Goal: Communication & Community: Answer question/provide support

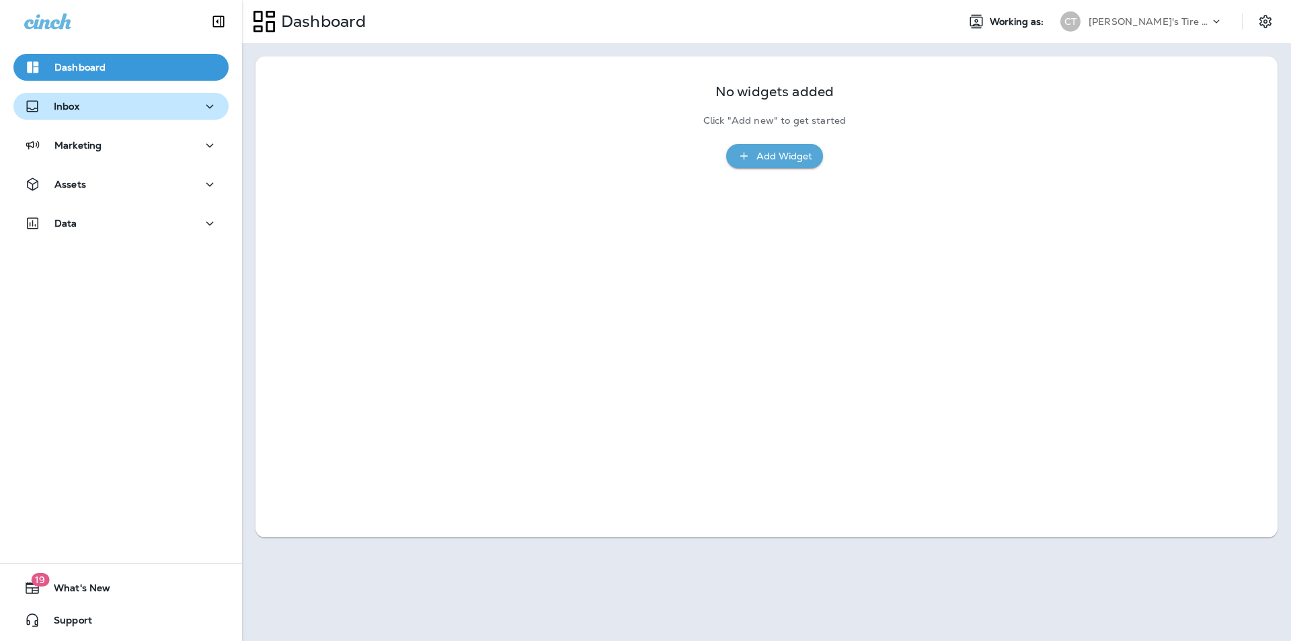
click at [86, 106] on div "Inbox" at bounding box center [121, 106] width 194 height 17
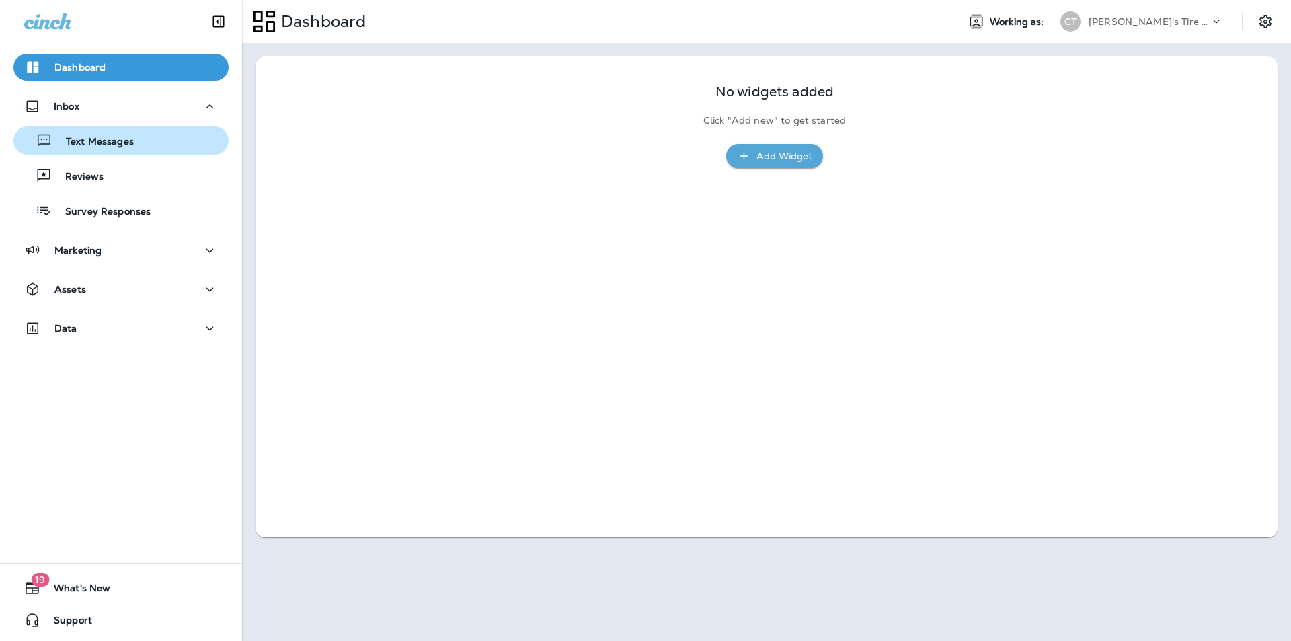
click at [88, 139] on p "Text Messages" at bounding box center [92, 142] width 81 height 13
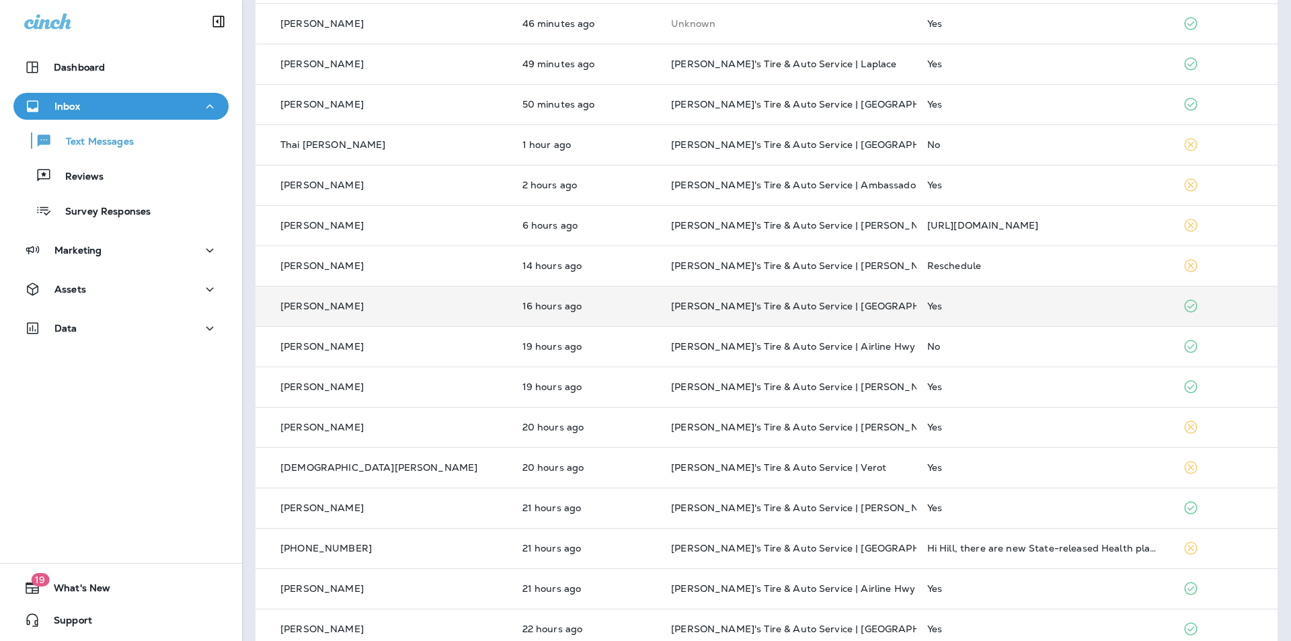
scroll to position [269, 0]
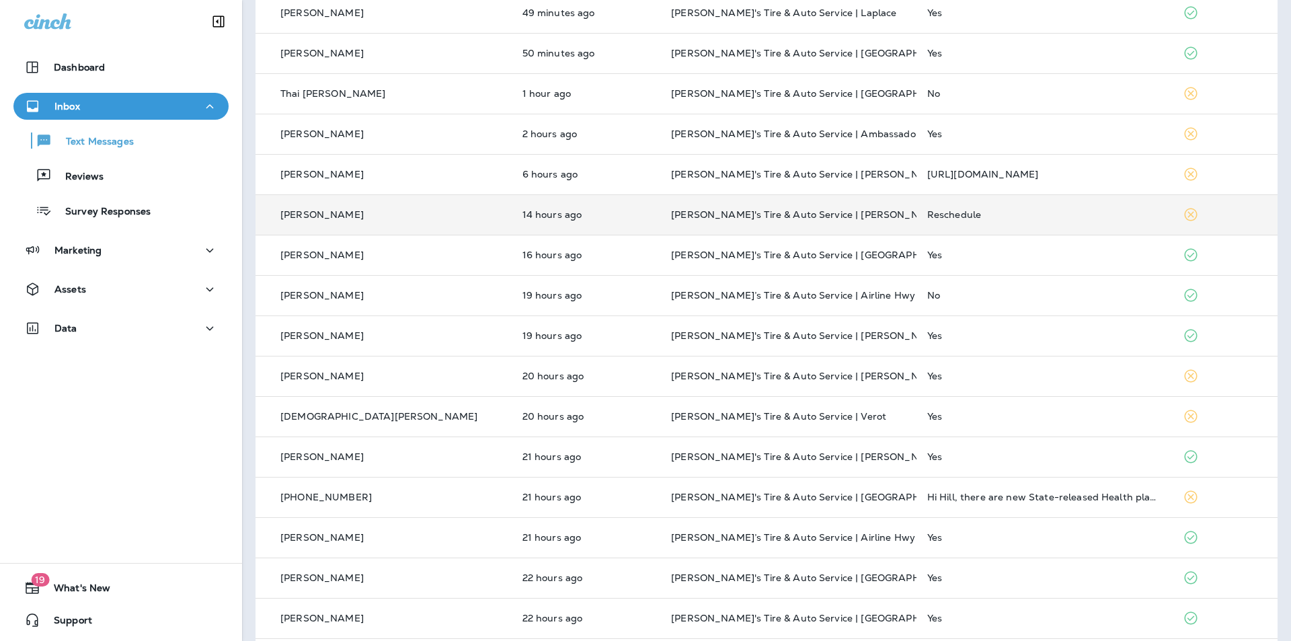
click at [1014, 211] on div "Reschedule" at bounding box center [1044, 214] width 235 height 11
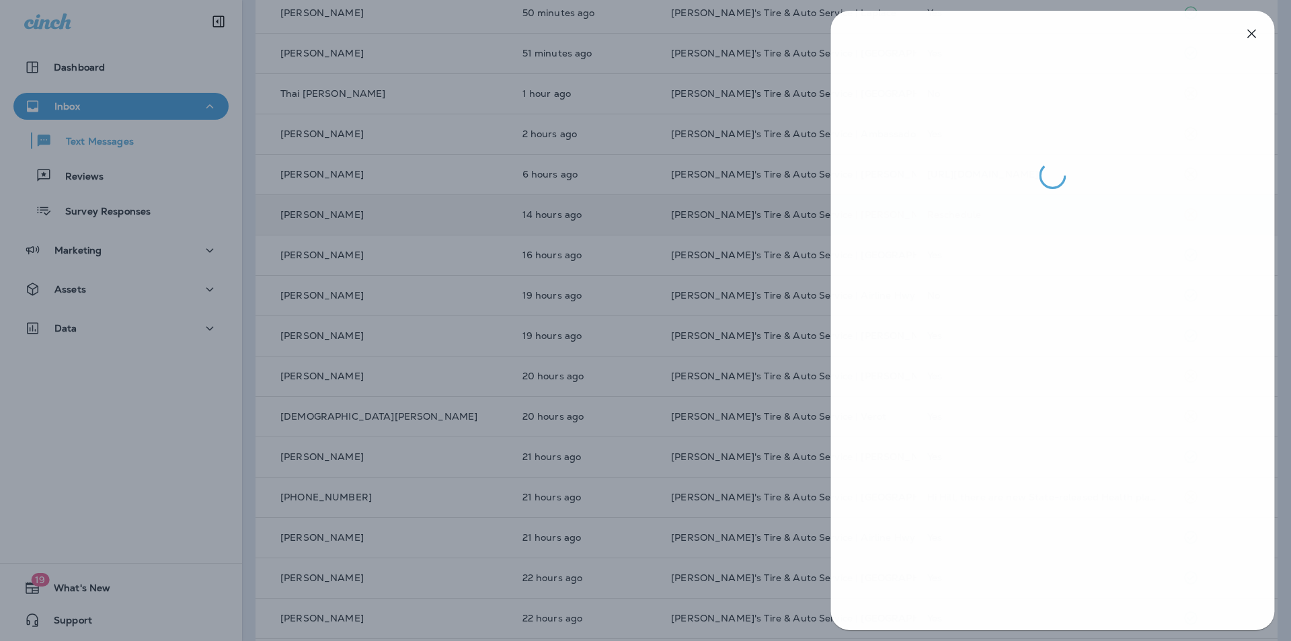
click at [569, 298] on div at bounding box center [646, 320] width 1291 height 641
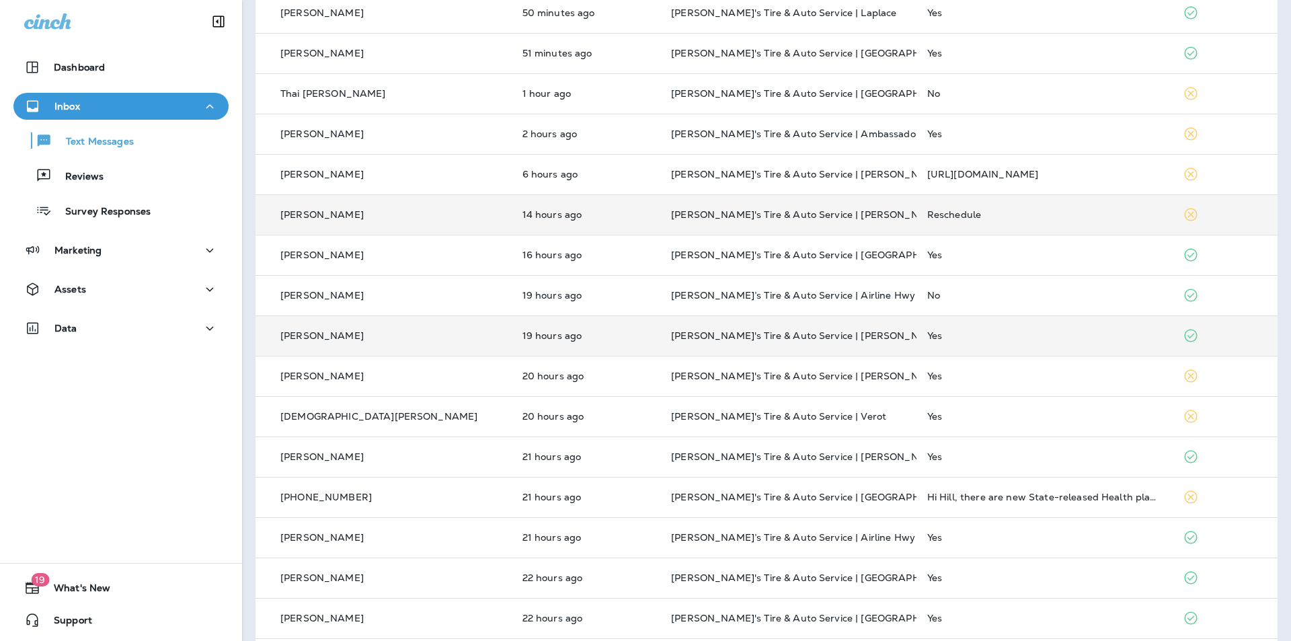
scroll to position [321, 0]
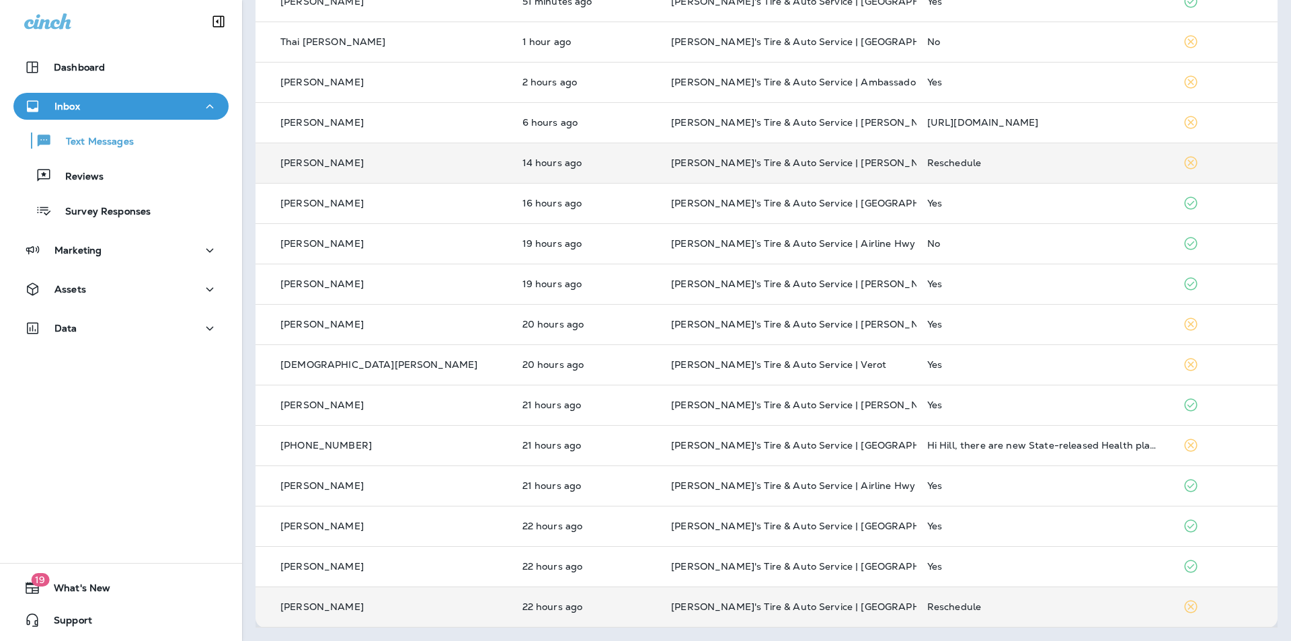
click at [1004, 608] on div "Reschedule" at bounding box center [1044, 606] width 235 height 11
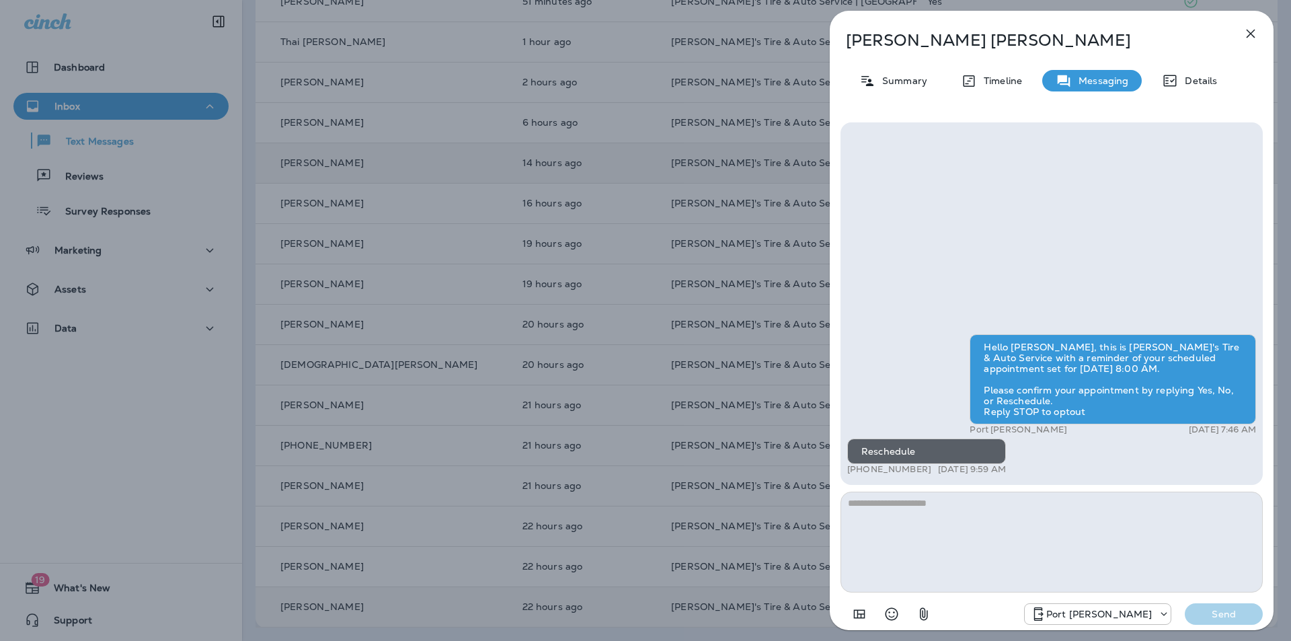
click at [1037, 22] on div "[PERSON_NAME] Summary Timeline Messaging Details Hello [PERSON_NAME], this is […" at bounding box center [1052, 324] width 444 height 627
click at [1252, 31] on icon "button" at bounding box center [1250, 34] width 9 height 9
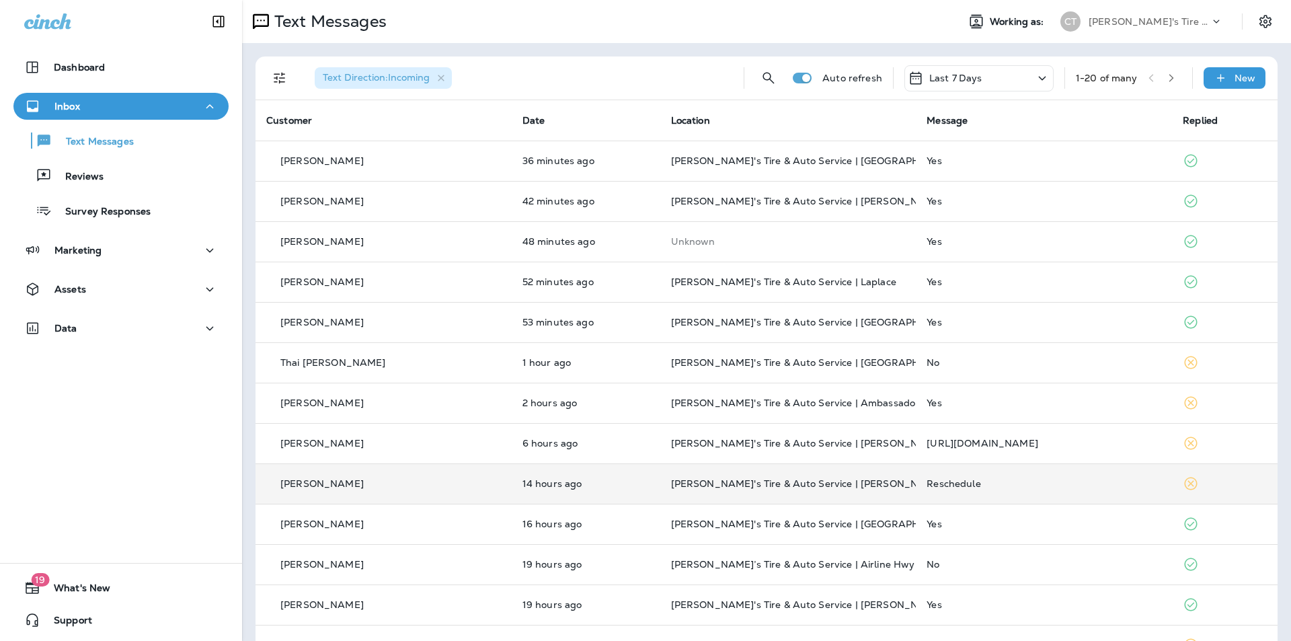
click at [1166, 78] on icon "button" at bounding box center [1170, 77] width 9 height 9
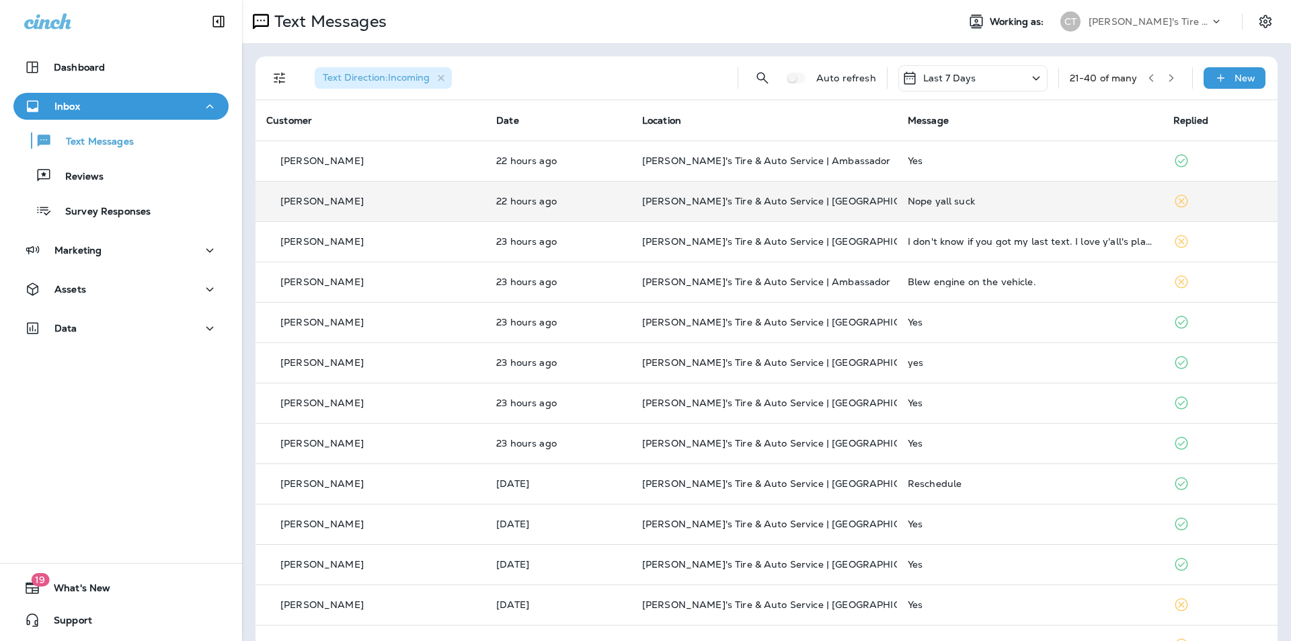
click at [999, 200] on div "Nope yall suck" at bounding box center [1030, 201] width 244 height 11
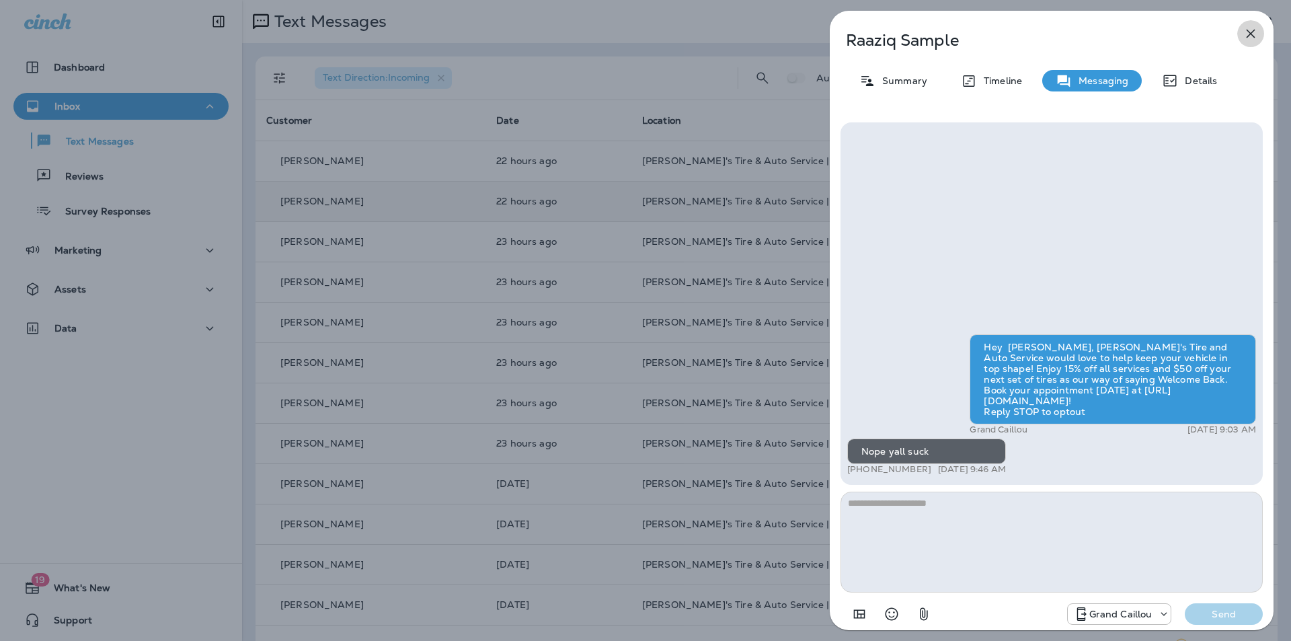
click at [1252, 32] on icon "button" at bounding box center [1250, 34] width 9 height 9
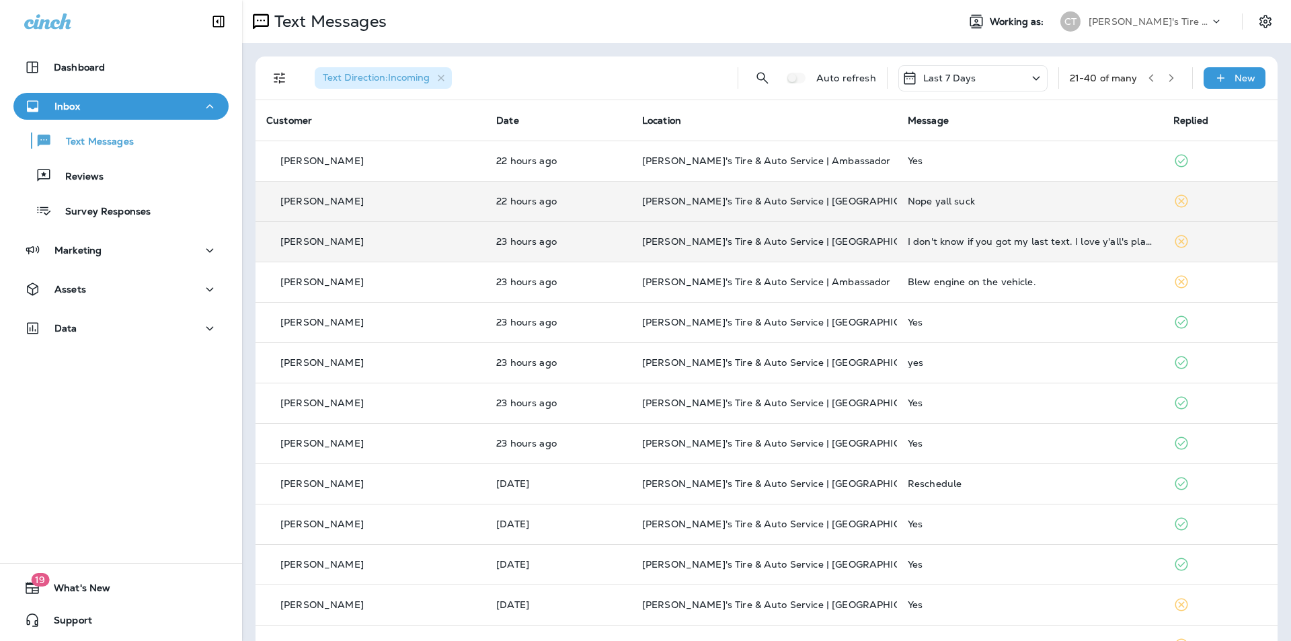
click at [848, 241] on p "[PERSON_NAME]'s Tire & Auto Service | [GEOGRAPHIC_DATA]" at bounding box center [764, 241] width 244 height 11
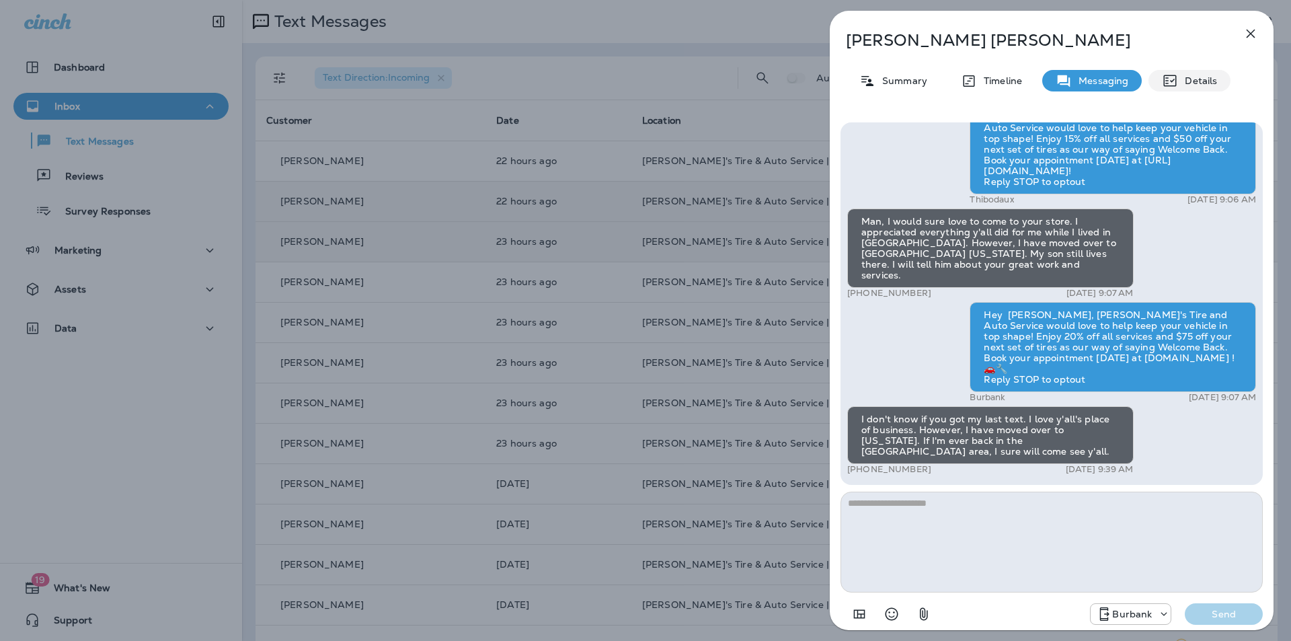
click at [1215, 78] on p "Details" at bounding box center [1197, 80] width 39 height 11
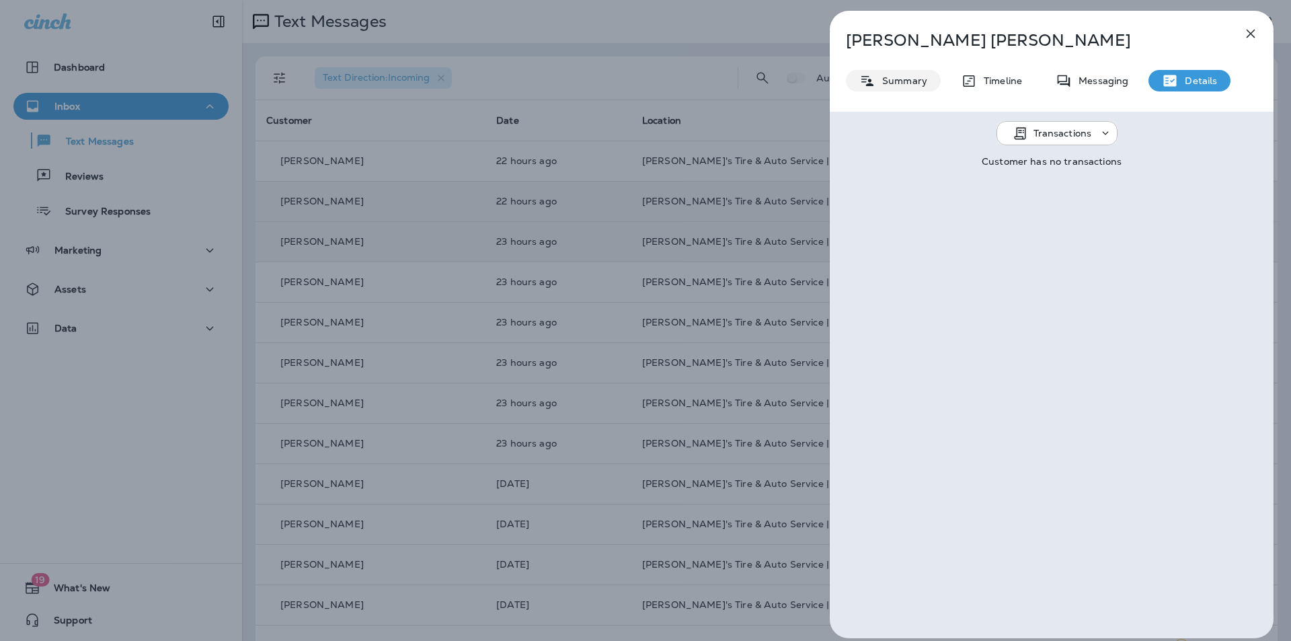
click at [894, 79] on p "Summary" at bounding box center [901, 80] width 52 height 11
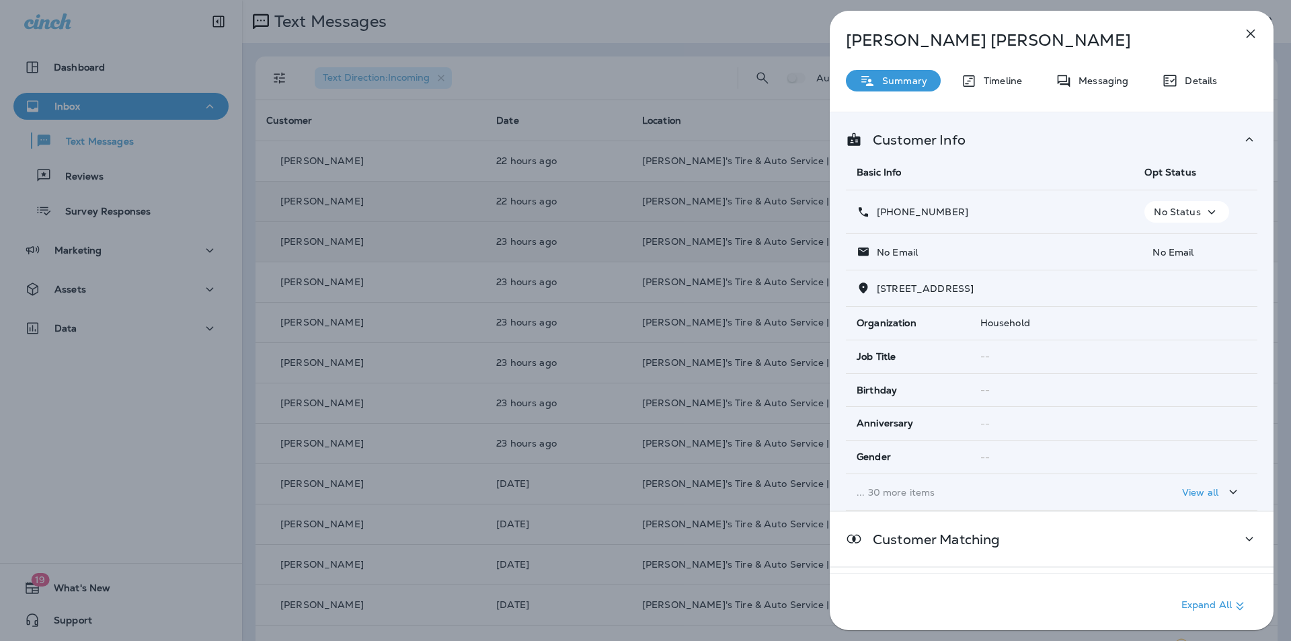
click at [1191, 211] on p "No Status" at bounding box center [1177, 211] width 46 height 11
click at [1172, 241] on p "Opt out" at bounding box center [1178, 244] width 36 height 11
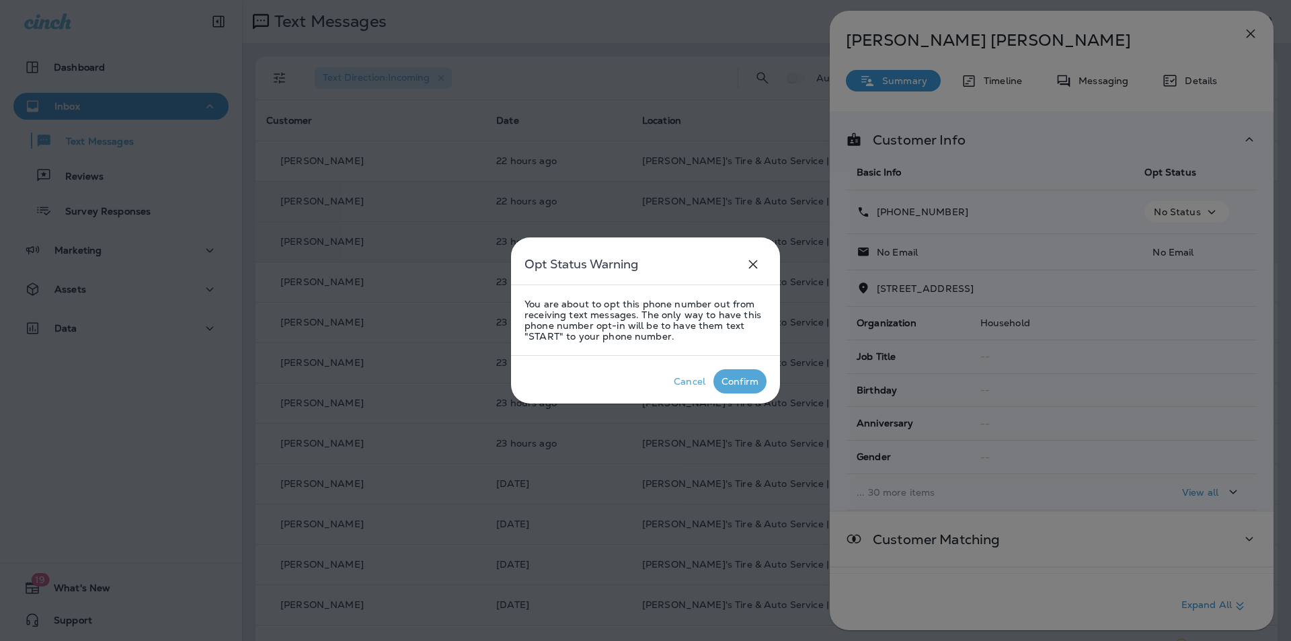
click at [737, 383] on div "Confirm" at bounding box center [739, 381] width 37 height 11
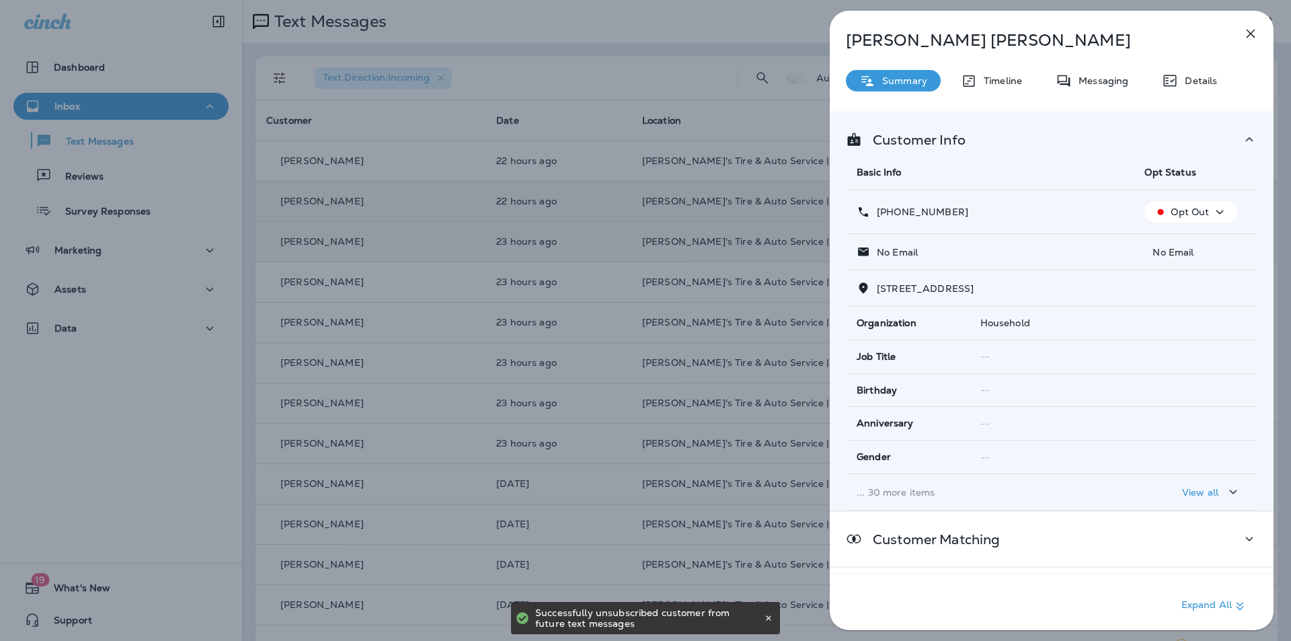
click at [1252, 32] on icon "button" at bounding box center [1250, 34] width 9 height 9
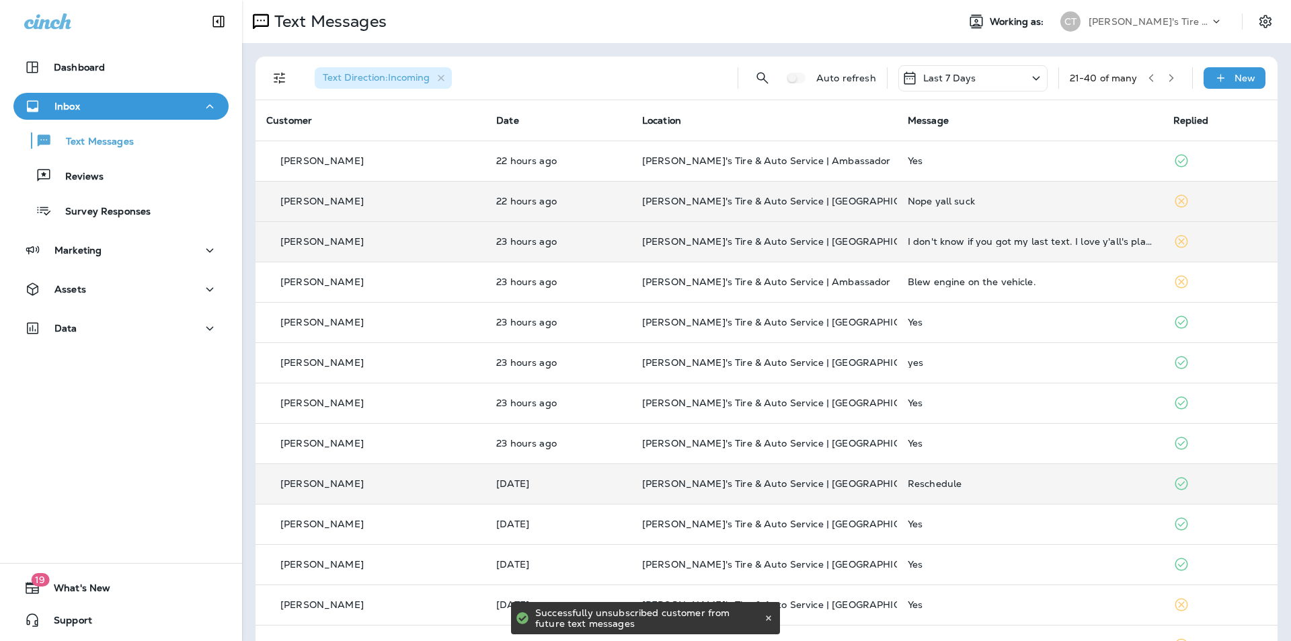
click at [1014, 484] on div "Reschedule" at bounding box center [1030, 483] width 244 height 11
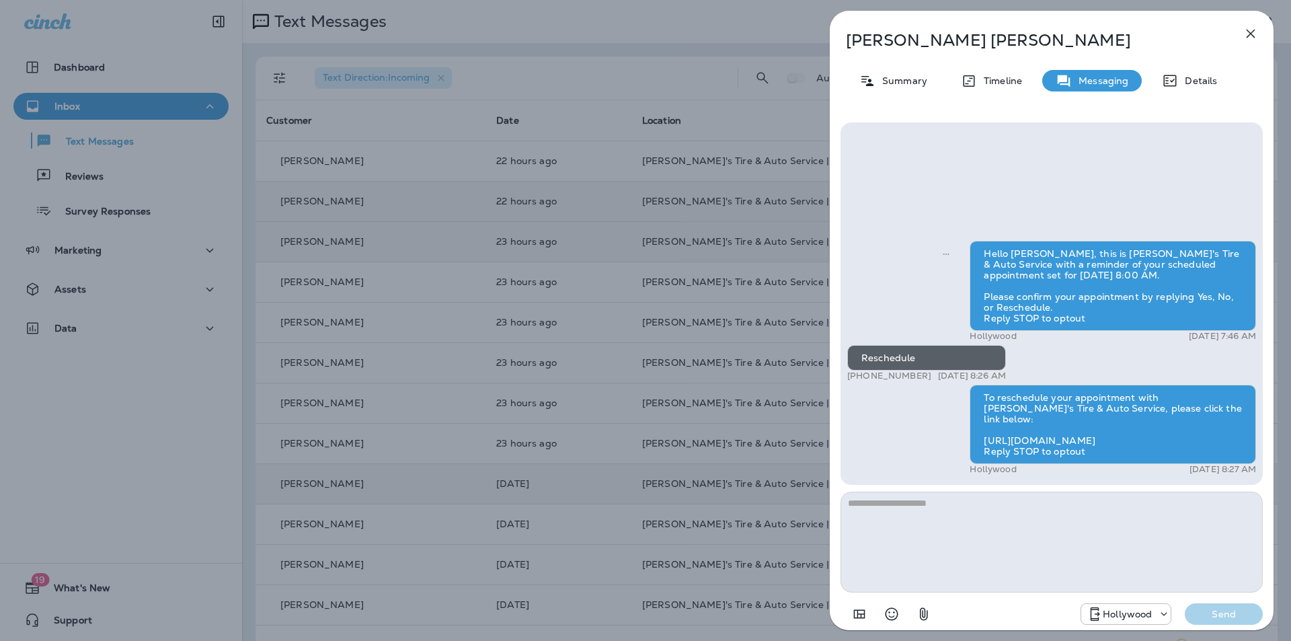
click at [1252, 30] on icon "button" at bounding box center [1250, 34] width 16 height 16
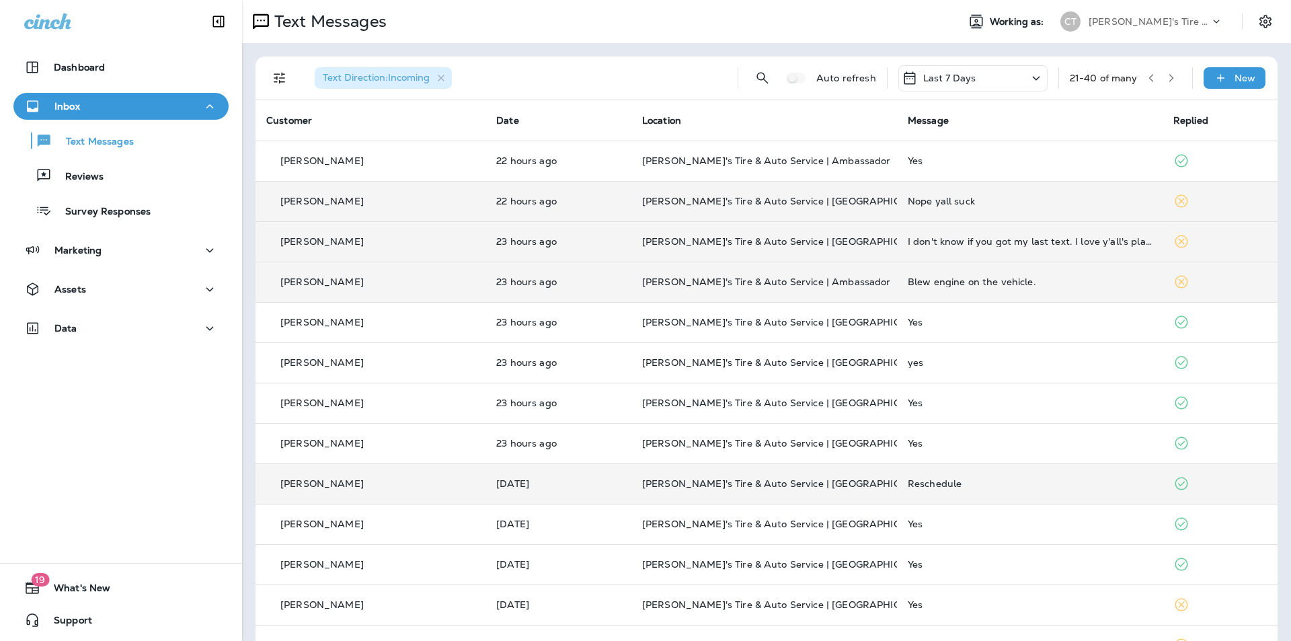
click at [1073, 281] on div "Blew engine on the vehicle." at bounding box center [1030, 281] width 244 height 11
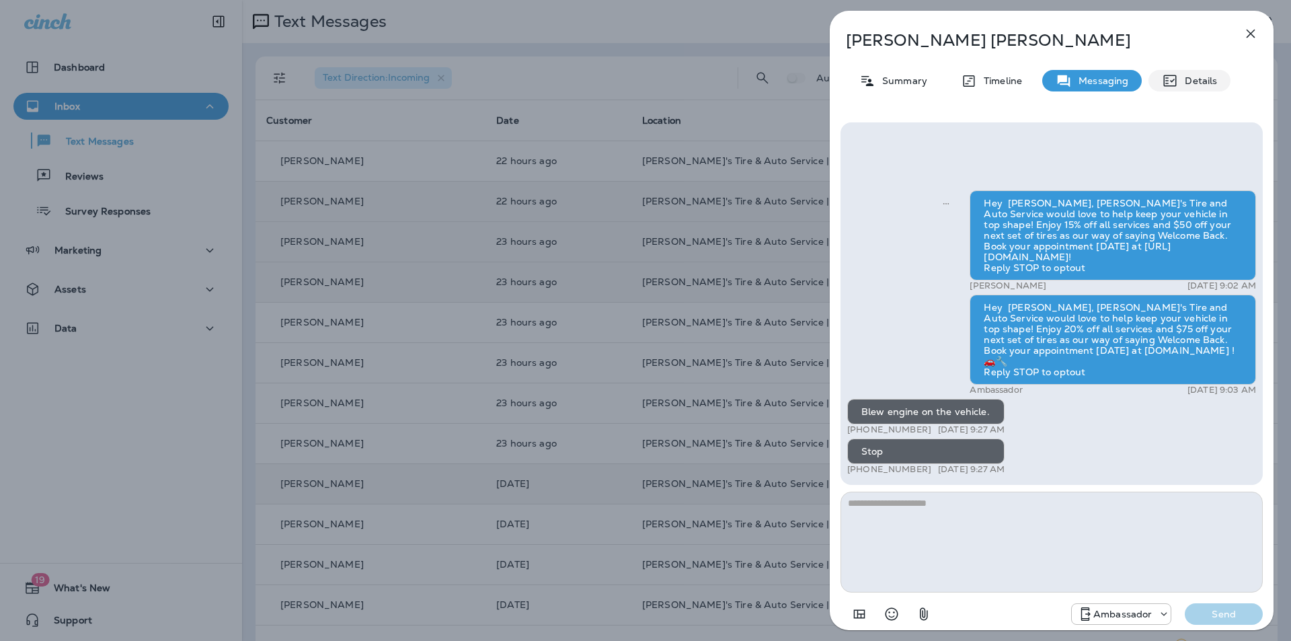
click at [1199, 77] on p "Details" at bounding box center [1197, 80] width 39 height 11
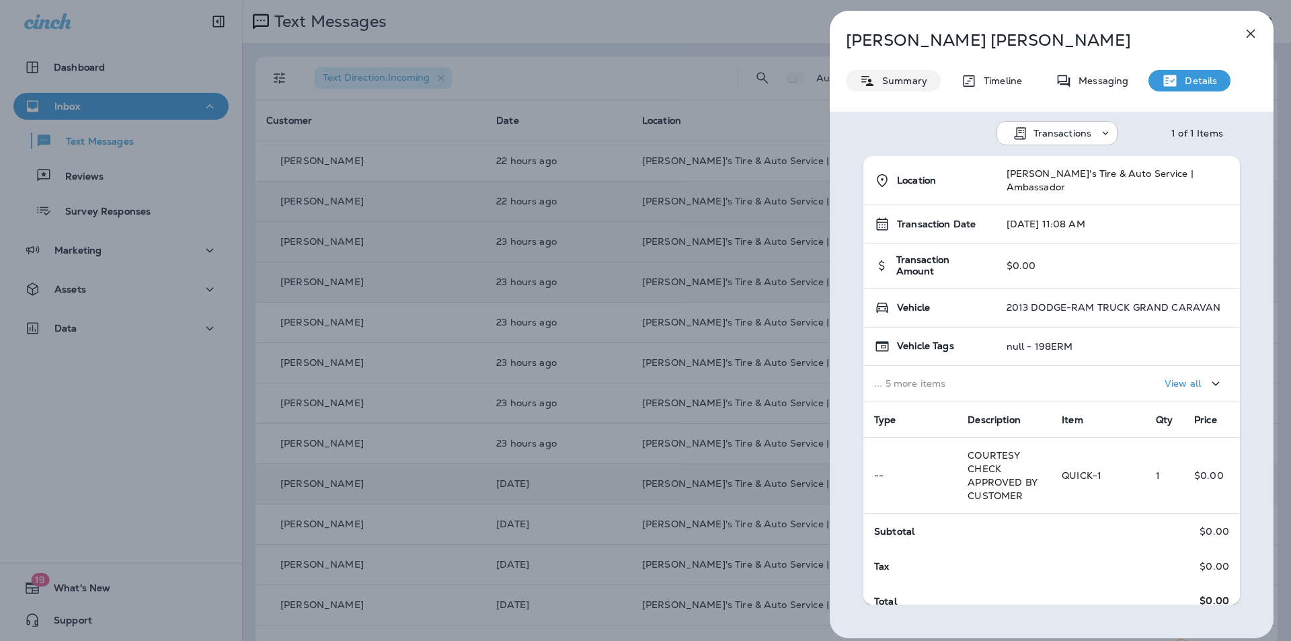
click at [911, 80] on p "Summary" at bounding box center [901, 80] width 52 height 11
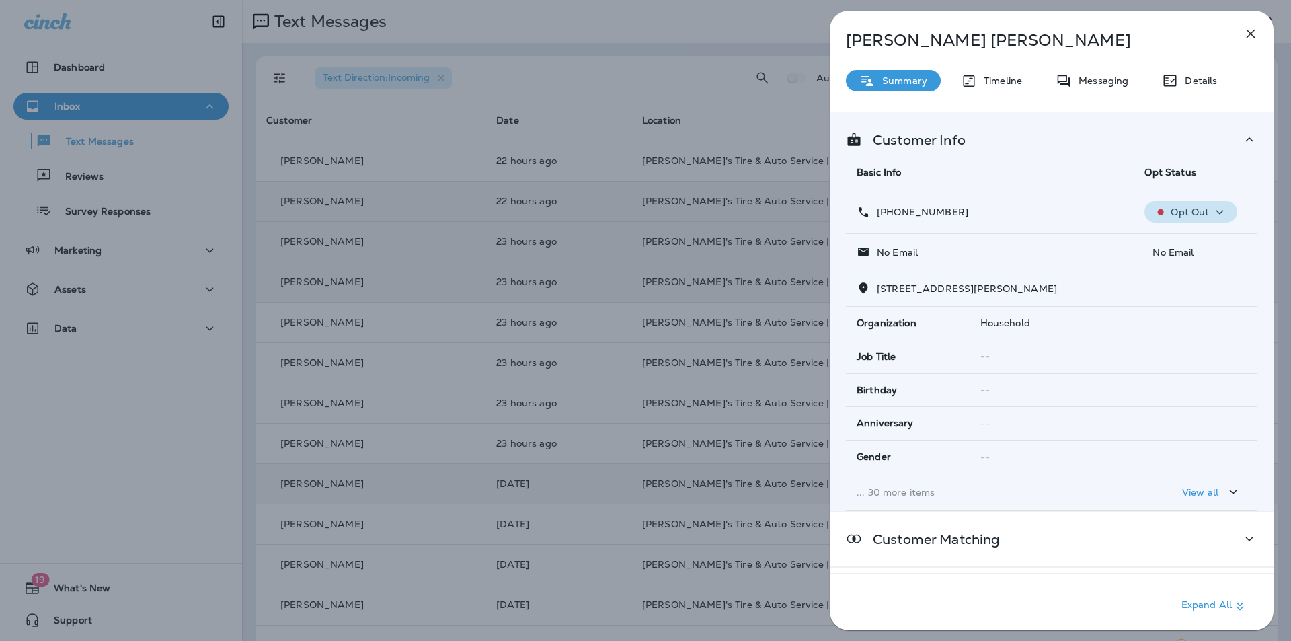
click at [1211, 209] on icon "button" at bounding box center [1219, 212] width 16 height 17
click at [1211, 166] on th "Opt Status" at bounding box center [1195, 173] width 124 height 36
click at [1250, 32] on icon "button" at bounding box center [1250, 34] width 16 height 16
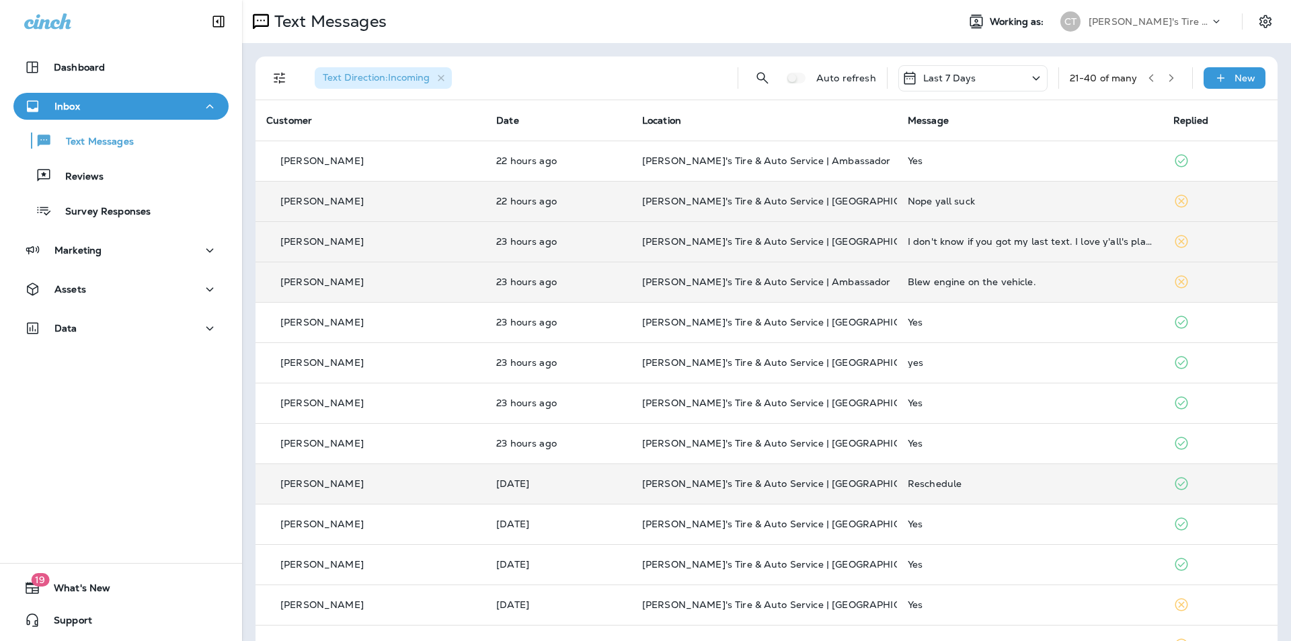
click at [1146, 77] on icon "button" at bounding box center [1150, 77] width 9 height 9
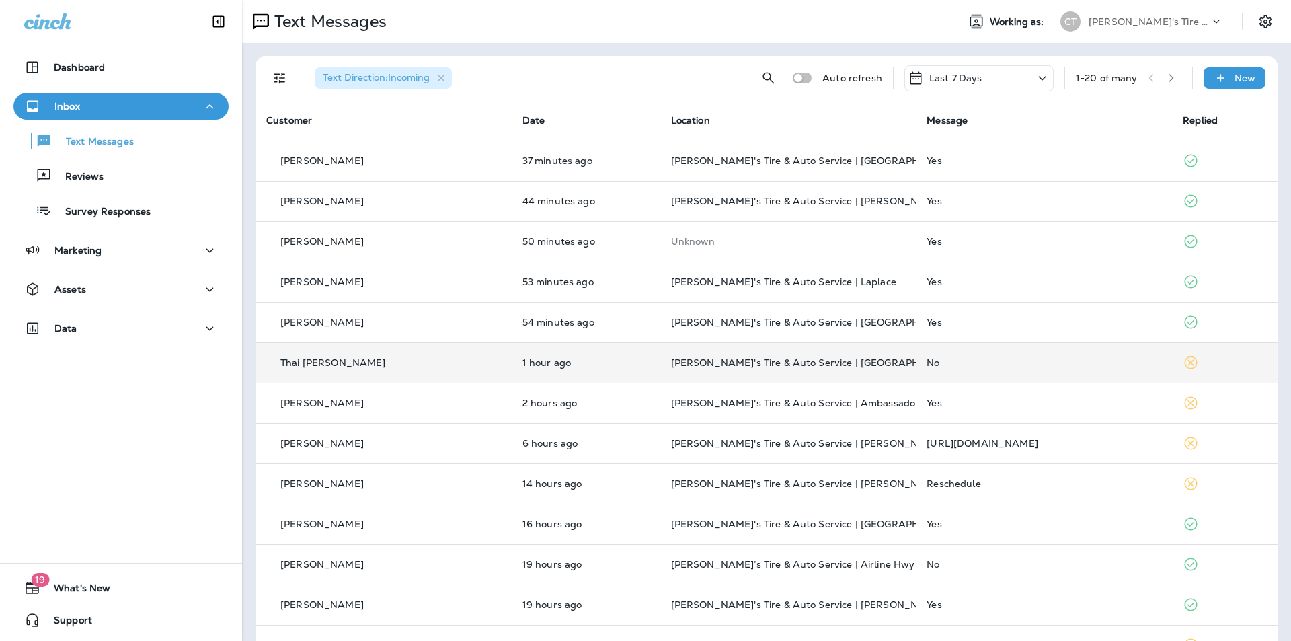
click at [1013, 358] on div "No" at bounding box center [1043, 362] width 235 height 11
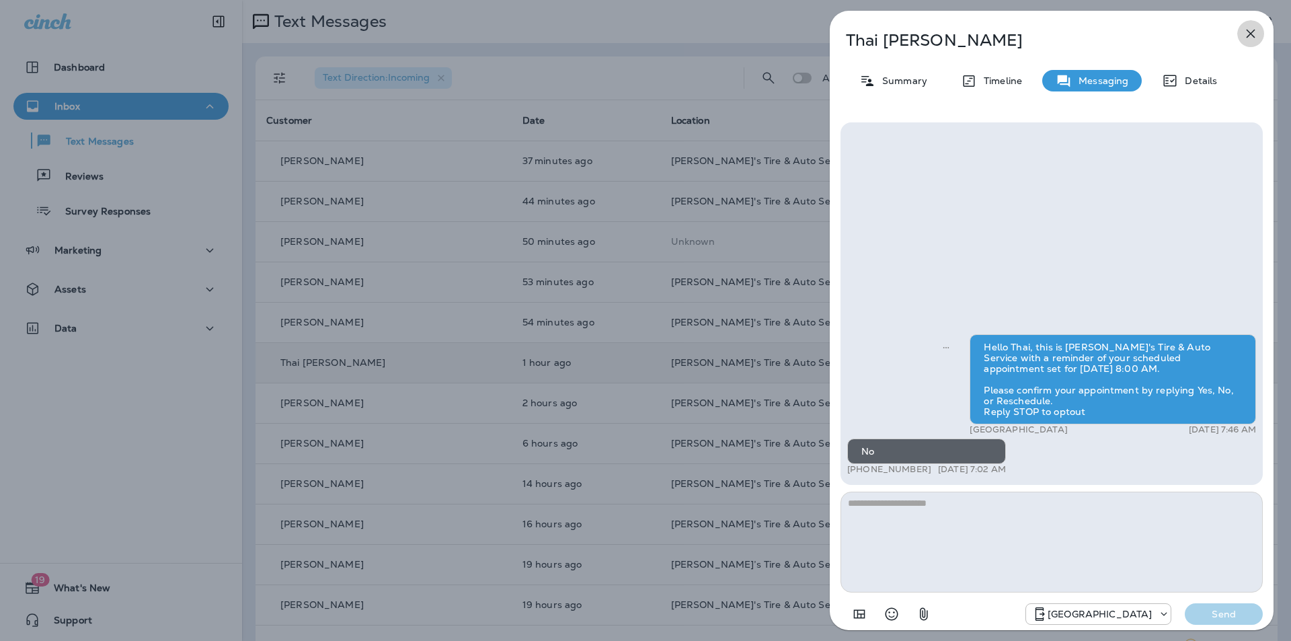
click at [1252, 30] on icon "button" at bounding box center [1250, 34] width 16 height 16
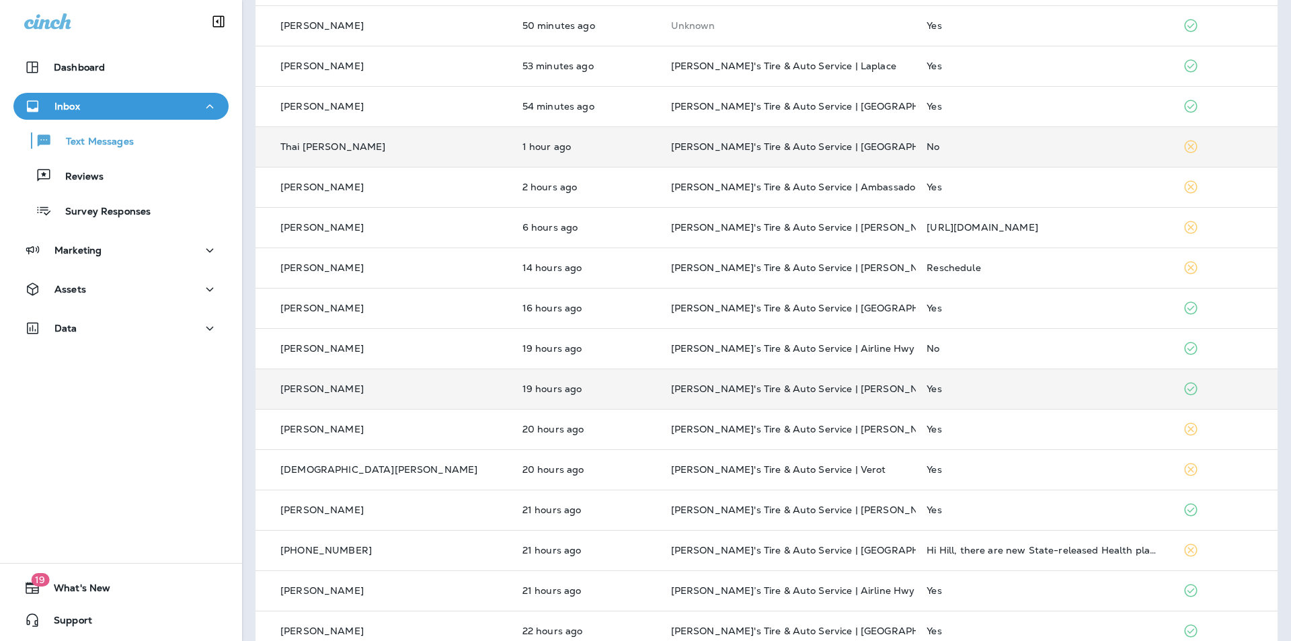
scroll to position [269, 0]
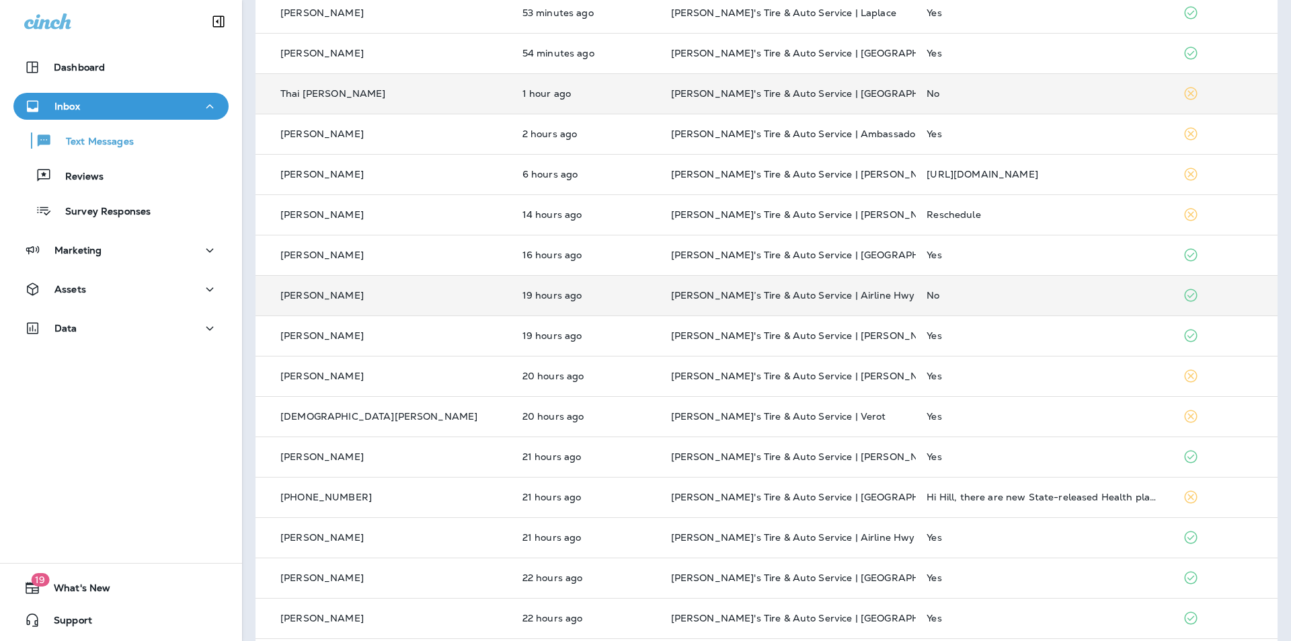
click at [970, 295] on div "No" at bounding box center [1043, 295] width 235 height 11
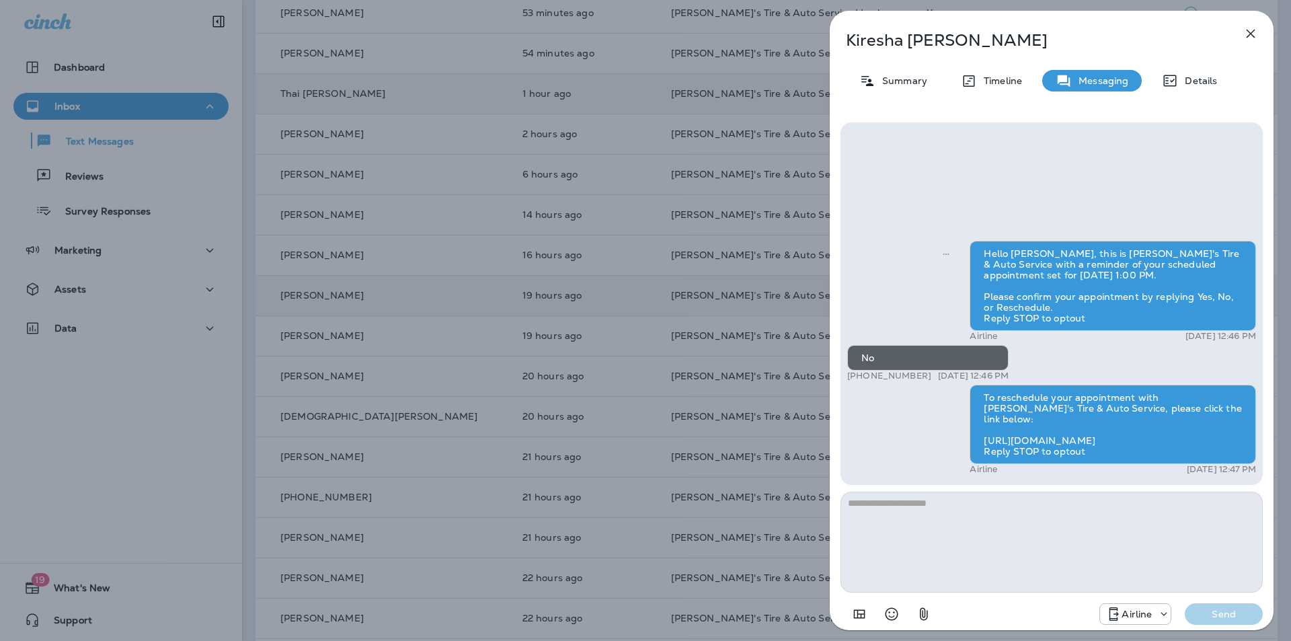
click at [1256, 32] on icon "button" at bounding box center [1250, 34] width 16 height 16
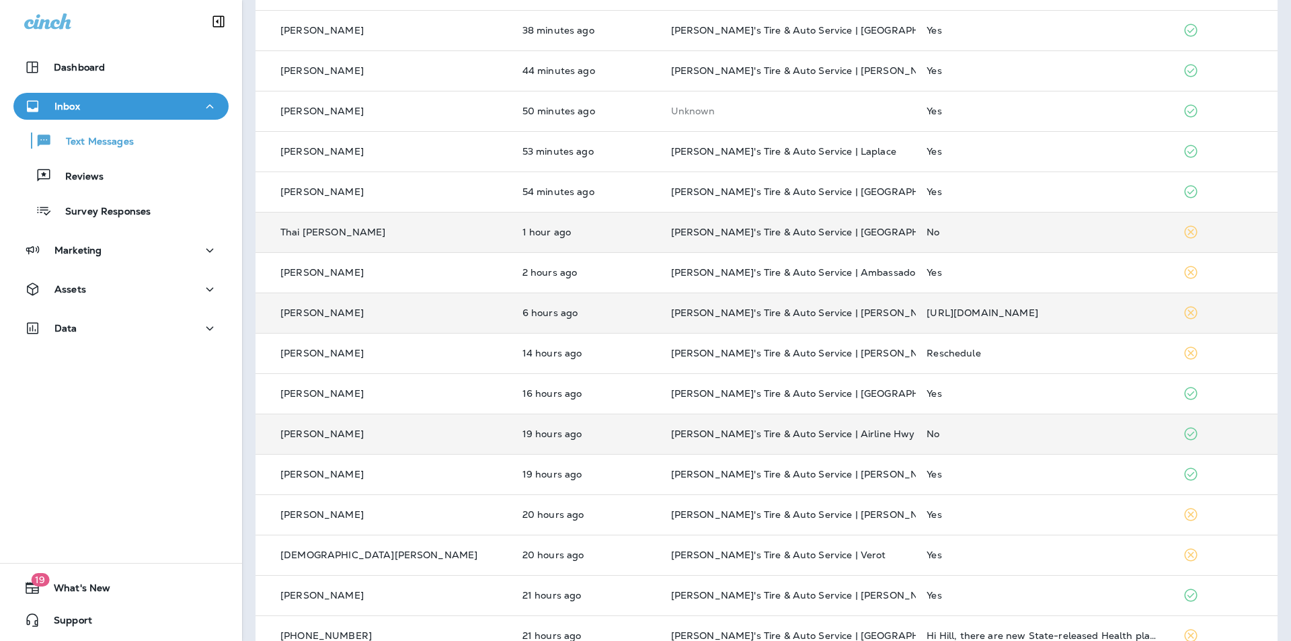
scroll to position [119, 0]
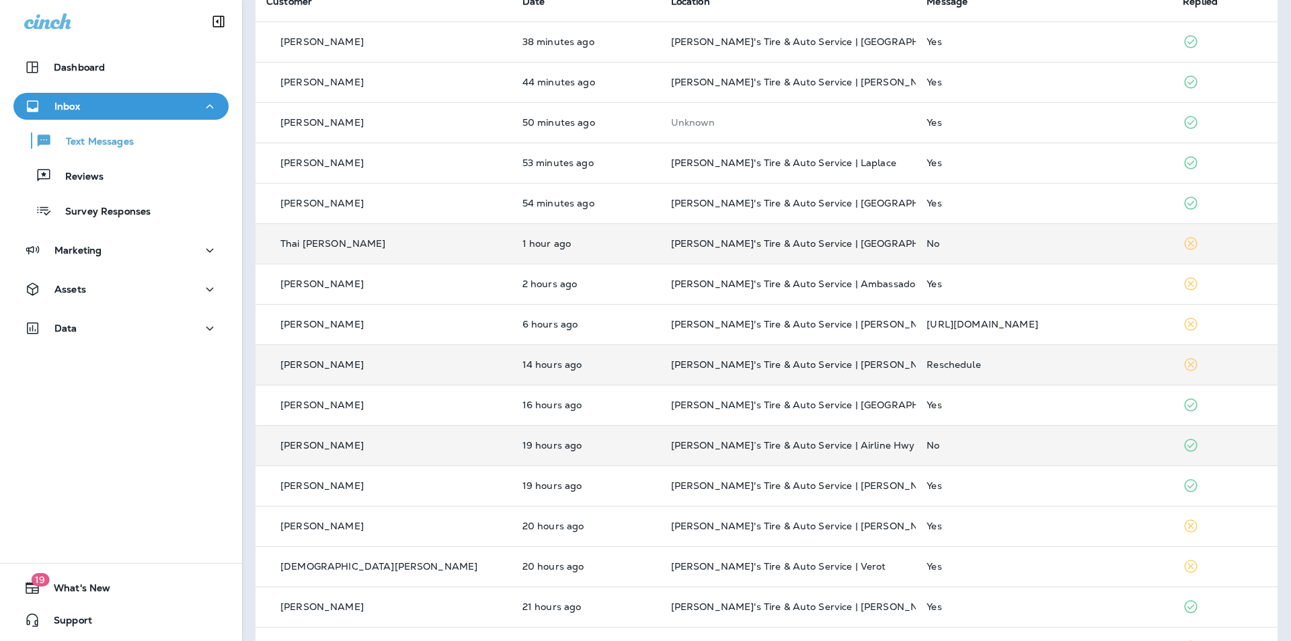
click at [1005, 364] on div "Reschedule" at bounding box center [1043, 364] width 235 height 11
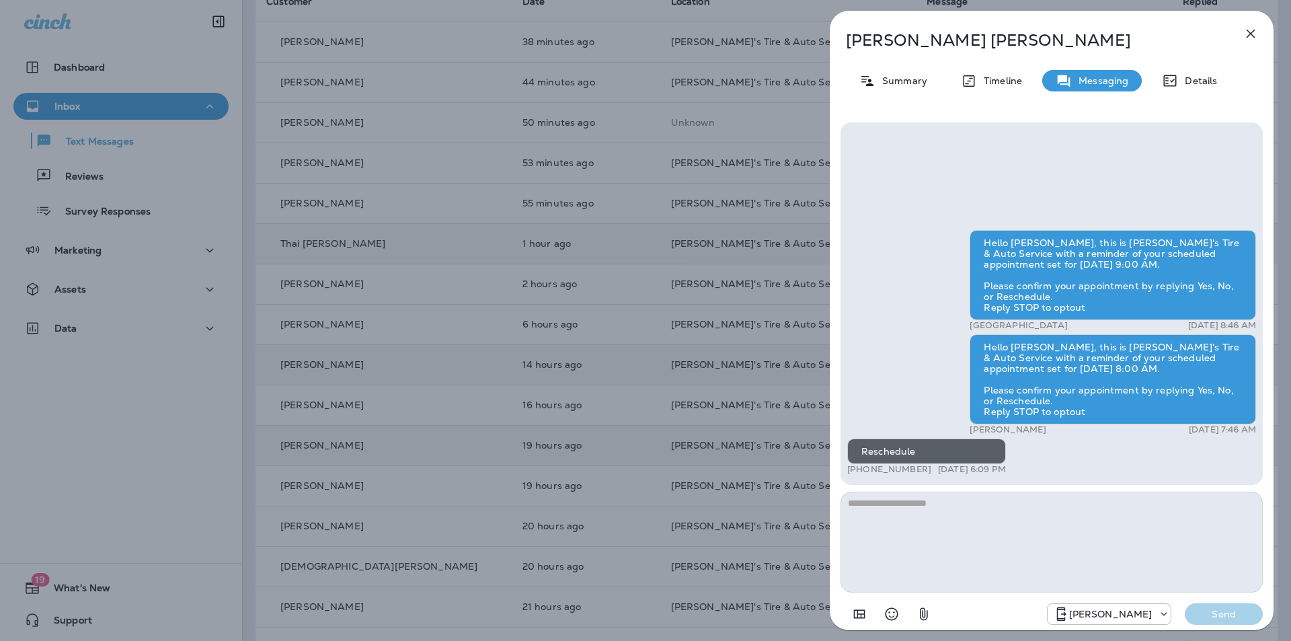
click at [878, 114] on div "Hello [PERSON_NAME], this is [PERSON_NAME]'s Tire & Auto Service with a reminde…" at bounding box center [1052, 375] width 444 height 526
click at [1250, 32] on icon "button" at bounding box center [1250, 34] width 9 height 9
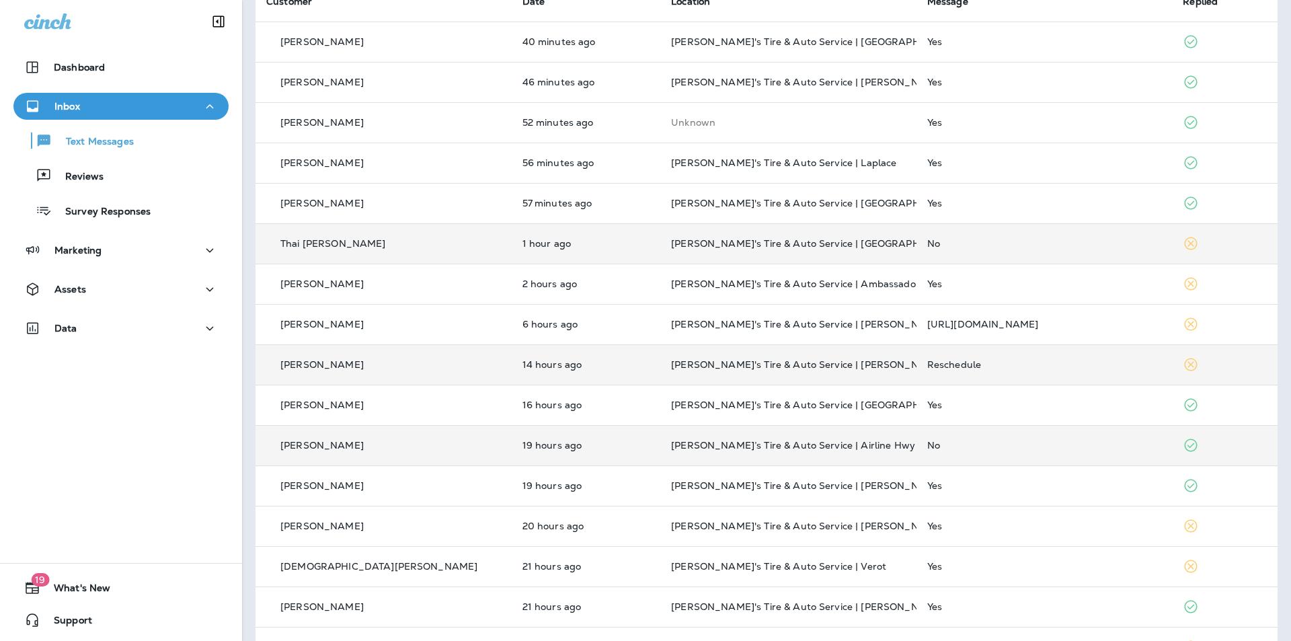
click at [971, 231] on td "No" at bounding box center [1044, 243] width 256 height 40
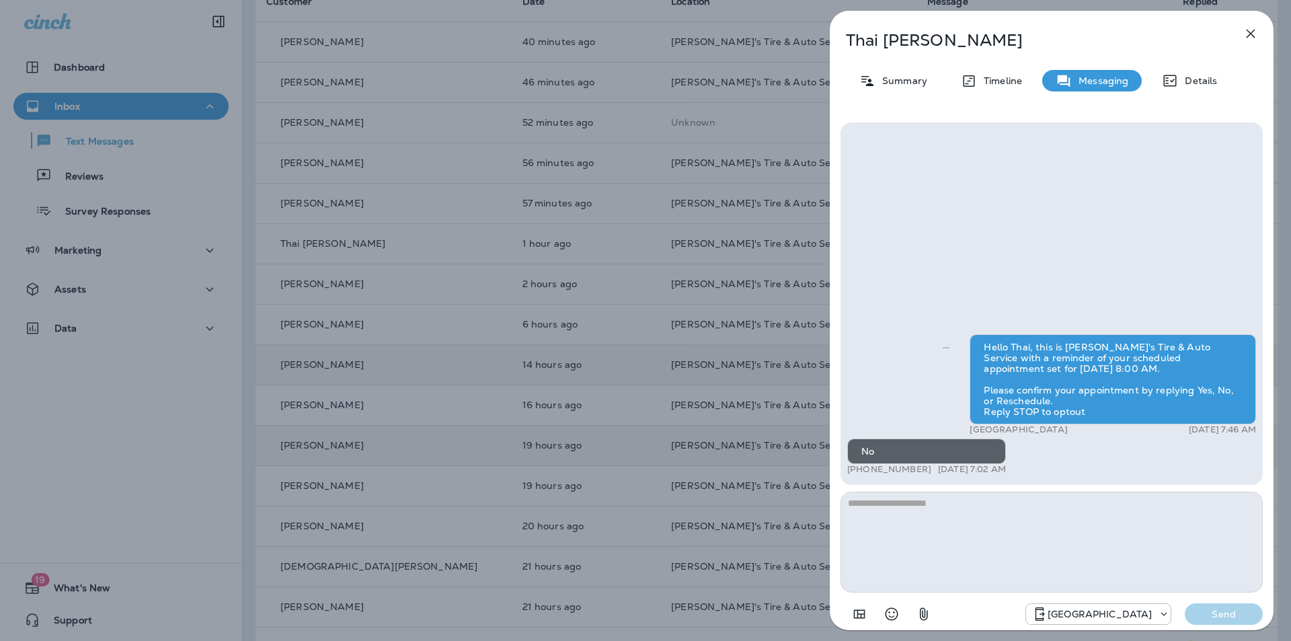
click at [1250, 35] on icon "button" at bounding box center [1250, 34] width 9 height 9
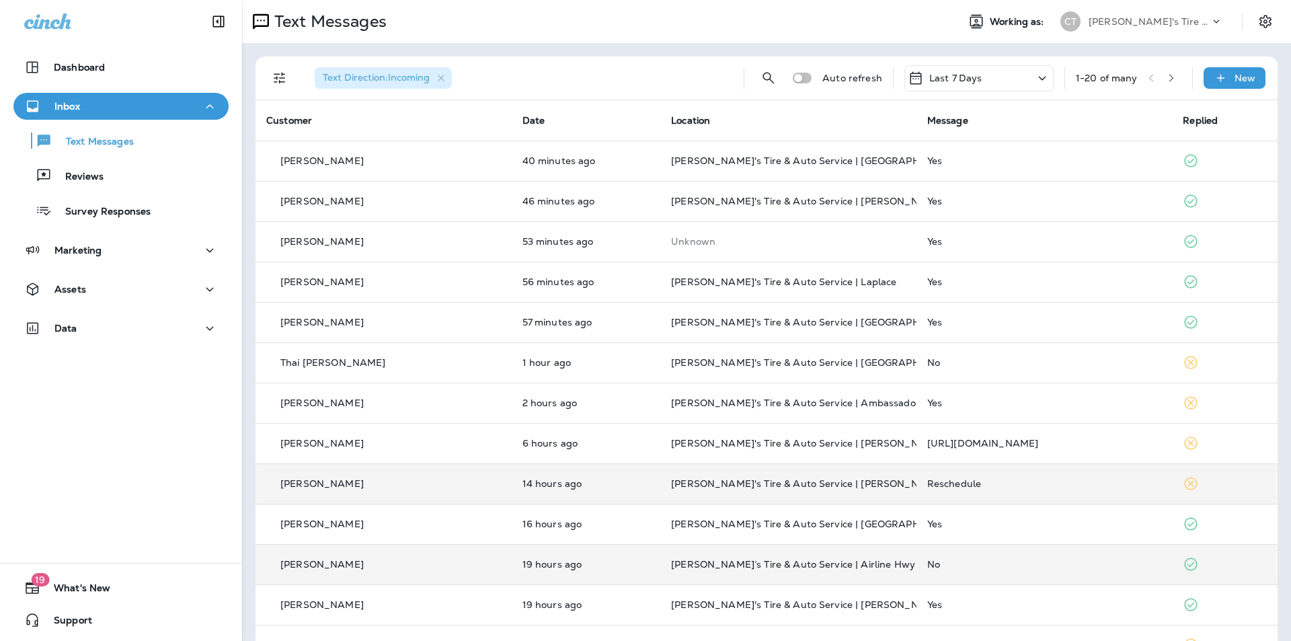
click at [1166, 77] on icon "button" at bounding box center [1170, 77] width 9 height 9
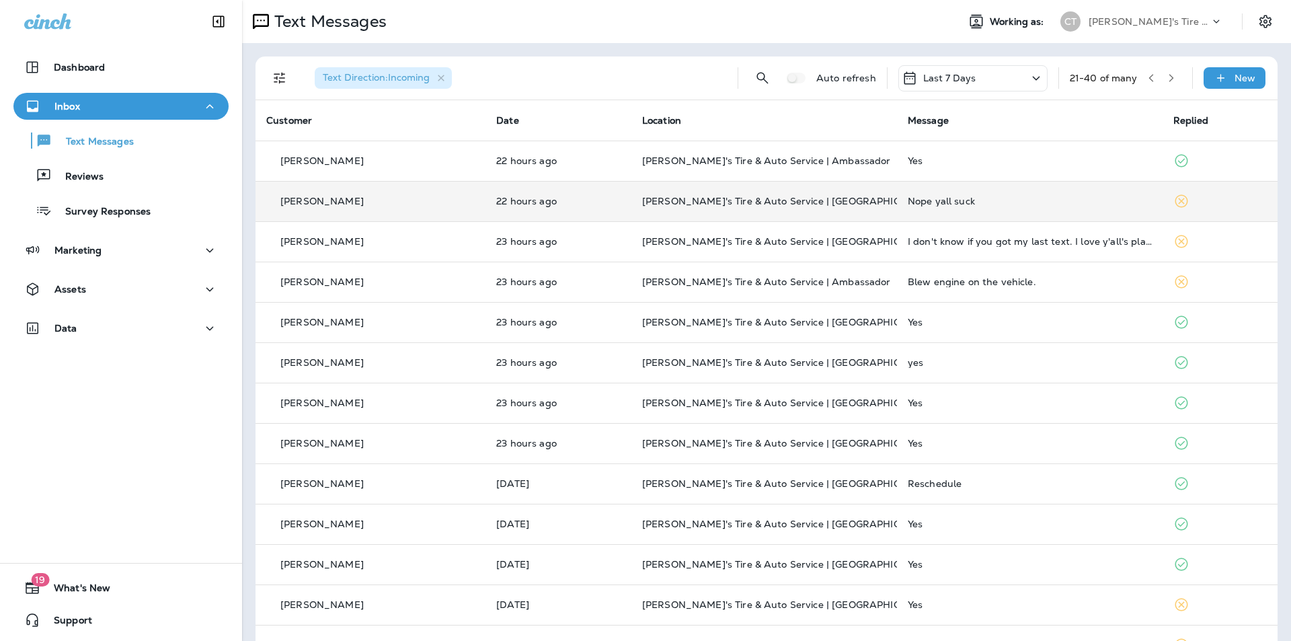
click at [994, 201] on div "Nope yall suck" at bounding box center [1030, 201] width 244 height 11
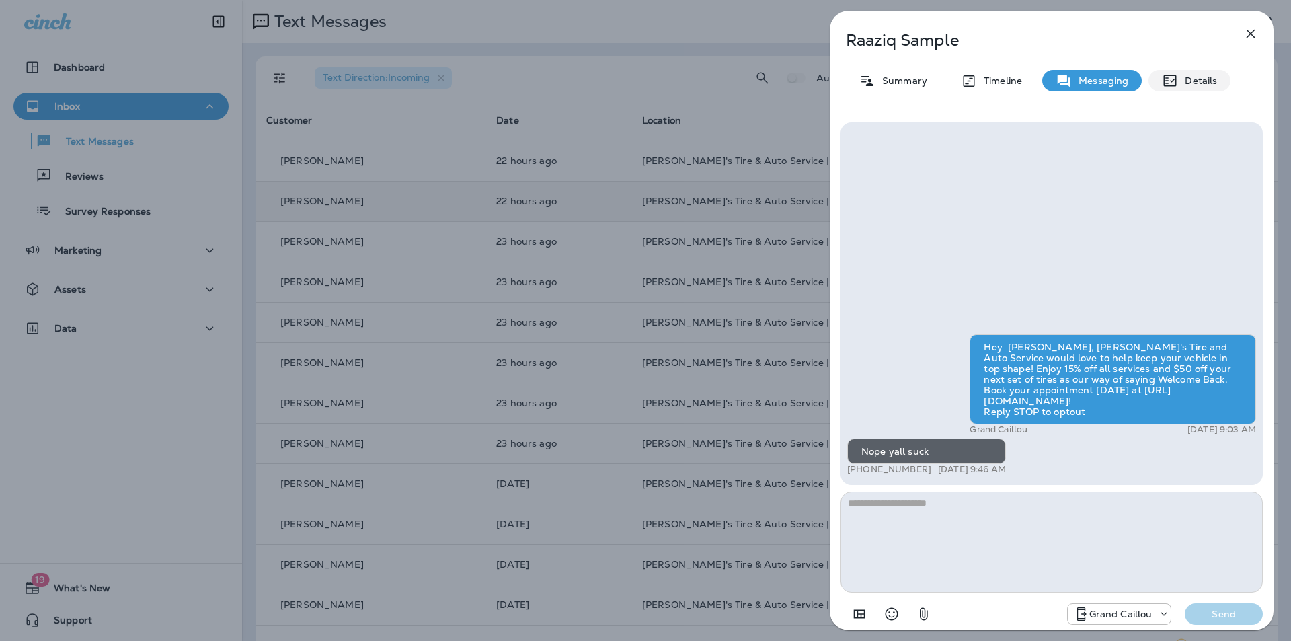
click at [1201, 77] on p "Details" at bounding box center [1197, 80] width 39 height 11
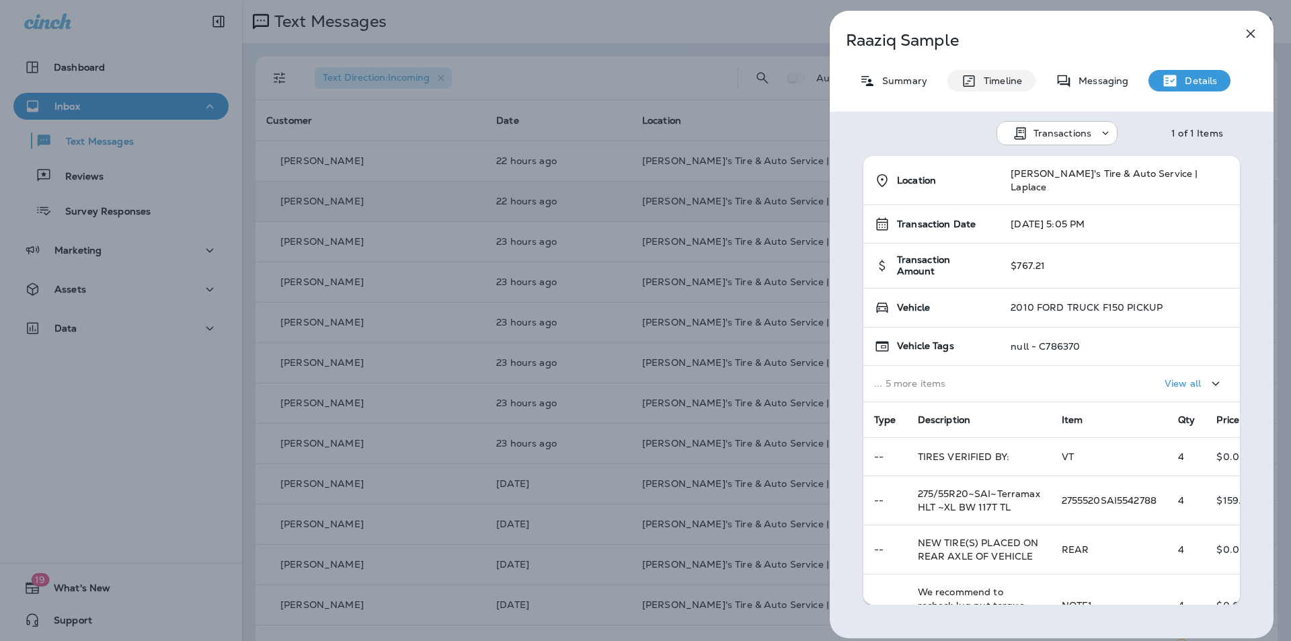
click at [985, 81] on p "Timeline" at bounding box center [999, 80] width 45 height 11
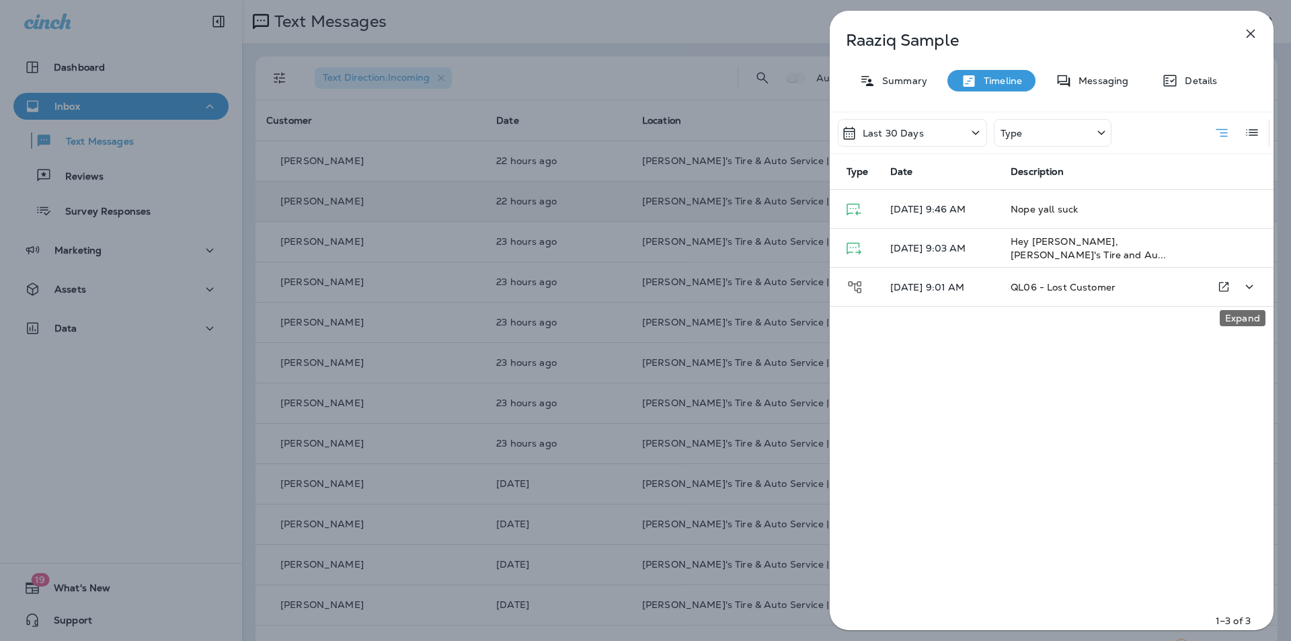
click at [1244, 283] on icon "Expand" at bounding box center [1249, 286] width 16 height 17
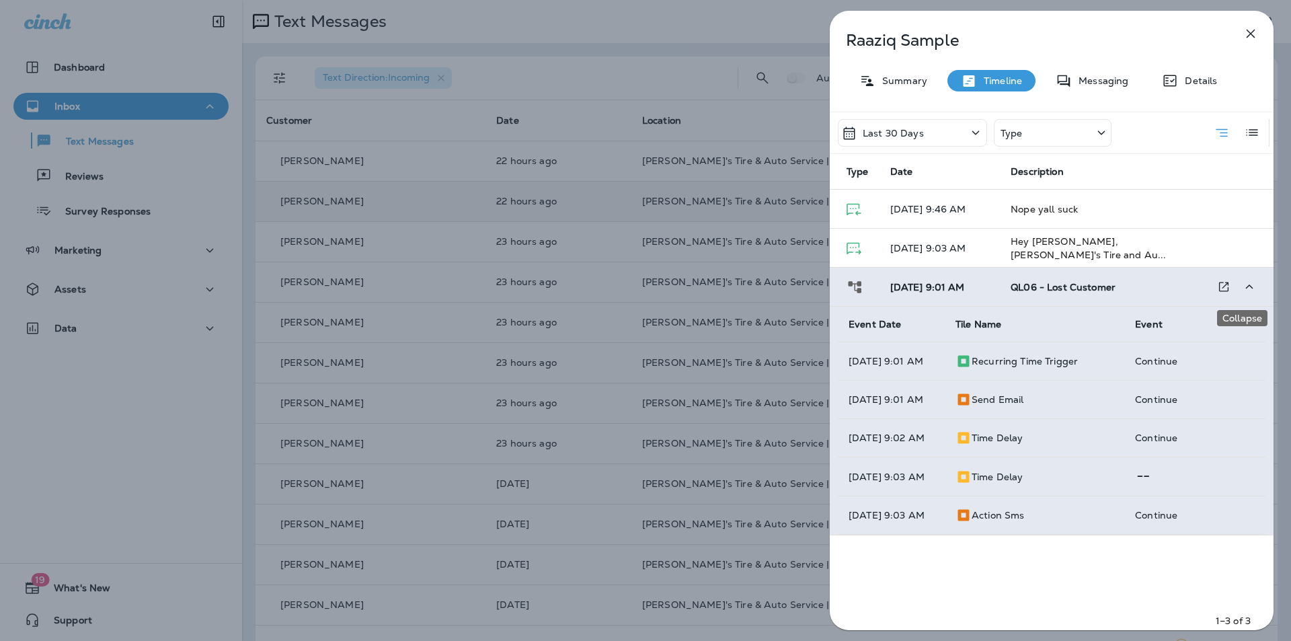
click at [1244, 283] on icon "Collapse" at bounding box center [1249, 286] width 16 height 17
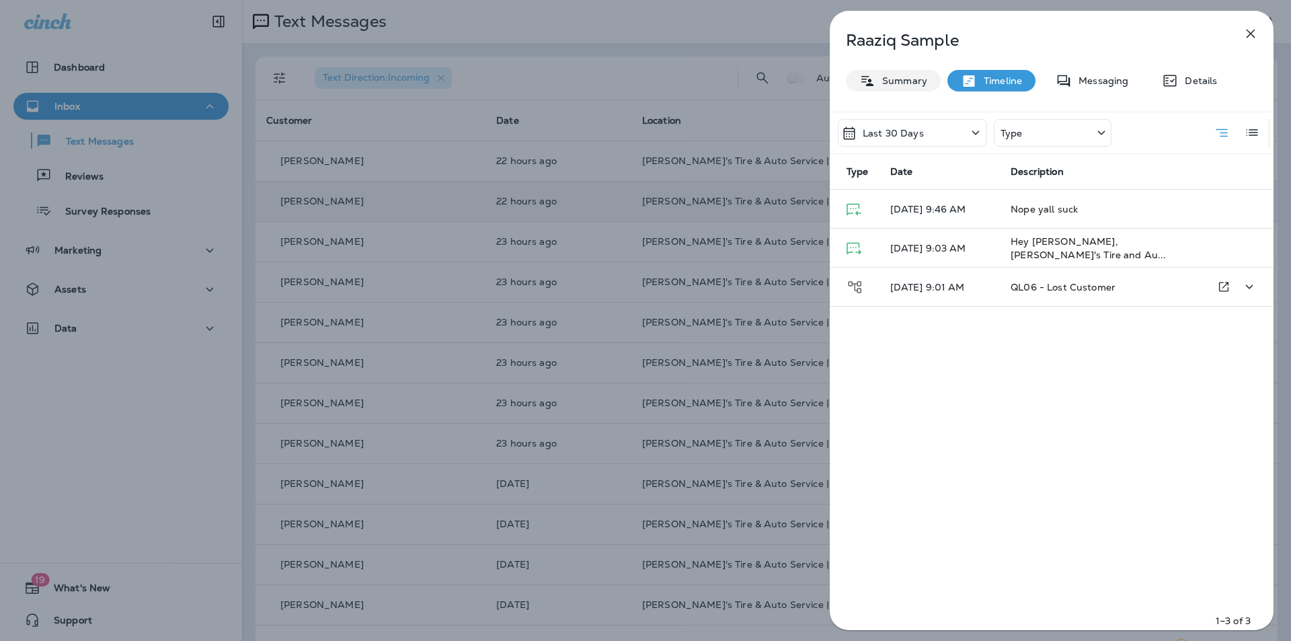
click at [898, 80] on p "Summary" at bounding box center [901, 80] width 52 height 11
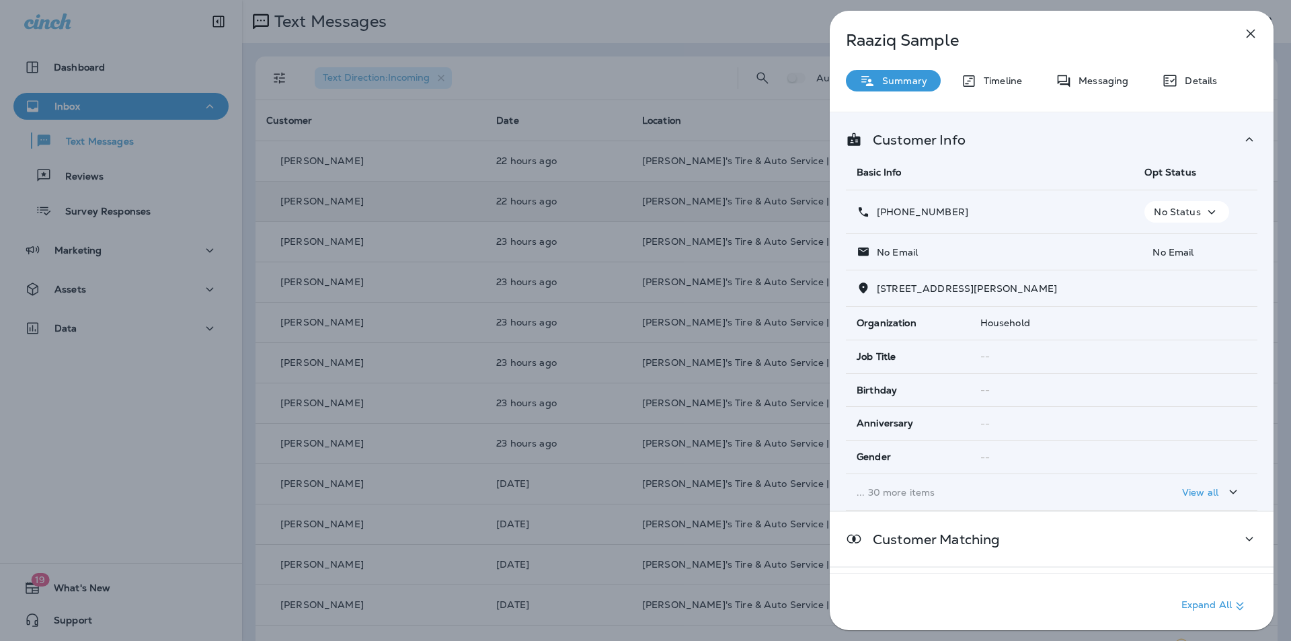
click at [1209, 212] on icon "button" at bounding box center [1211, 212] width 16 height 17
click at [1190, 239] on p "Opt out" at bounding box center [1178, 244] width 36 height 11
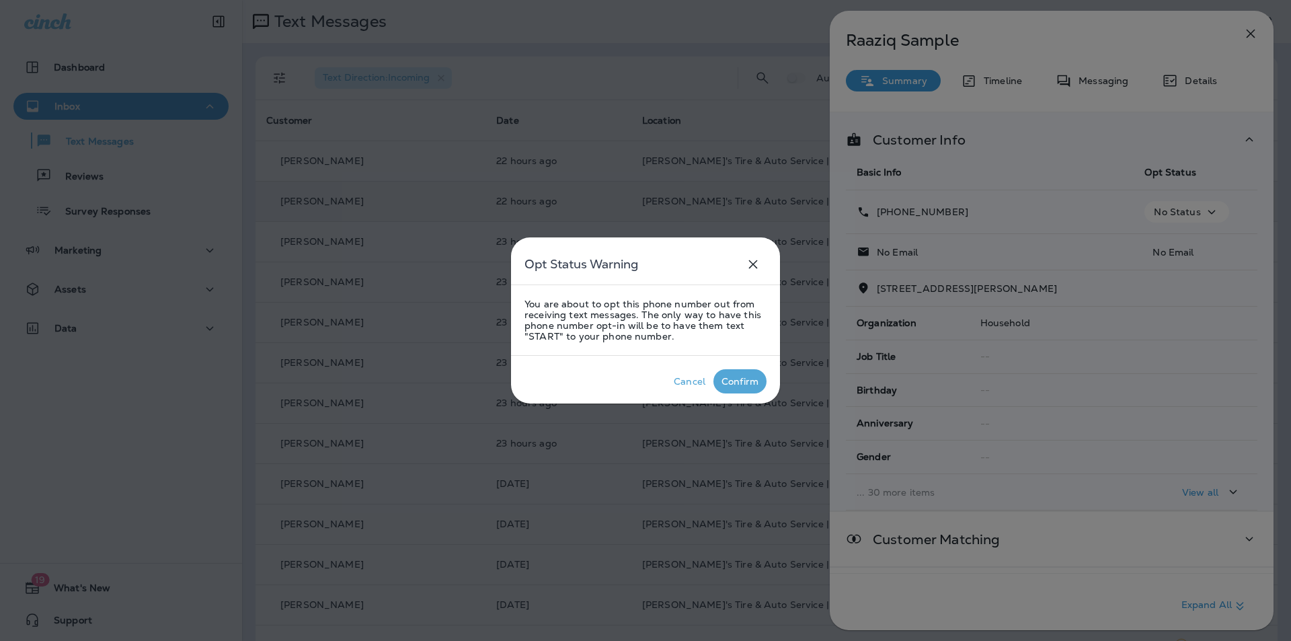
click at [741, 382] on div "Confirm" at bounding box center [739, 381] width 37 height 11
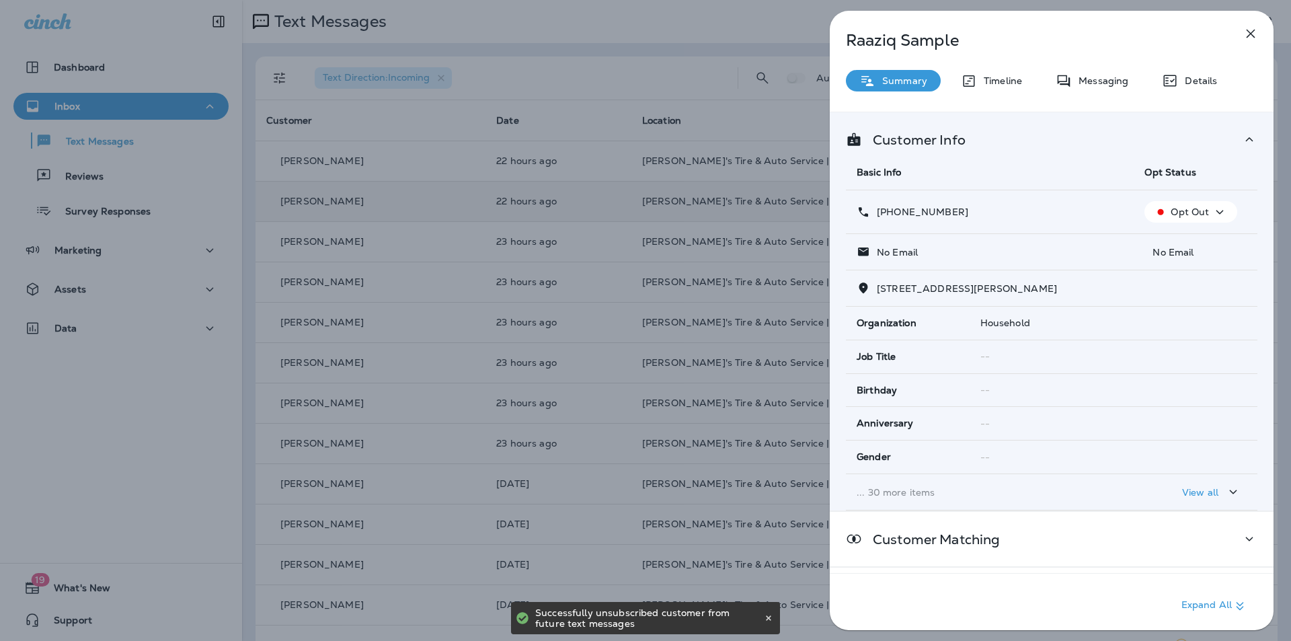
click at [1250, 29] on icon "button" at bounding box center [1250, 34] width 16 height 16
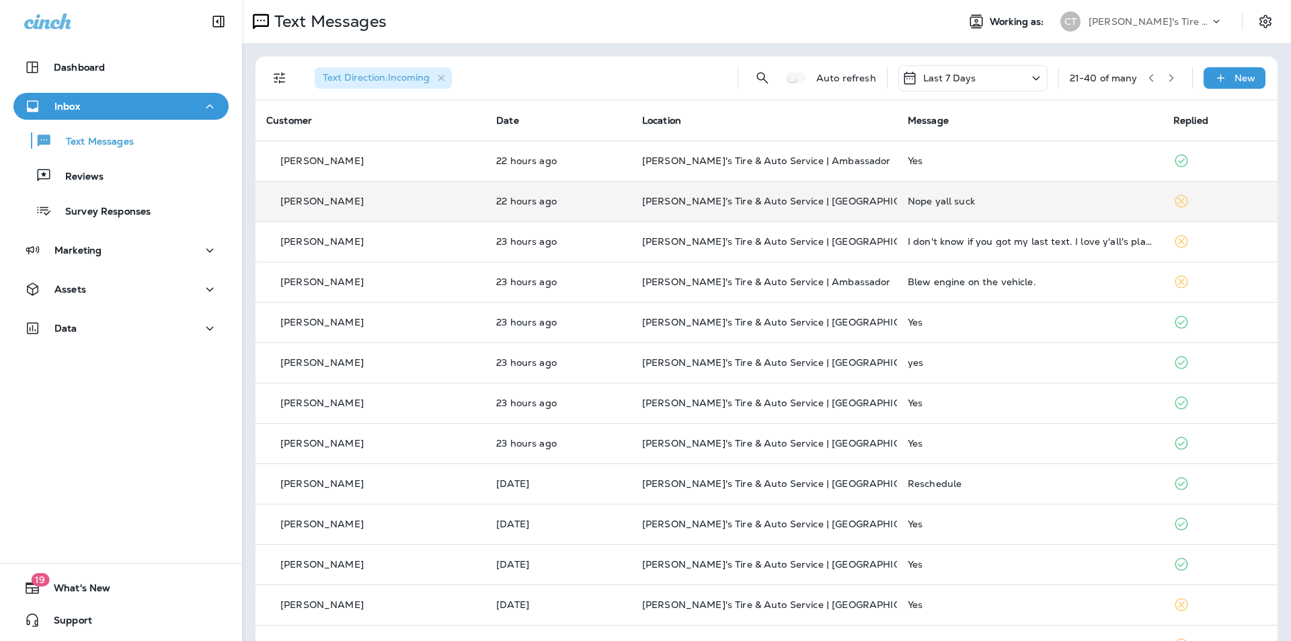
click at [1146, 75] on icon "button" at bounding box center [1150, 77] width 9 height 9
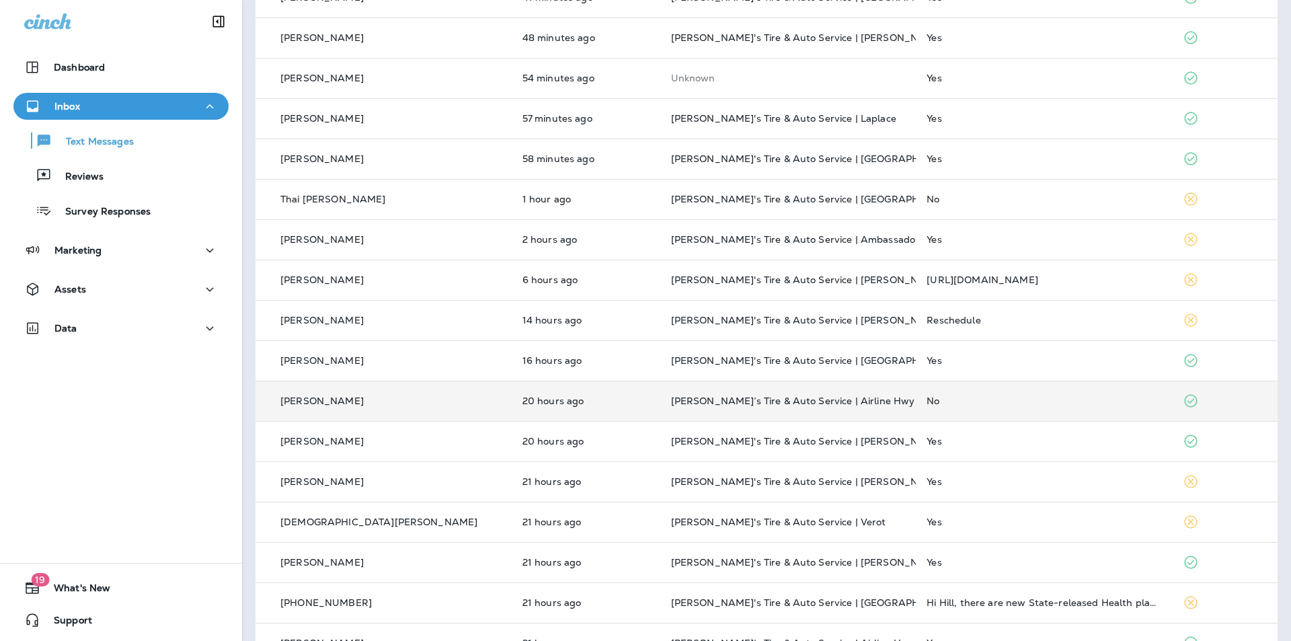
scroll to position [202, 0]
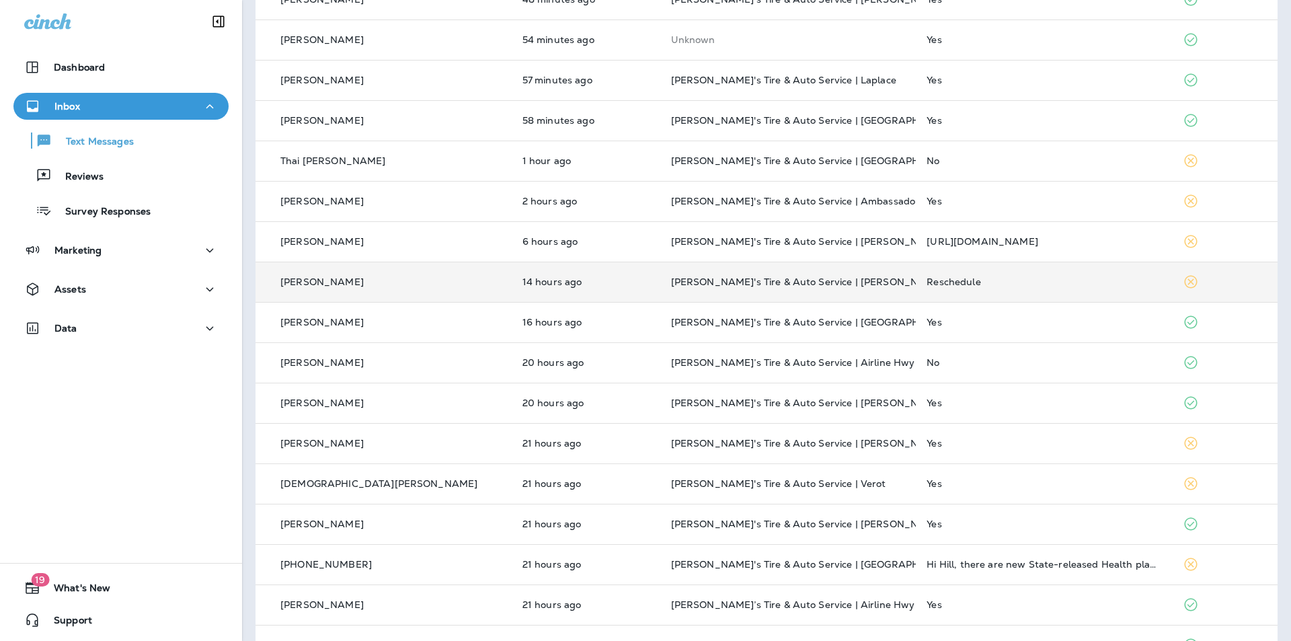
click at [1025, 278] on div "Reschedule" at bounding box center [1043, 281] width 235 height 11
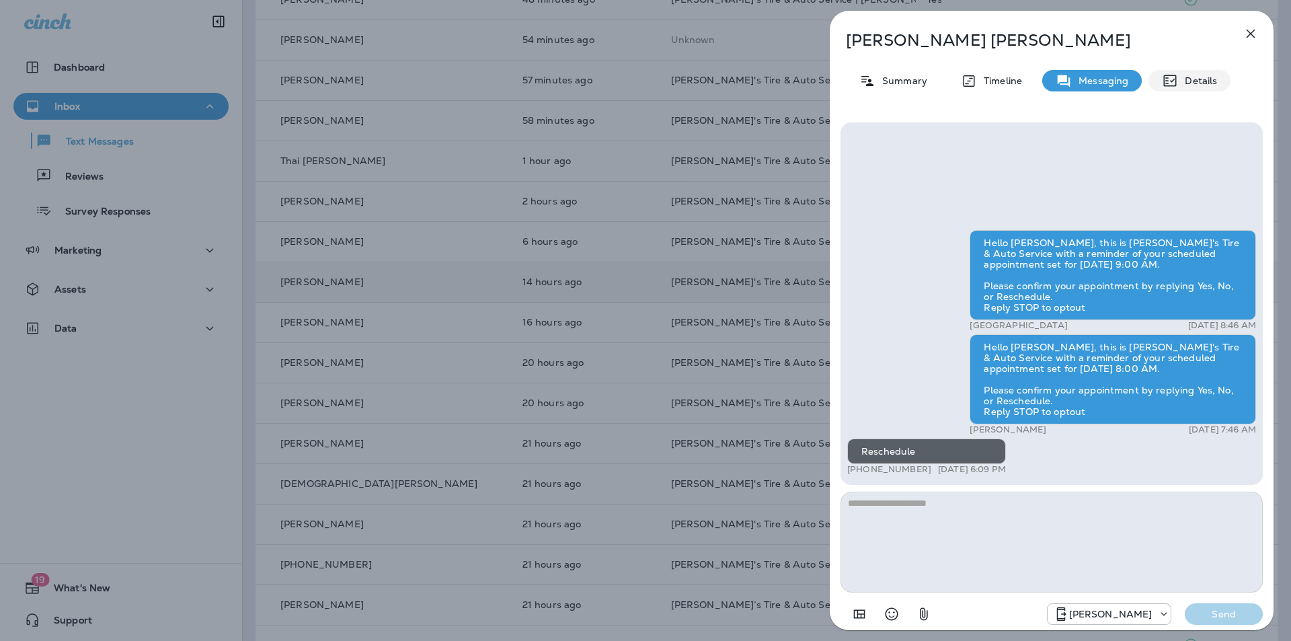
click at [1199, 82] on p "Details" at bounding box center [1197, 80] width 39 height 11
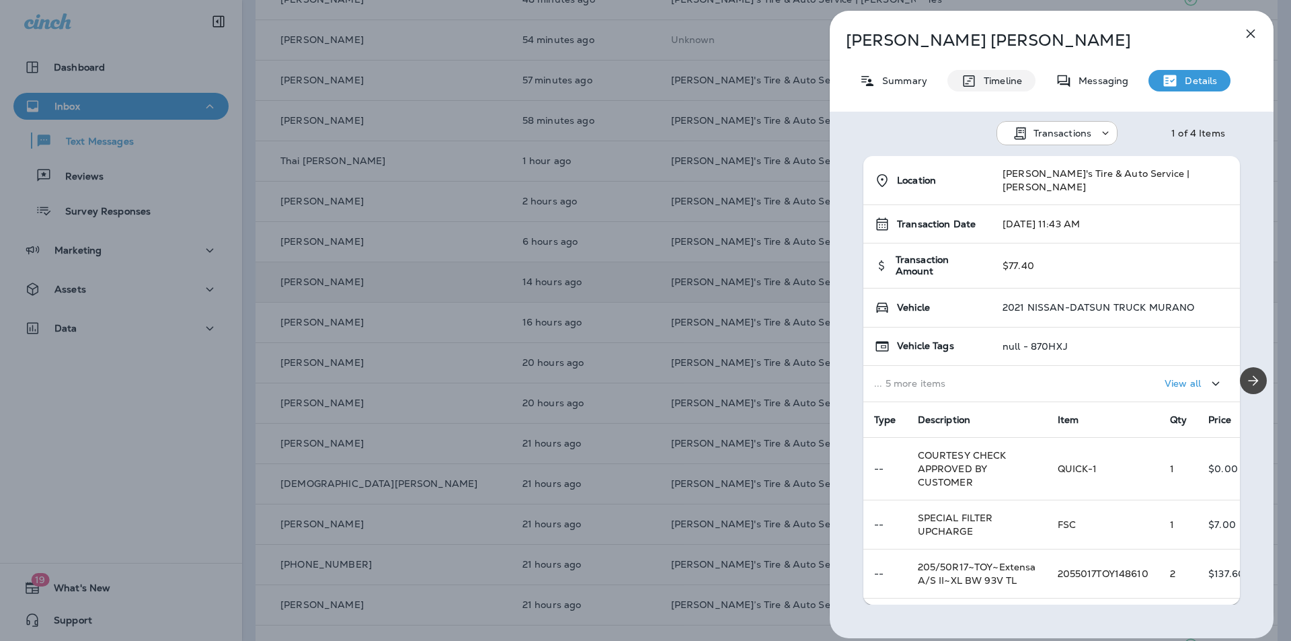
click at [1003, 75] on p "Timeline" at bounding box center [999, 80] width 45 height 11
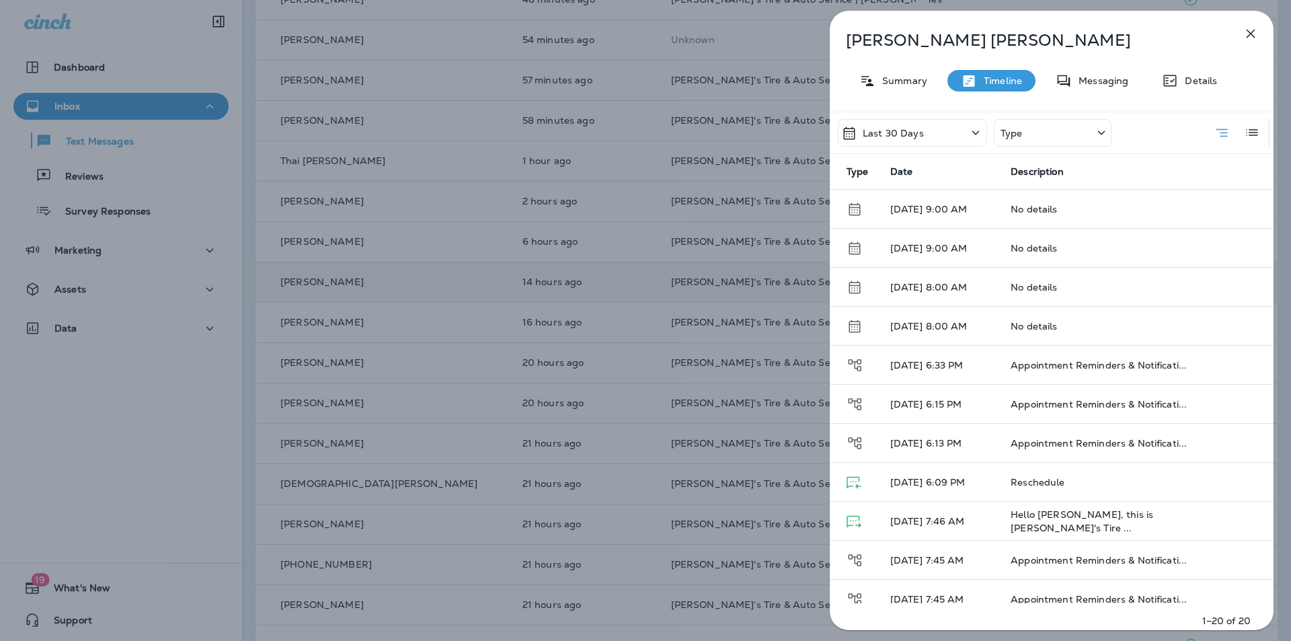
click at [1253, 32] on icon "button" at bounding box center [1250, 34] width 16 height 16
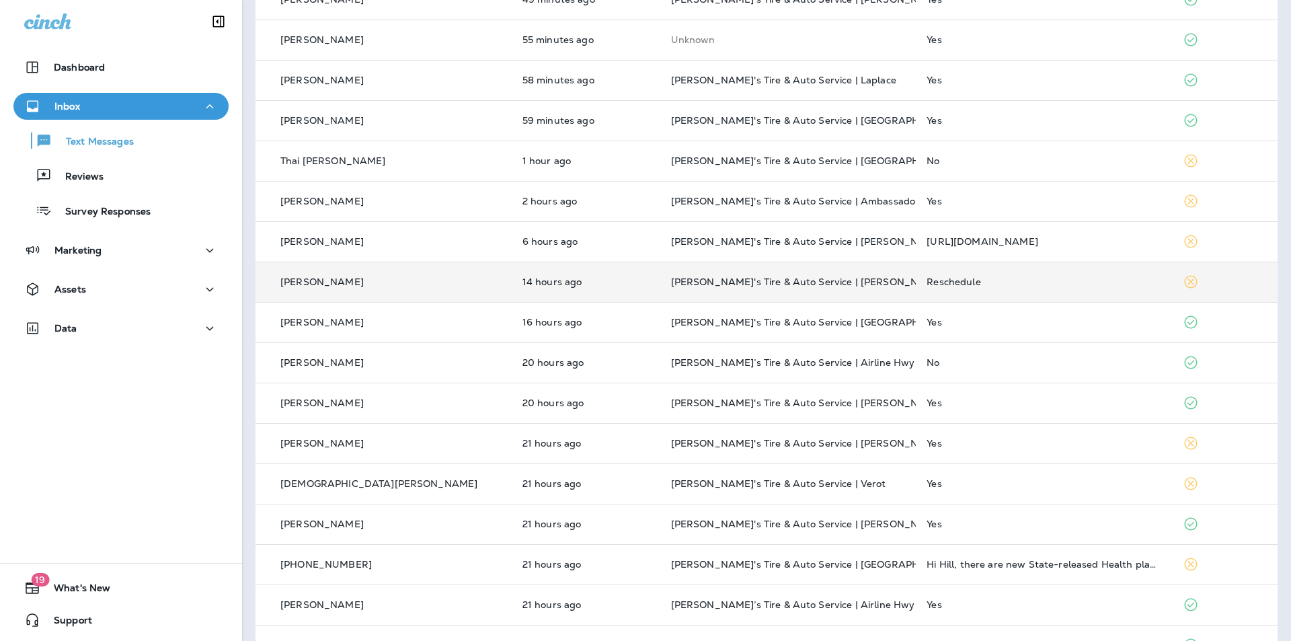
click at [1079, 280] on div "Reschedule" at bounding box center [1043, 281] width 235 height 11
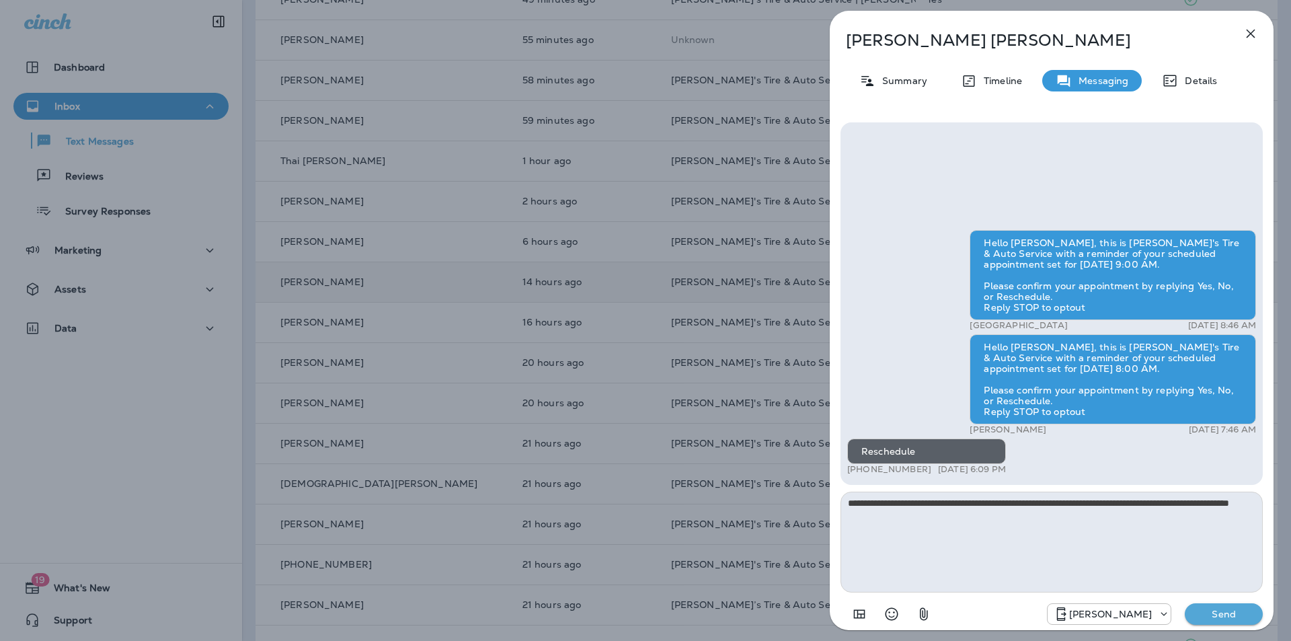
drag, startPoint x: 846, startPoint y: 499, endPoint x: 926, endPoint y: 510, distance: 80.7
click at [926, 510] on textarea "**********" at bounding box center [1051, 541] width 422 height 101
type textarea "**********"
click at [1228, 616] on p "Send" at bounding box center [1223, 614] width 56 height 12
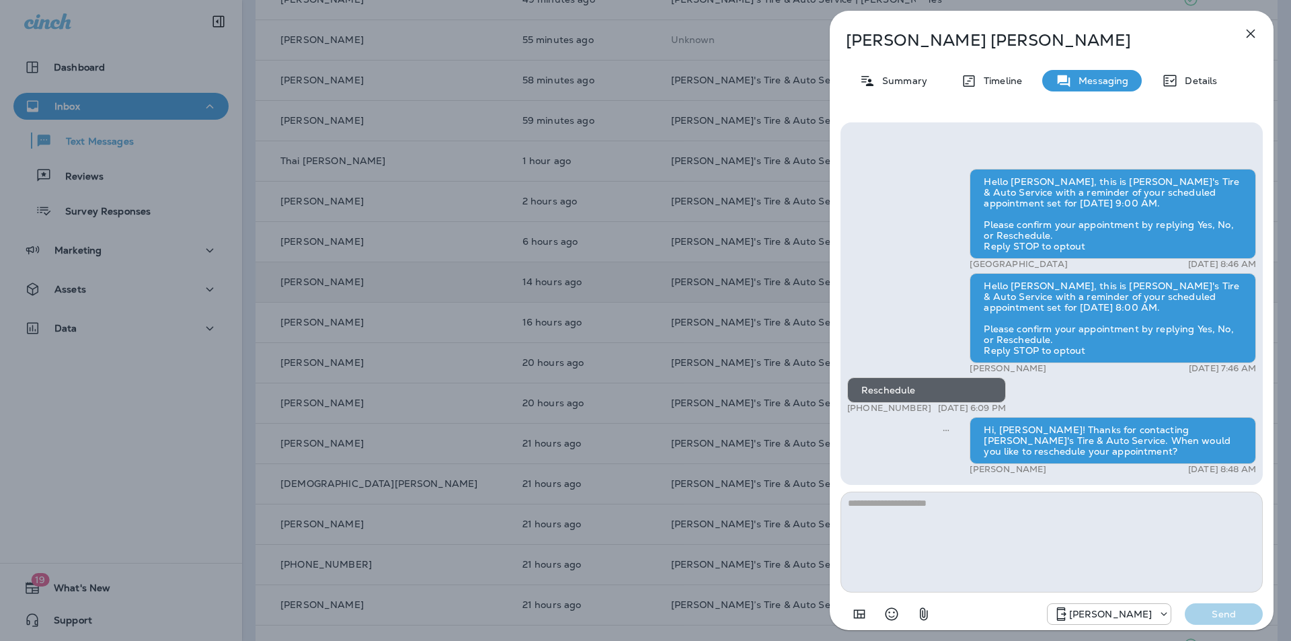
click at [1248, 33] on icon "button" at bounding box center [1250, 34] width 16 height 16
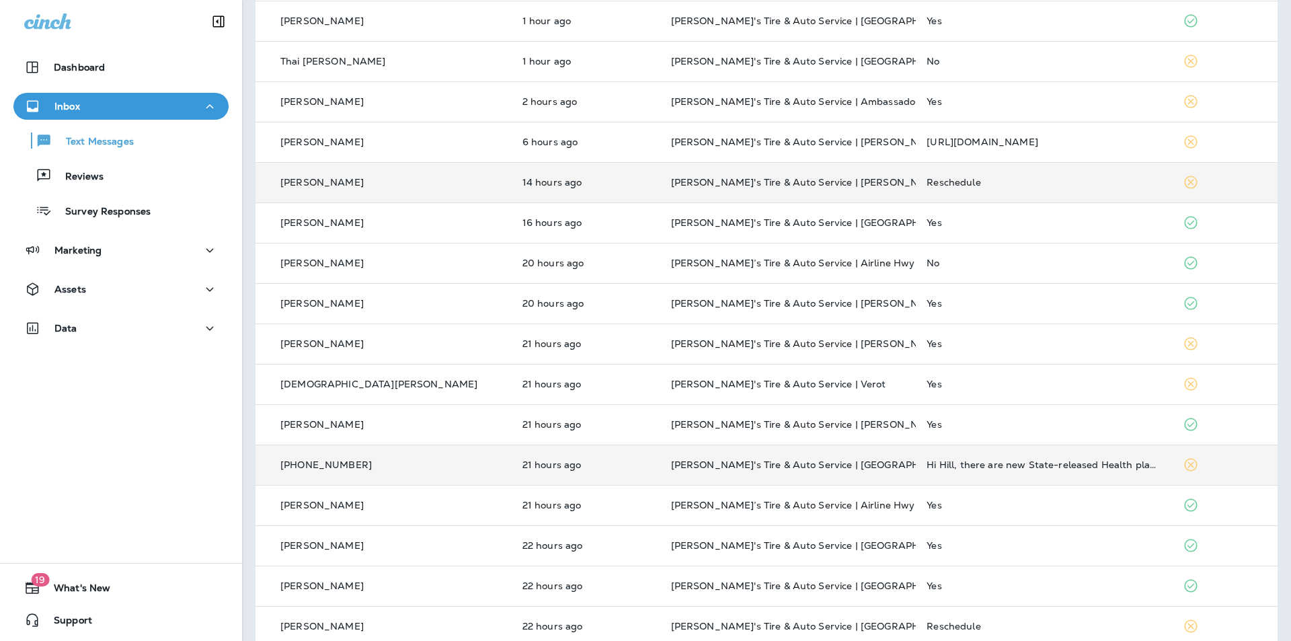
scroll to position [321, 0]
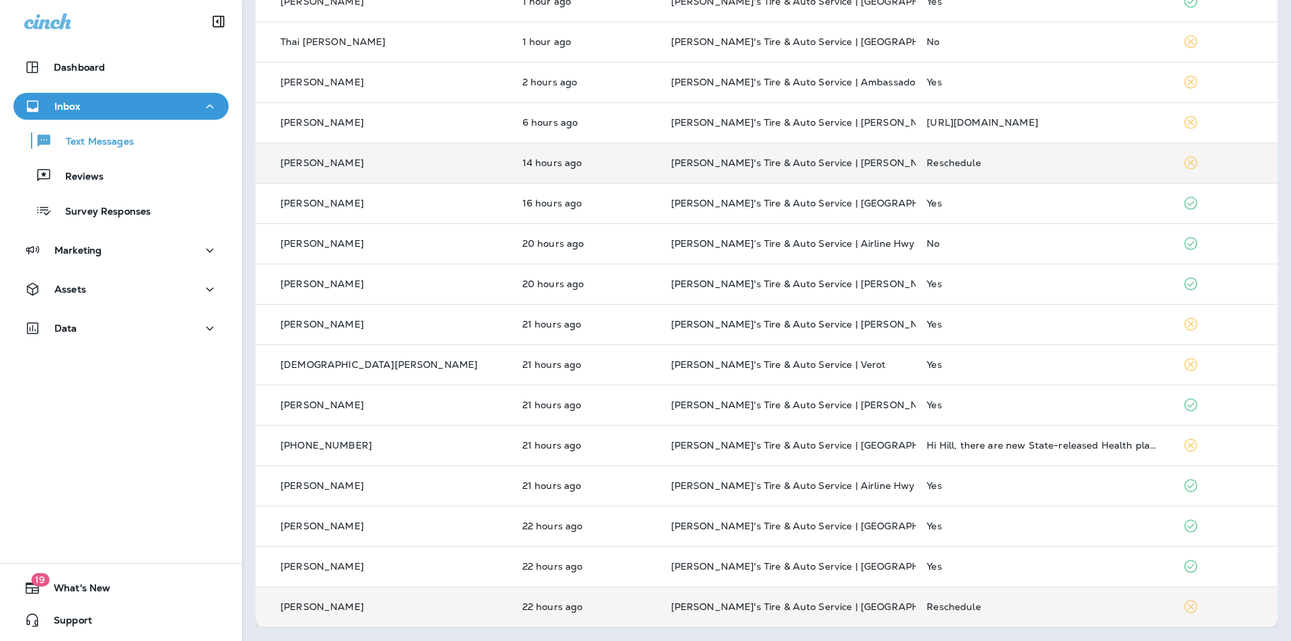
click at [1011, 602] on div "Reschedule" at bounding box center [1043, 606] width 235 height 11
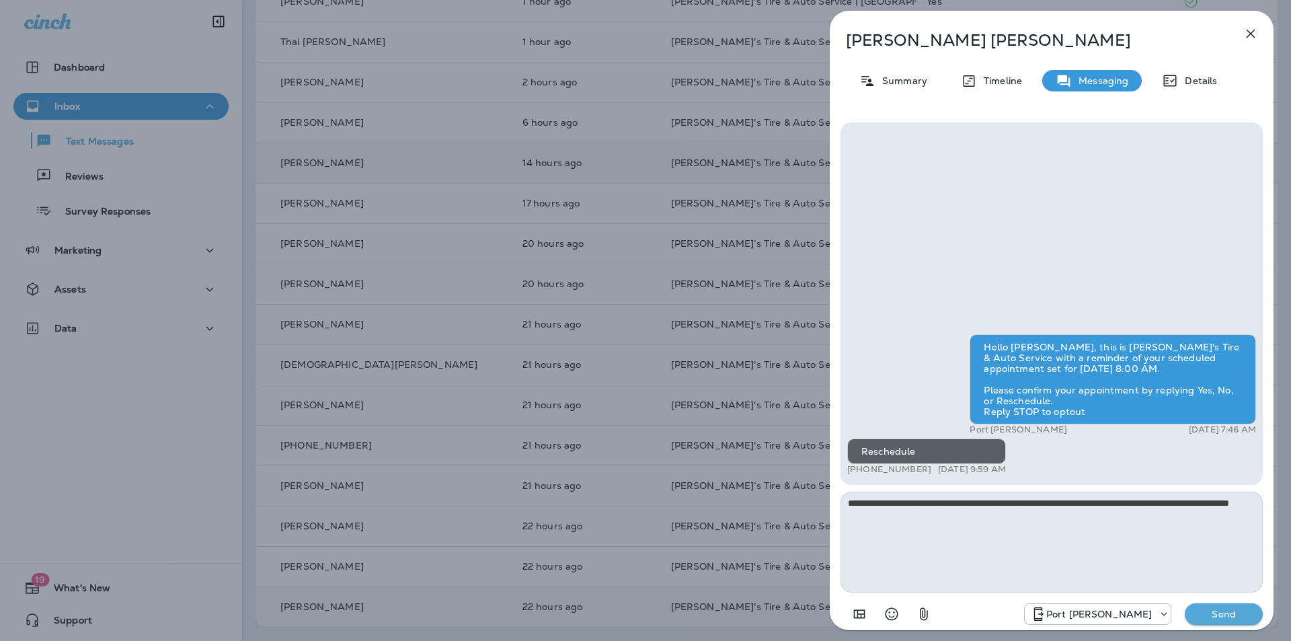
click at [877, 504] on textarea "**********" at bounding box center [1051, 541] width 422 height 101
type textarea "**********"
click at [1227, 615] on p "Send" at bounding box center [1223, 614] width 56 height 12
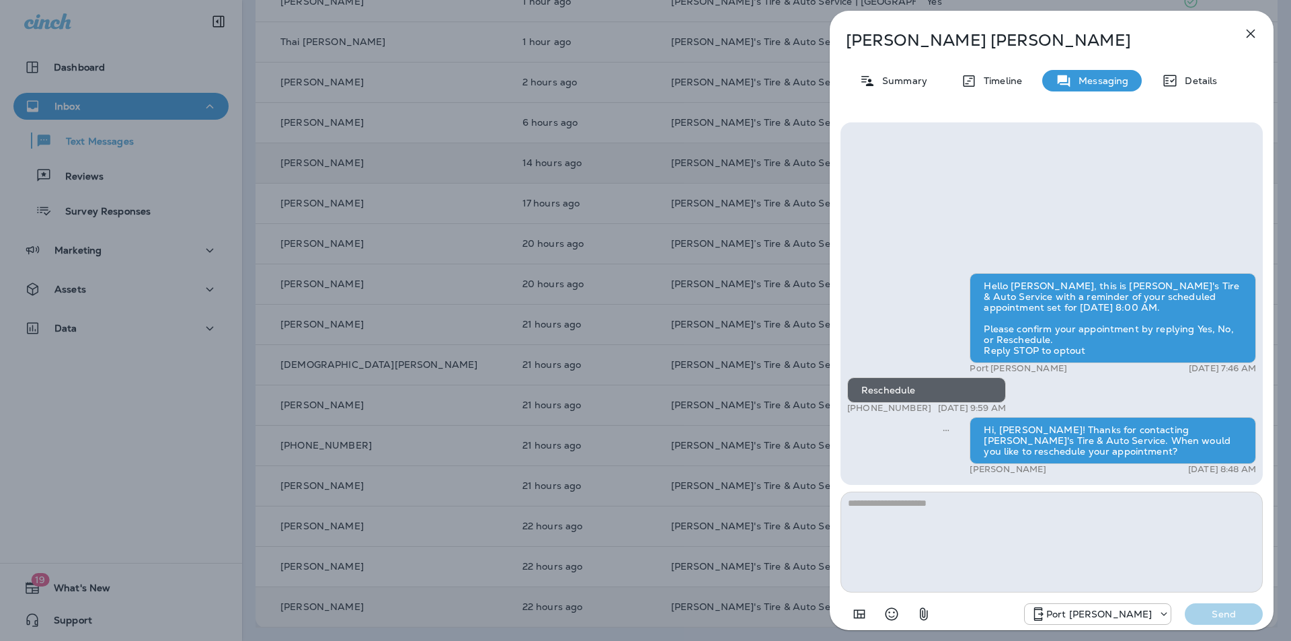
click at [1252, 30] on icon "button" at bounding box center [1250, 34] width 16 height 16
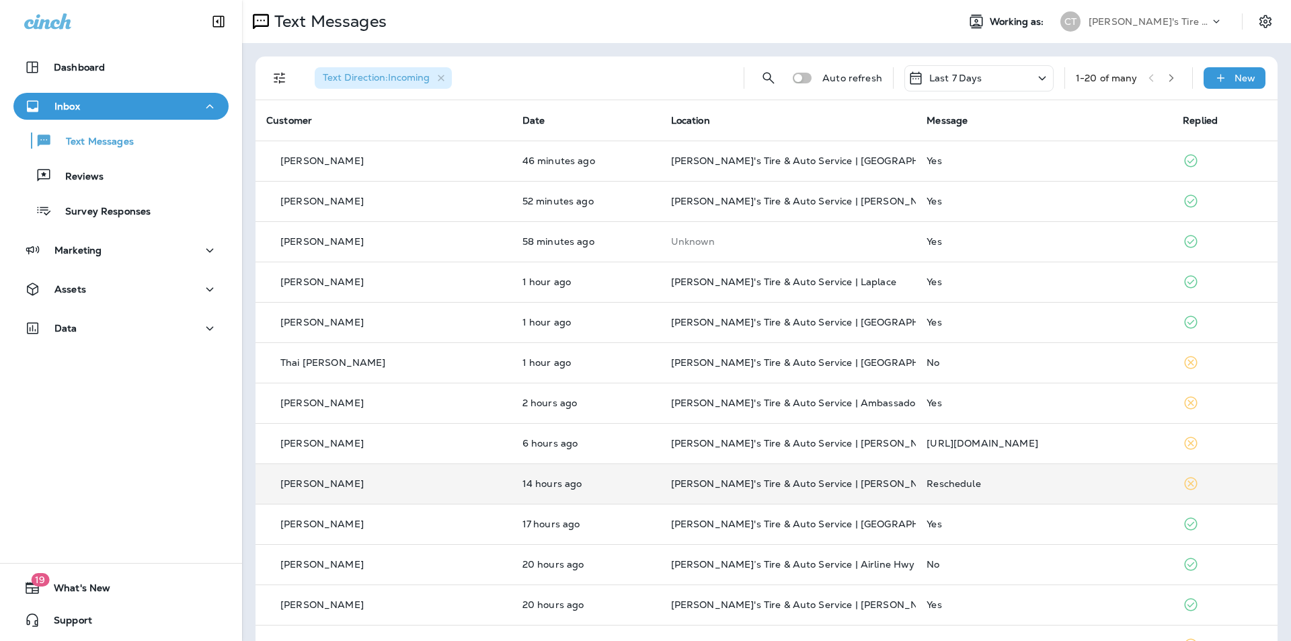
click at [1004, 485] on div "Reschedule" at bounding box center [1043, 483] width 235 height 11
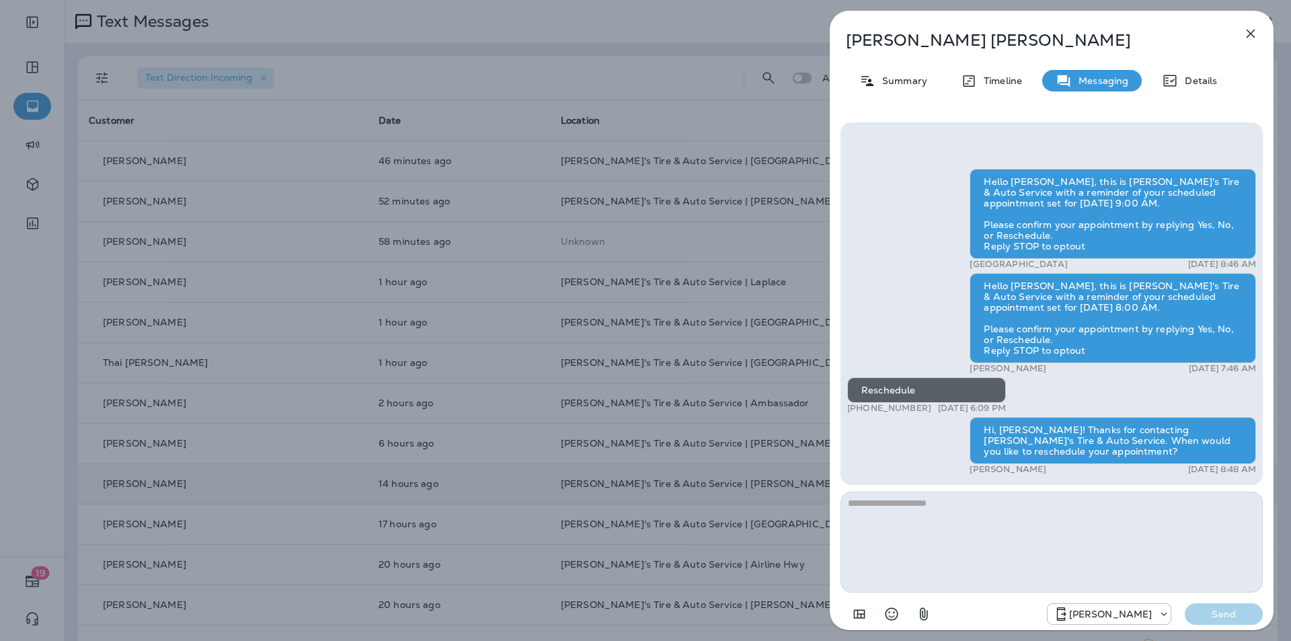
click at [1252, 34] on icon "button" at bounding box center [1250, 34] width 16 height 16
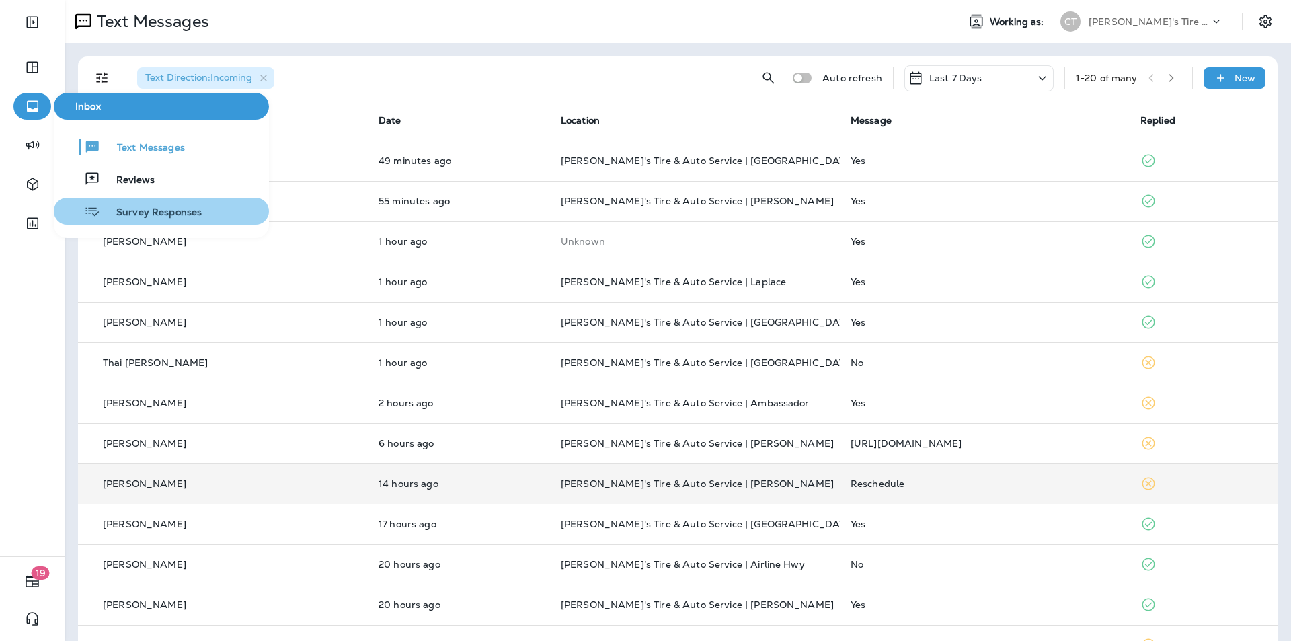
click at [136, 206] on span "Survey Responses" at bounding box center [151, 212] width 102 height 13
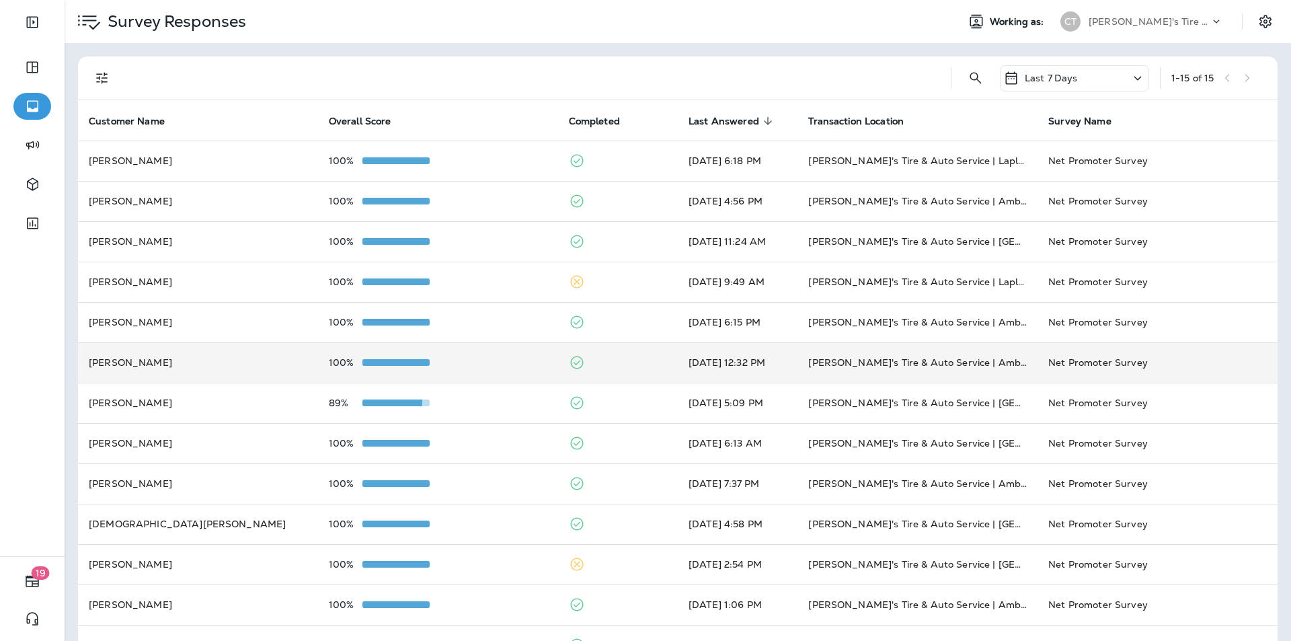
click at [491, 368] on td "100%" at bounding box center [438, 362] width 240 height 40
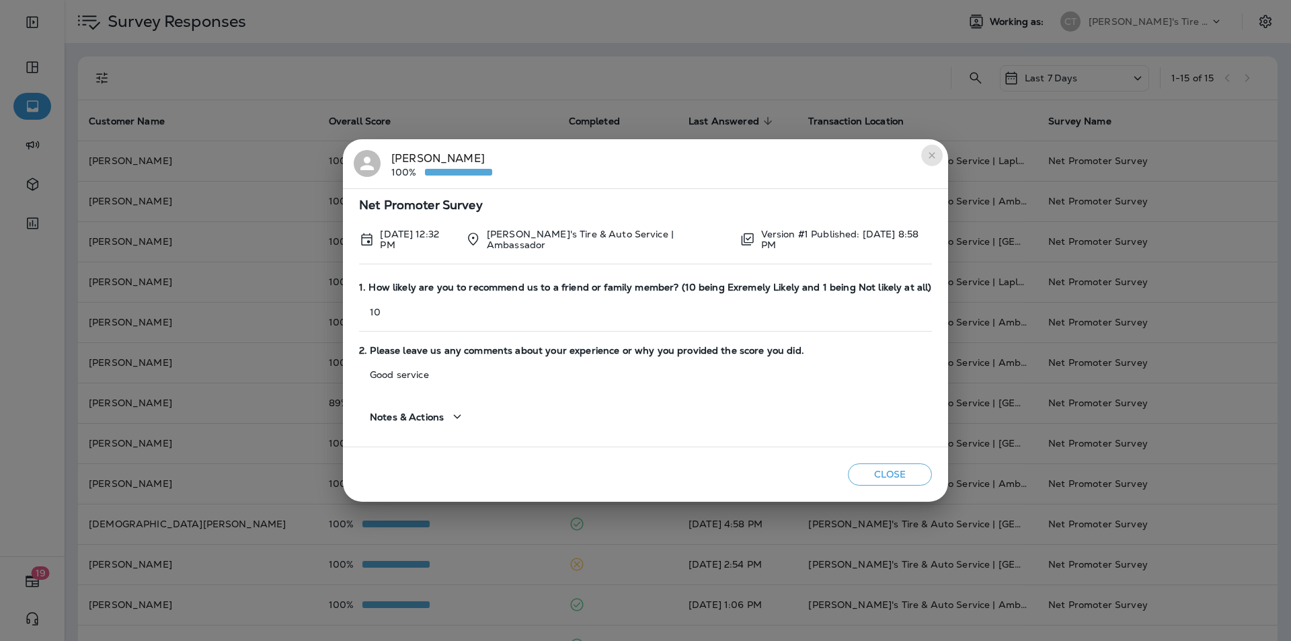
click at [935, 151] on icon "close" at bounding box center [931, 155] width 11 height 11
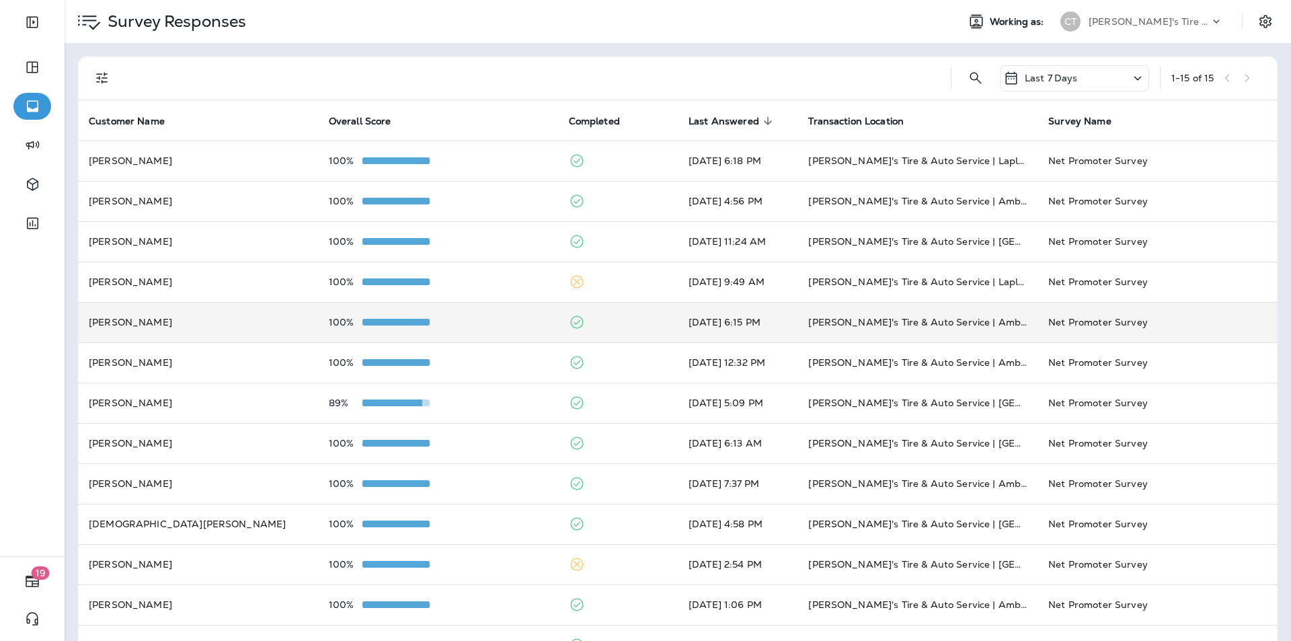
click at [502, 311] on td "100%" at bounding box center [438, 322] width 240 height 40
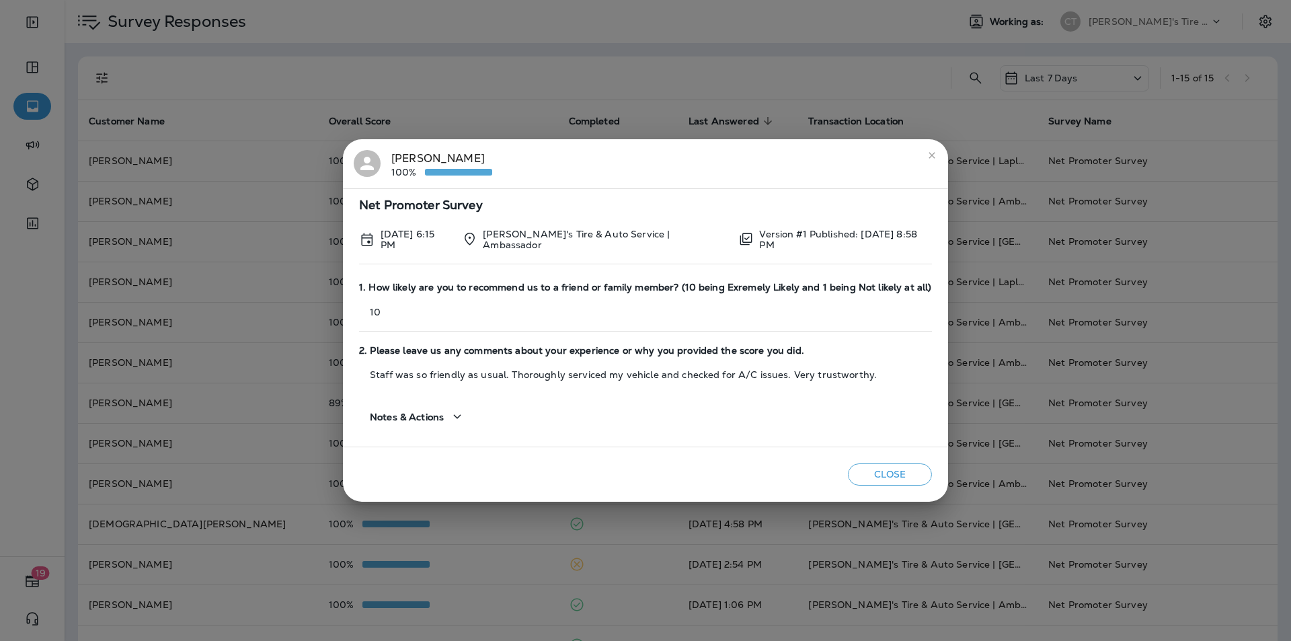
click at [932, 153] on icon "close" at bounding box center [931, 155] width 11 height 11
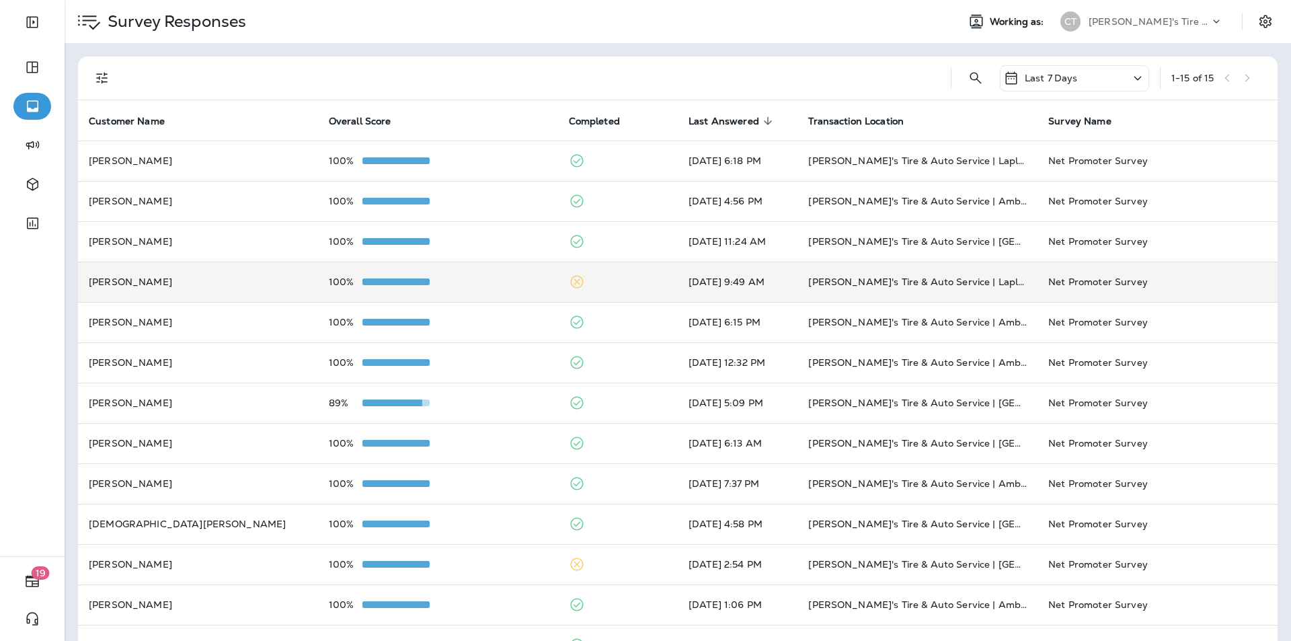
click at [495, 274] on td "100%" at bounding box center [438, 281] width 240 height 40
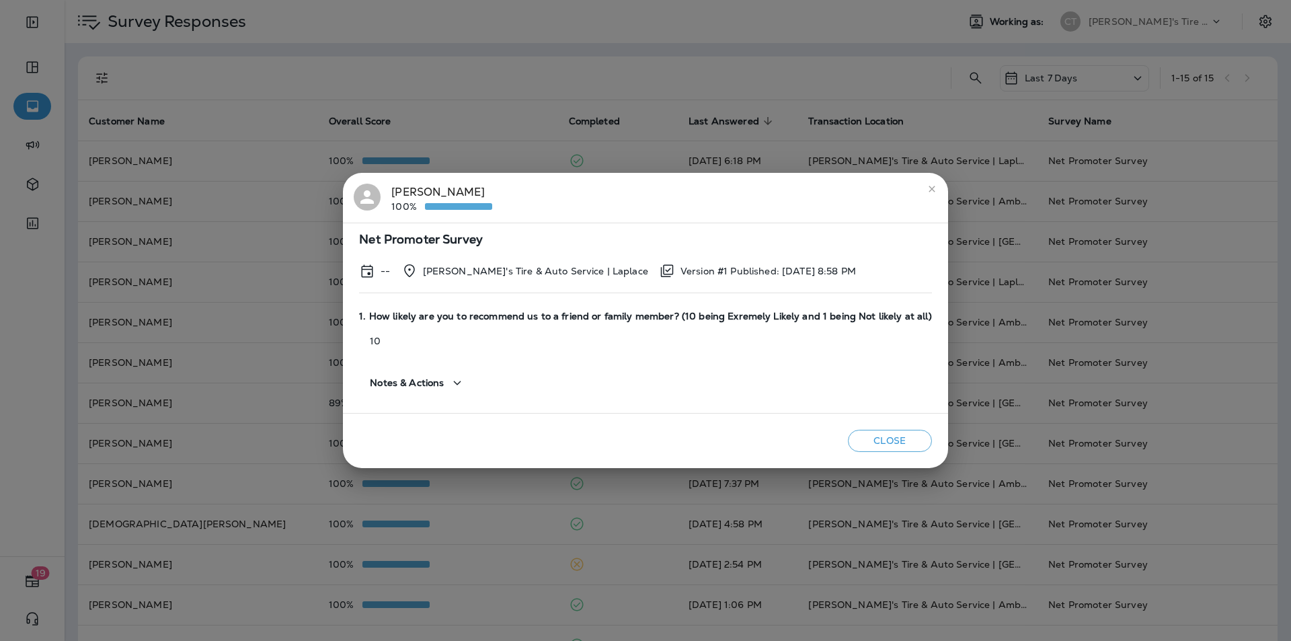
click at [928, 187] on icon "close" at bounding box center [931, 189] width 11 height 11
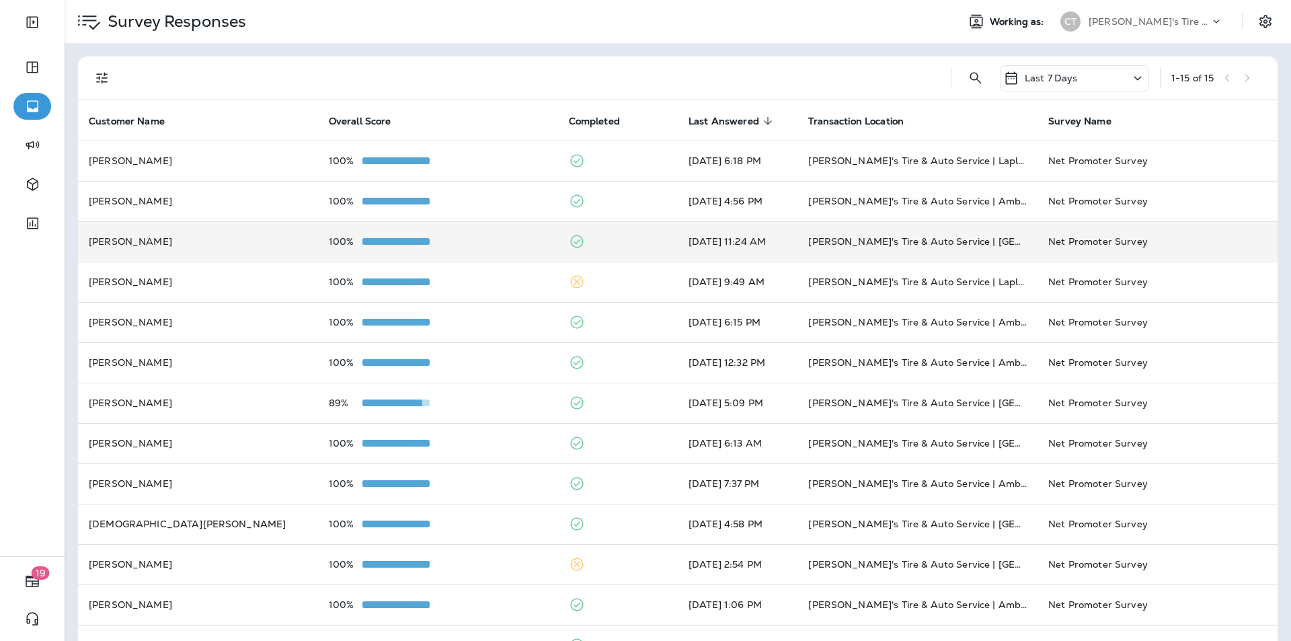
click at [475, 236] on div "100%" at bounding box center [438, 241] width 218 height 11
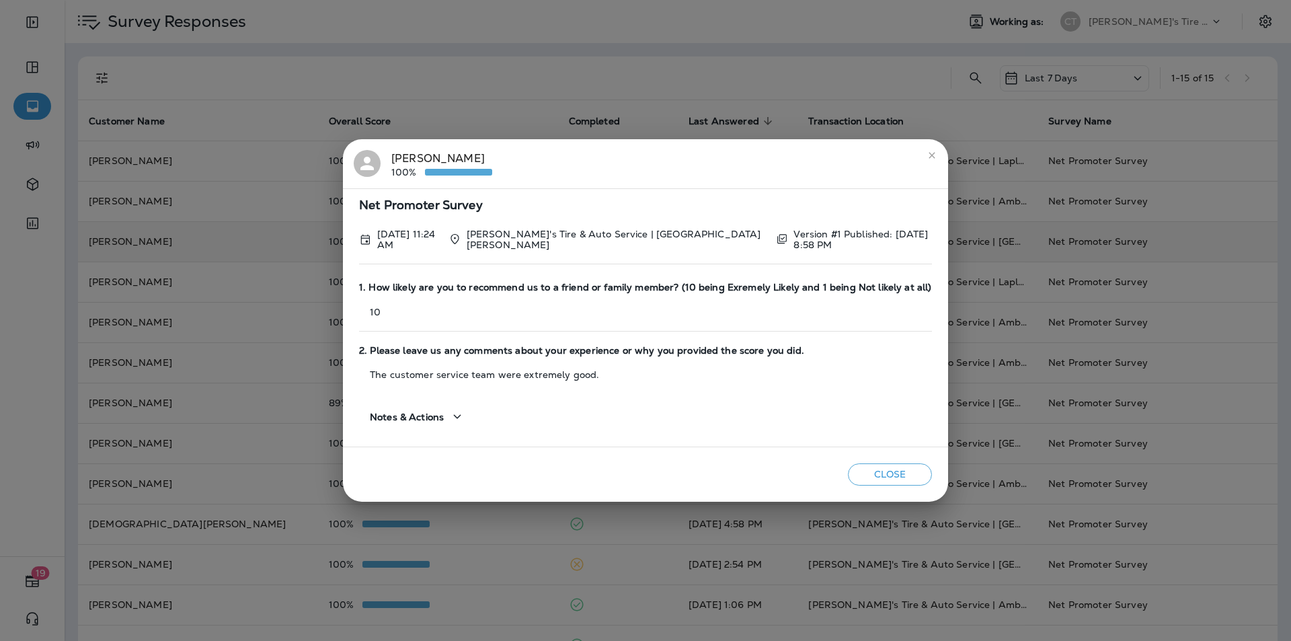
click at [931, 155] on icon "close" at bounding box center [931, 155] width 11 height 11
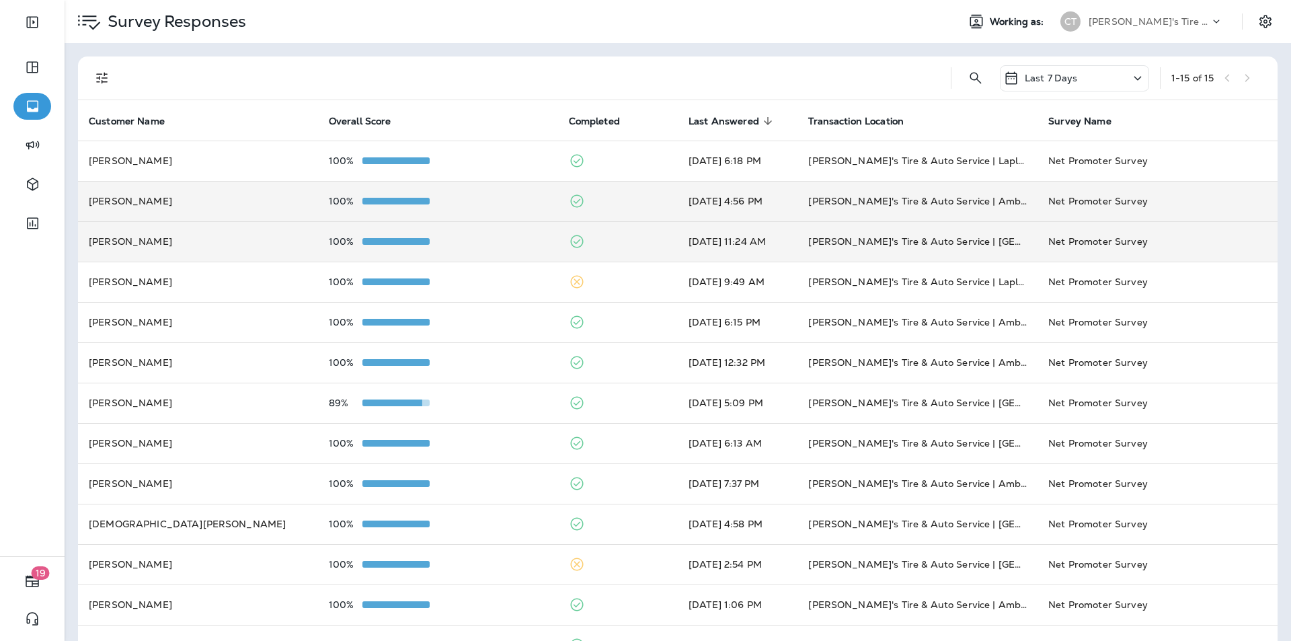
click at [475, 193] on td "100%" at bounding box center [438, 201] width 240 height 40
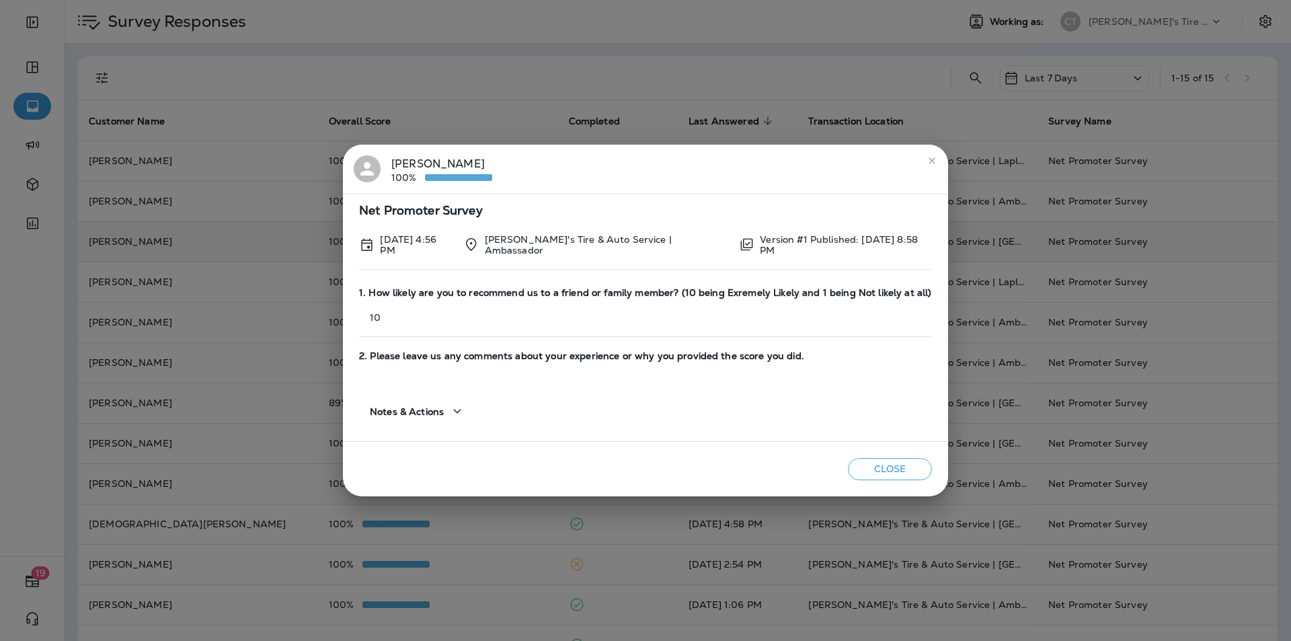
click at [929, 159] on icon "close" at bounding box center [931, 160] width 11 height 11
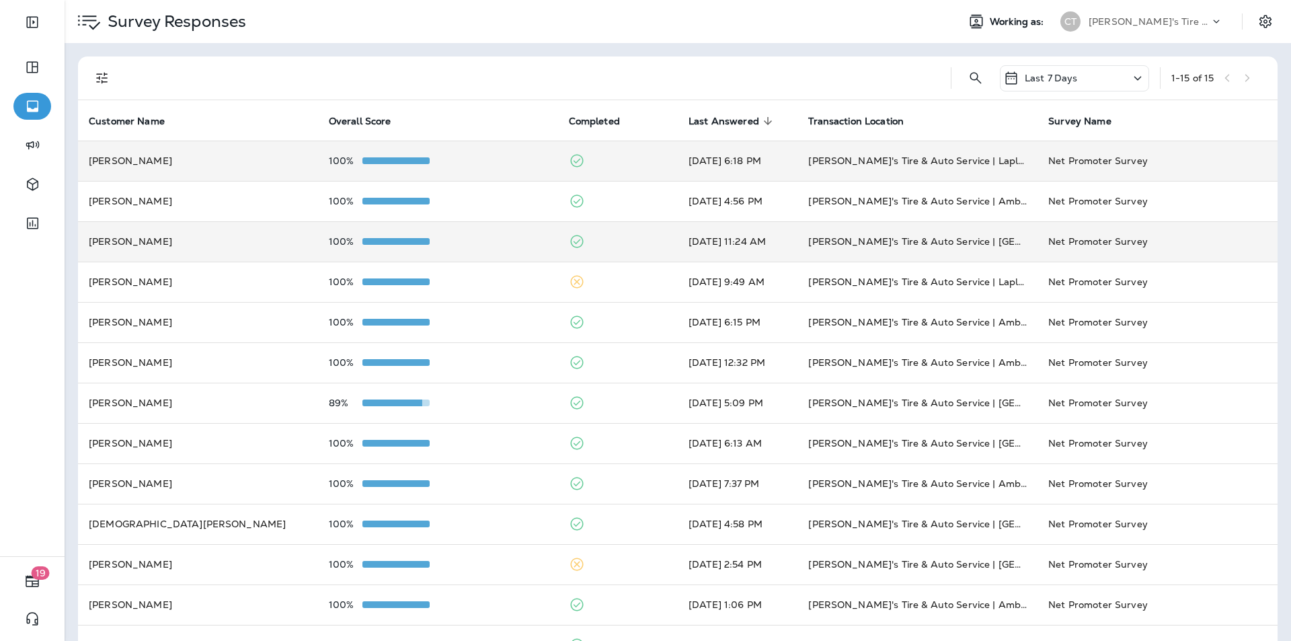
click at [501, 159] on div "100%" at bounding box center [438, 160] width 218 height 11
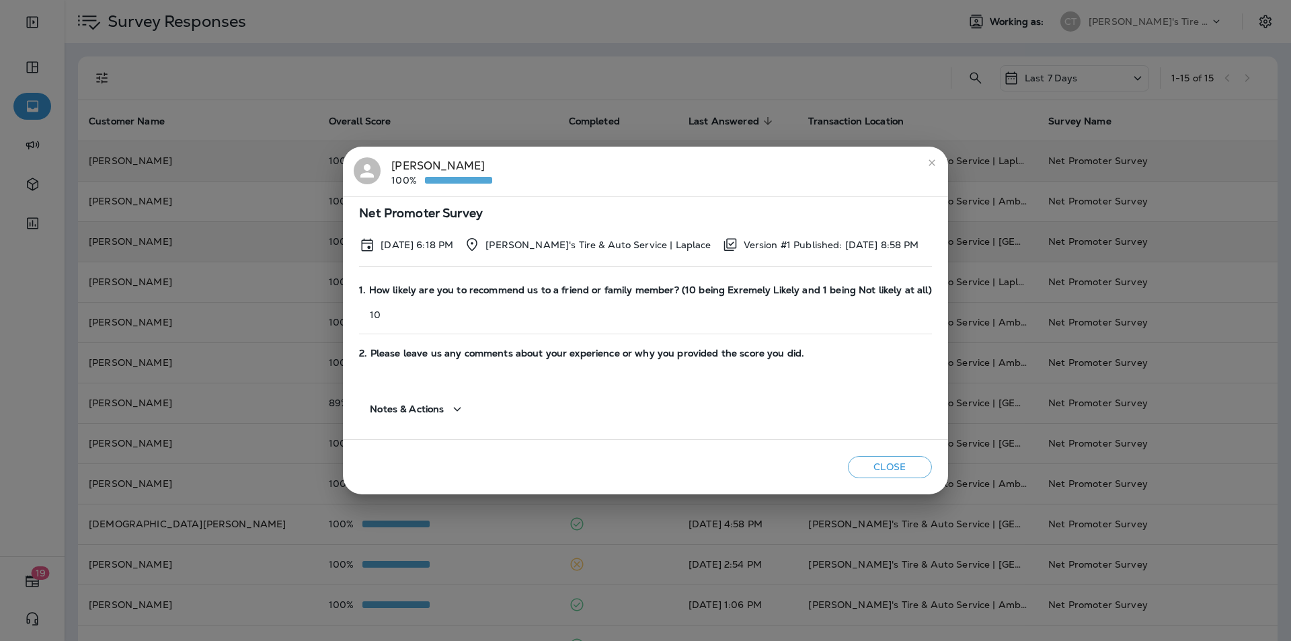
click at [926, 160] on icon "close" at bounding box center [931, 162] width 11 height 11
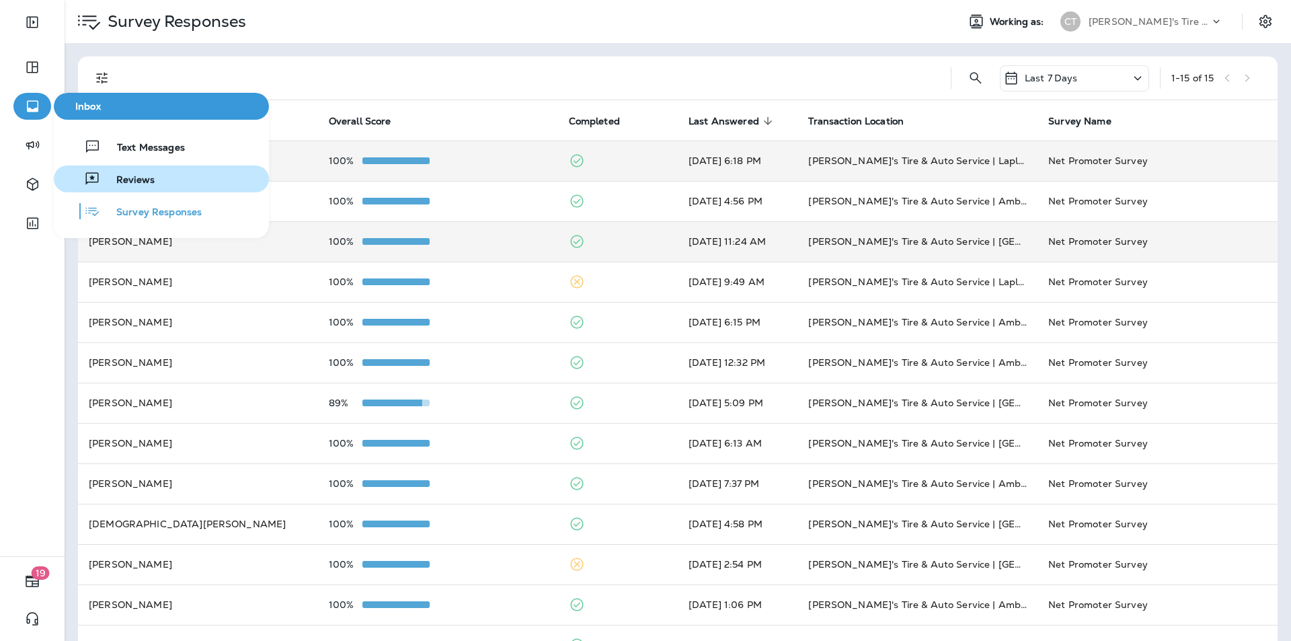
click at [136, 177] on span "Reviews" at bounding box center [127, 180] width 54 height 13
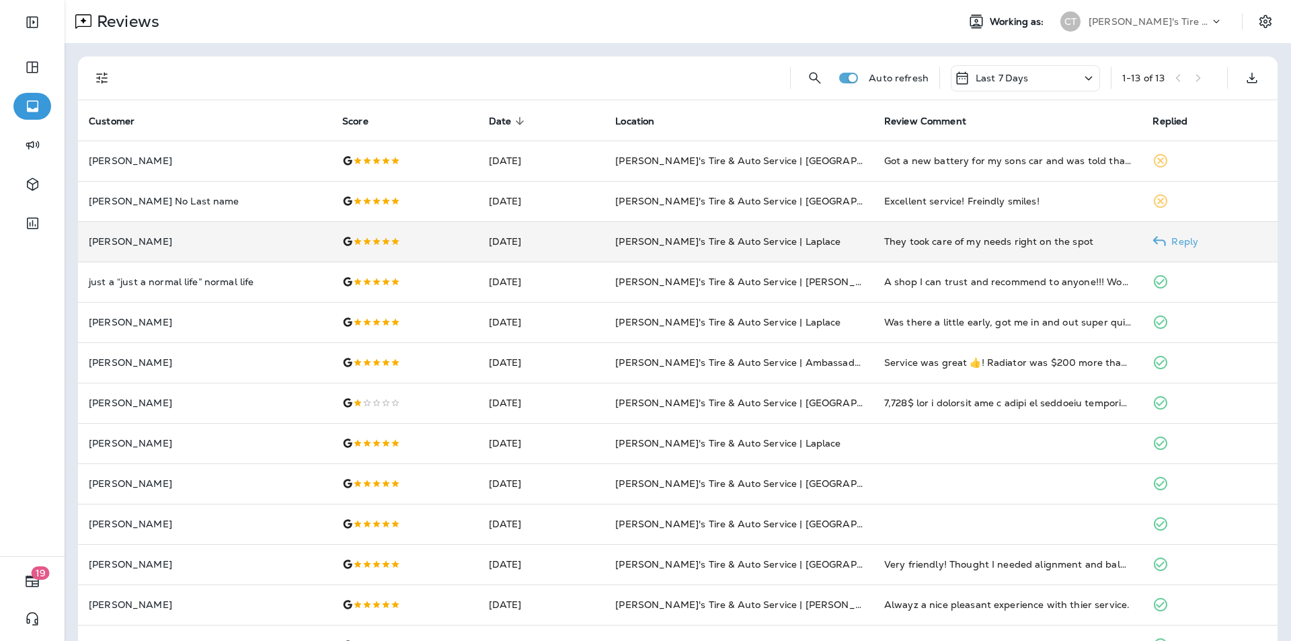
click at [1185, 238] on p "Reply" at bounding box center [1182, 241] width 32 height 11
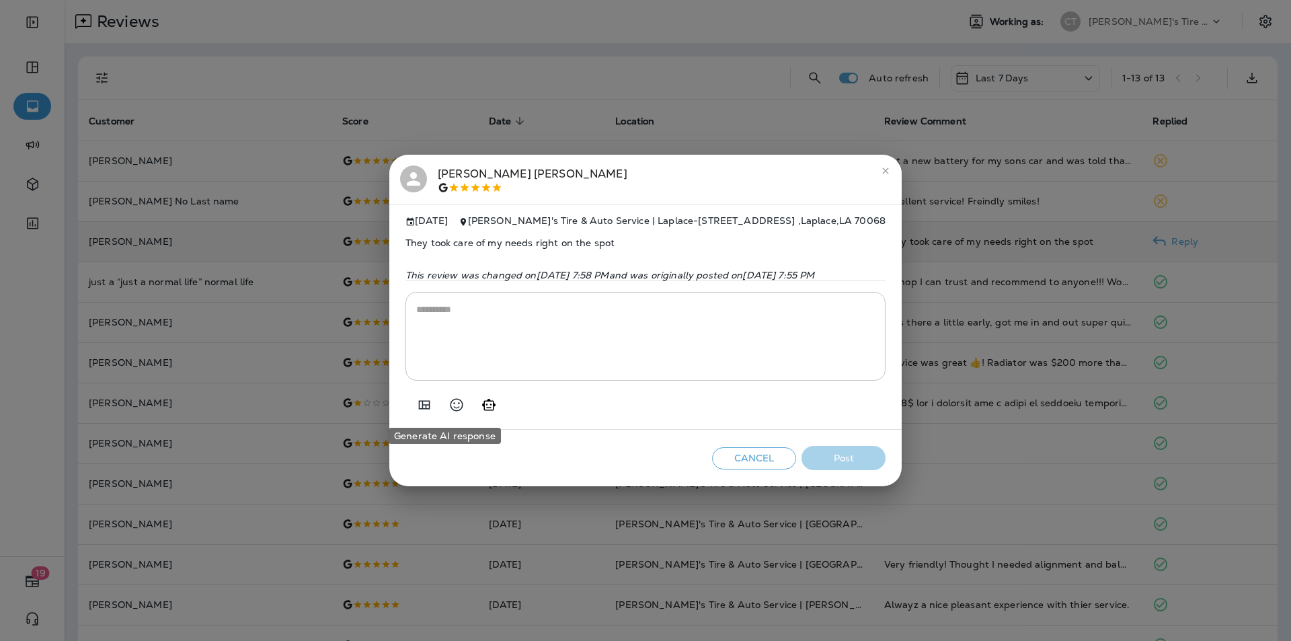
click at [481, 405] on icon "Generate AI response" at bounding box center [489, 405] width 16 height 16
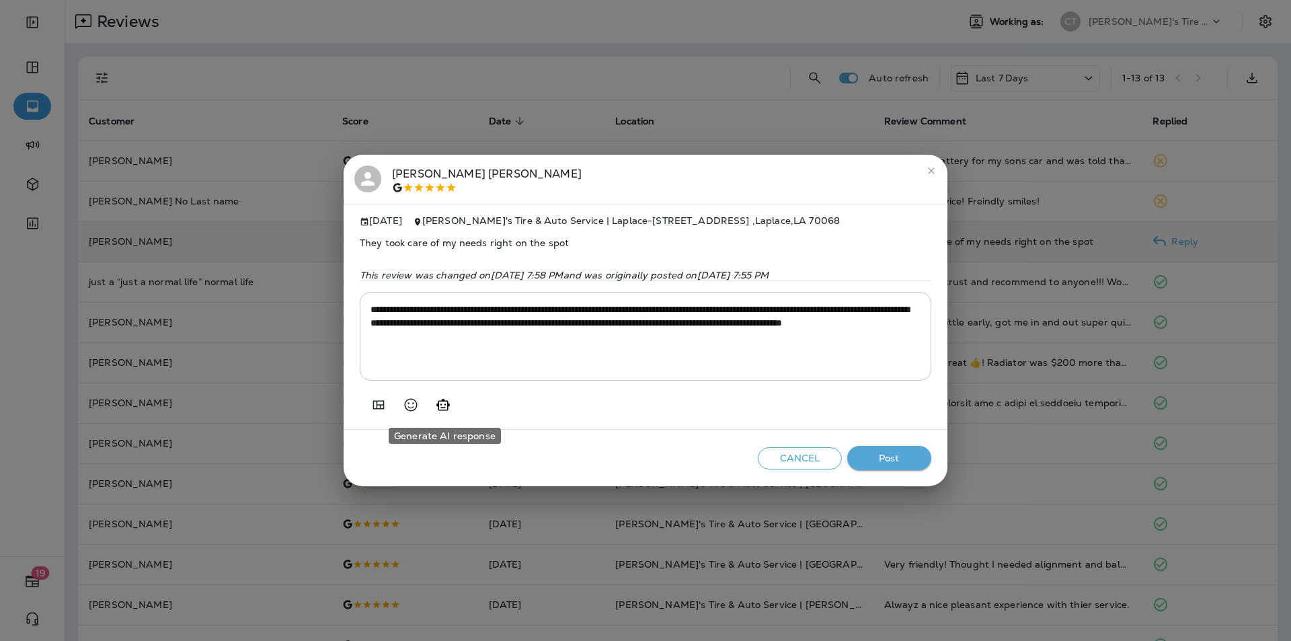
click at [446, 404] on icon "Generate AI response" at bounding box center [443, 405] width 16 height 16
type textarea "**********"
click at [901, 458] on button "Post" at bounding box center [889, 458] width 84 height 25
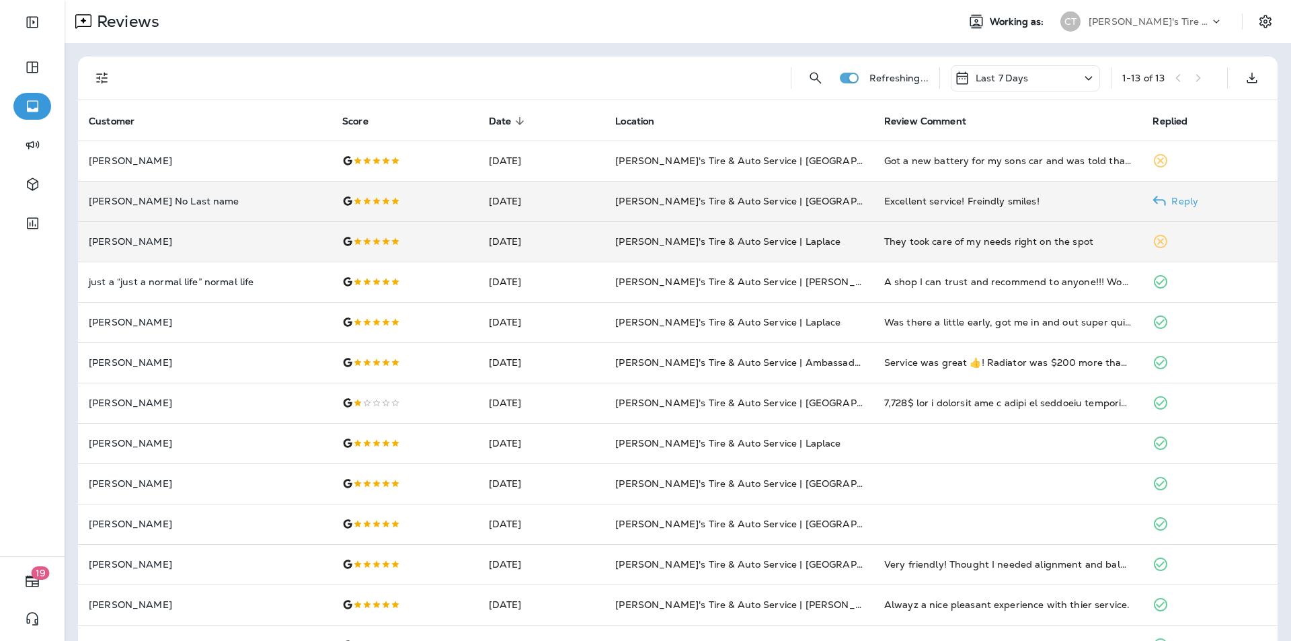
click at [1182, 202] on p "Reply" at bounding box center [1182, 201] width 32 height 11
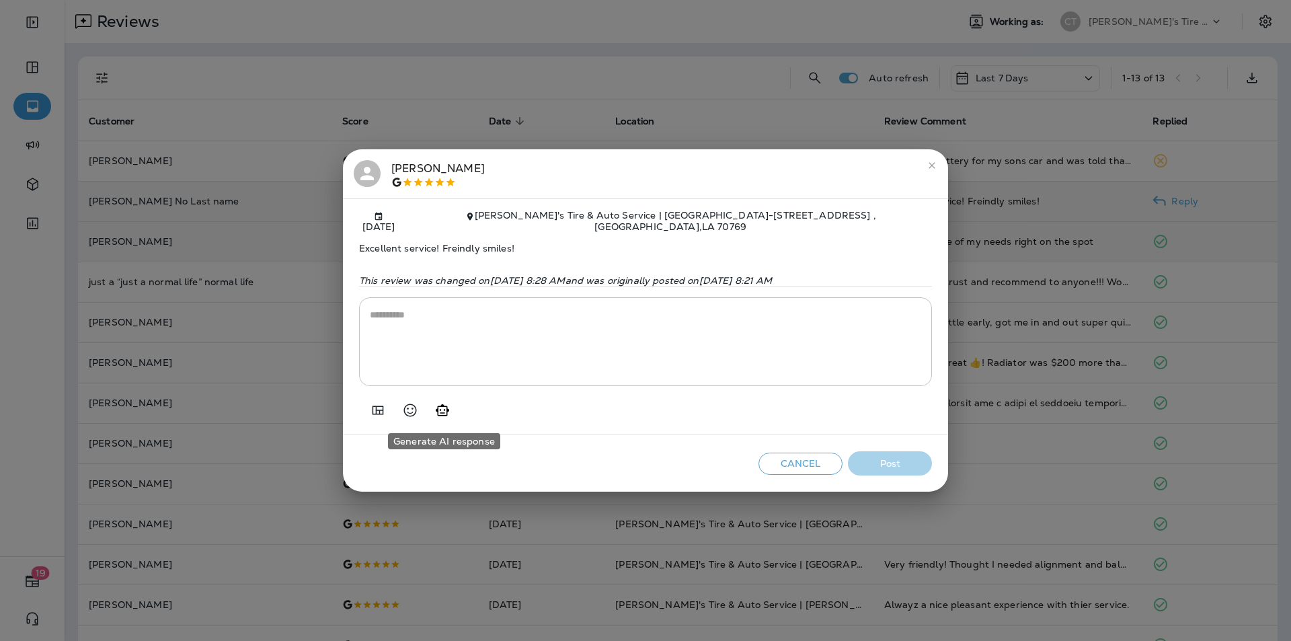
click at [445, 410] on icon "Generate AI response" at bounding box center [442, 409] width 13 height 11
type textarea "**********"
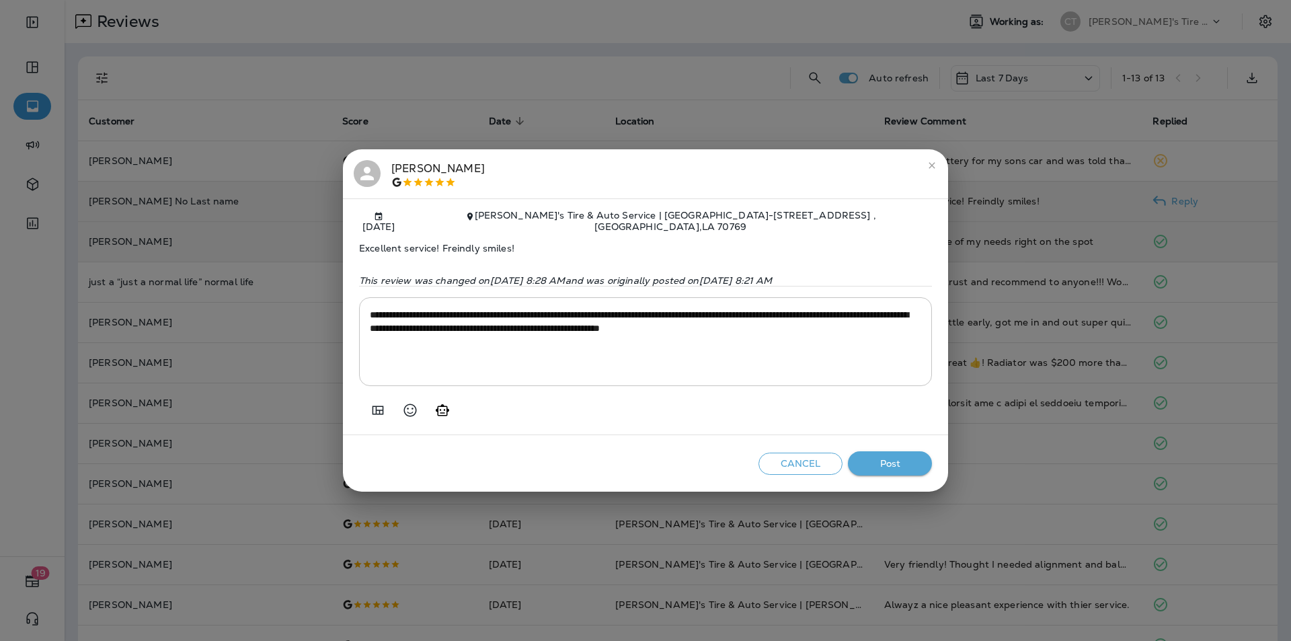
click at [897, 459] on button "Post" at bounding box center [890, 463] width 84 height 25
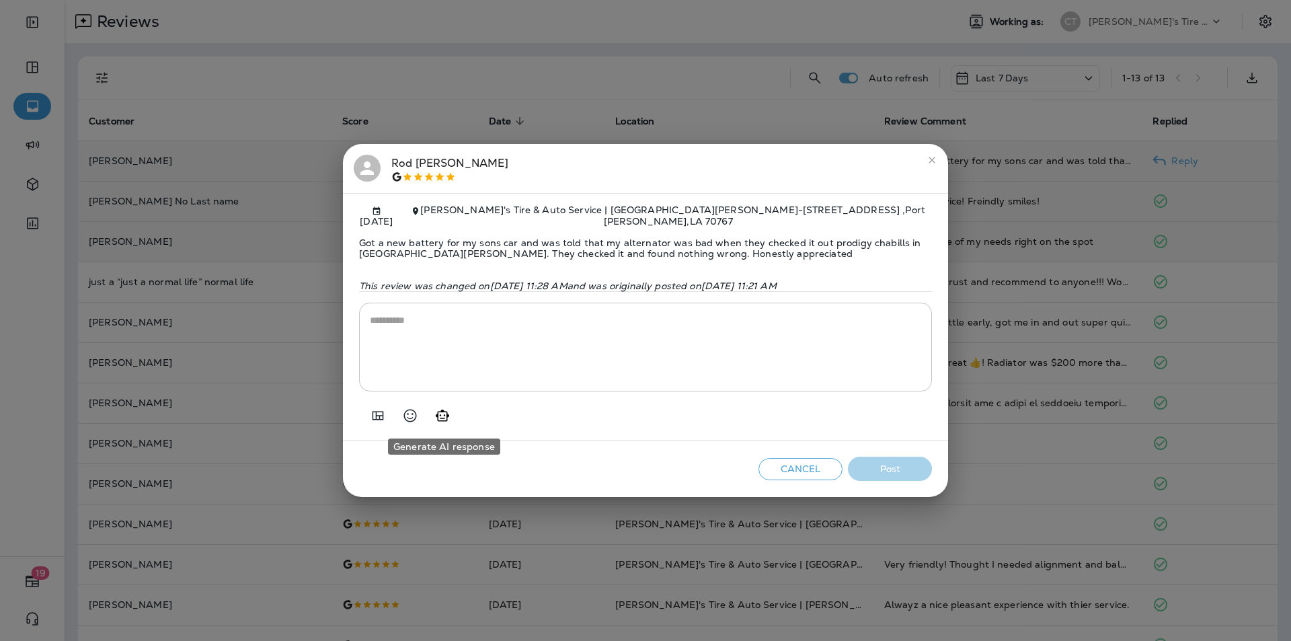
click at [445, 416] on icon "Generate AI response" at bounding box center [442, 415] width 16 height 16
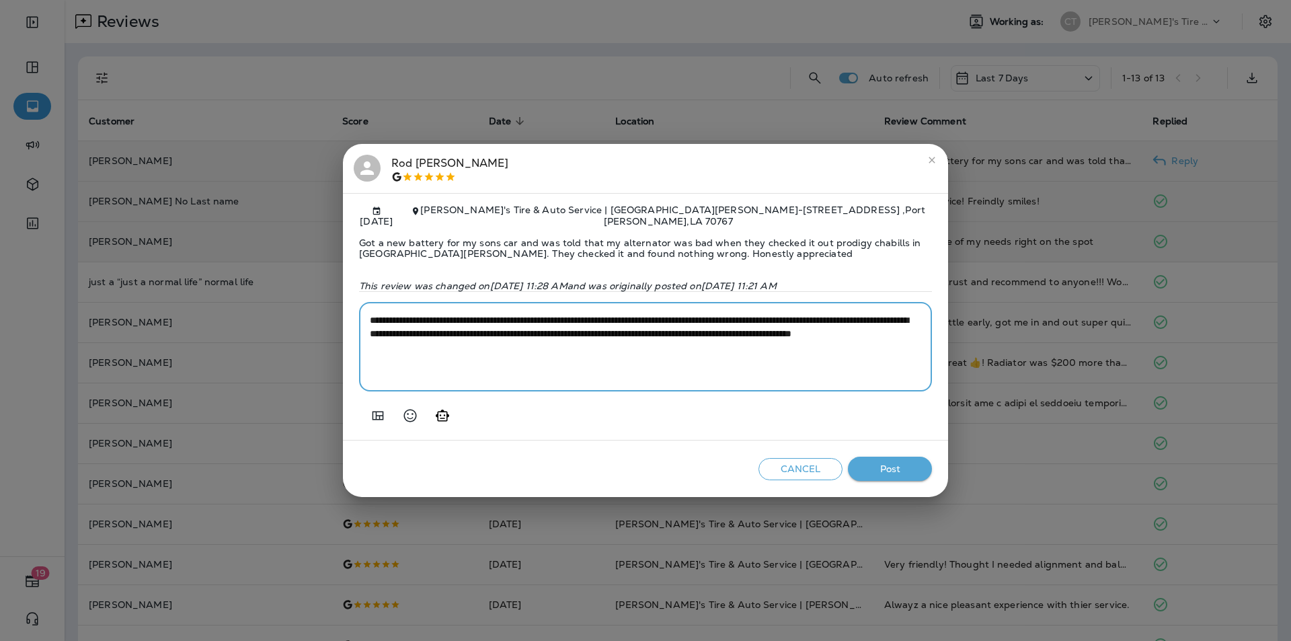
click at [569, 319] on textarea "**********" at bounding box center [645, 346] width 551 height 67
type textarea "**********"
click at [885, 469] on button "Post" at bounding box center [890, 468] width 84 height 25
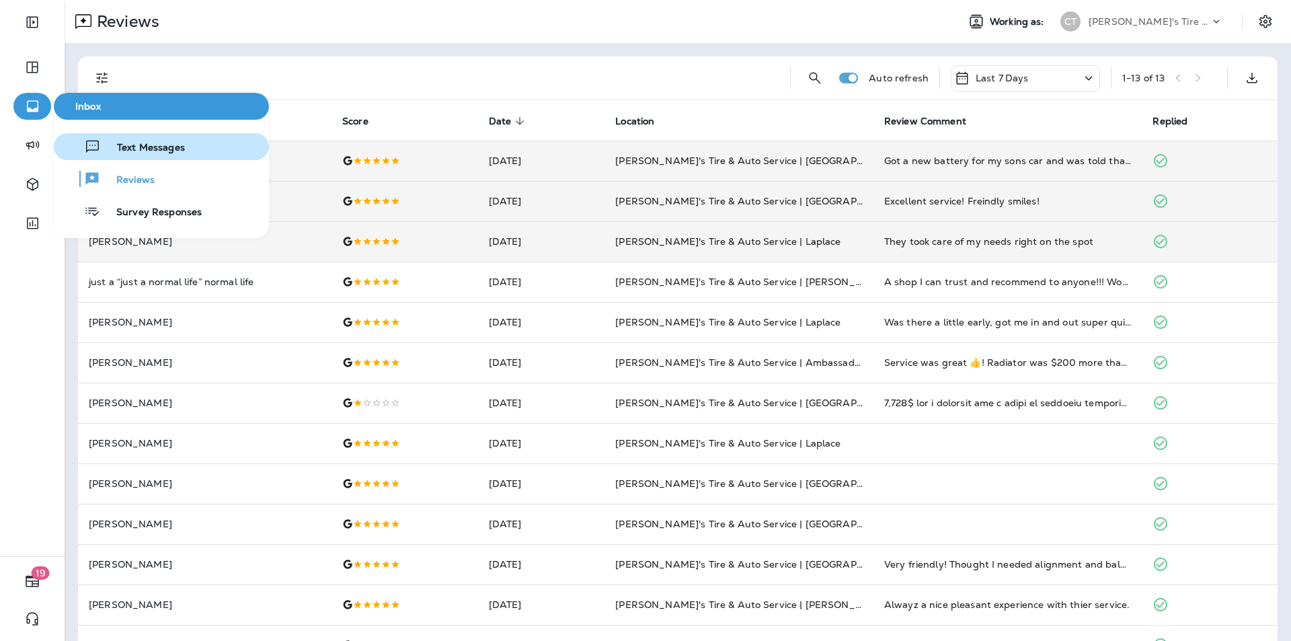
click at [143, 149] on span "Text Messages" at bounding box center [143, 148] width 84 height 13
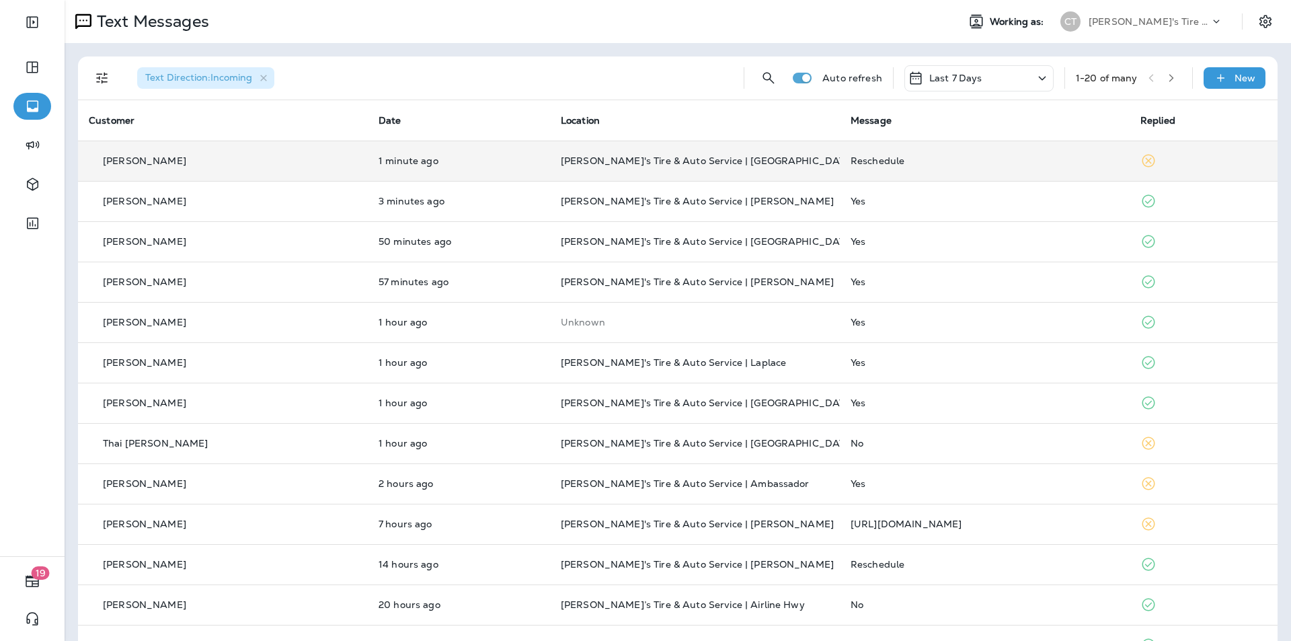
click at [963, 165] on div "Reschedule" at bounding box center [984, 160] width 268 height 11
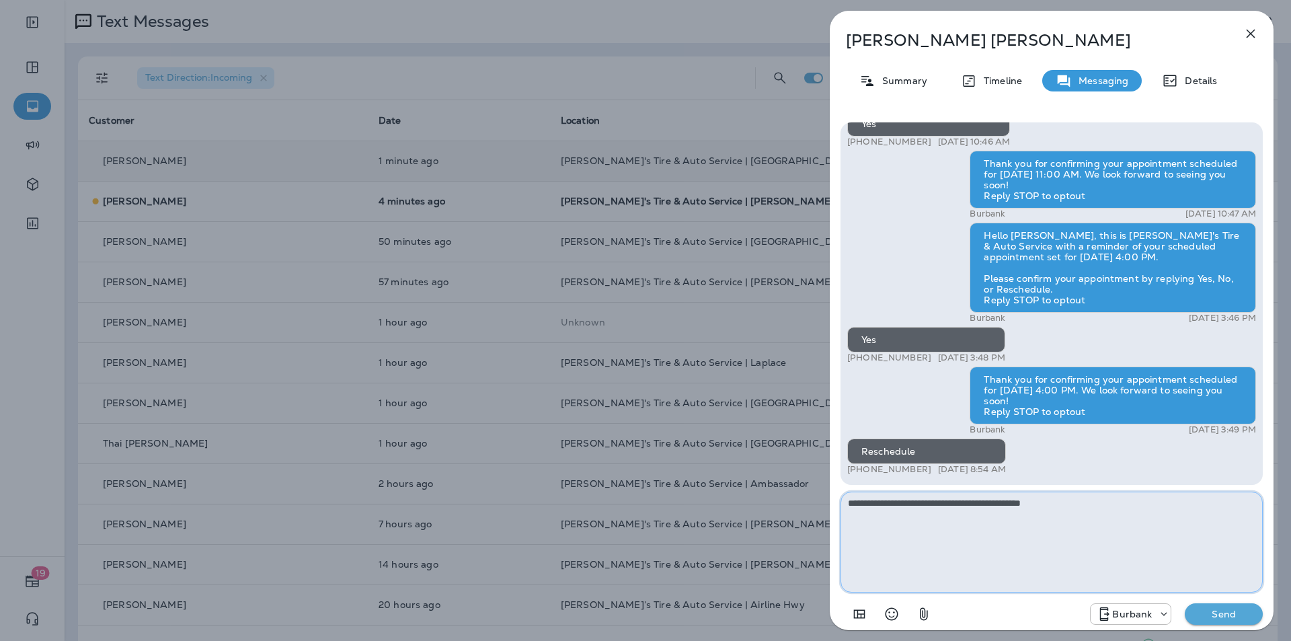
type textarea "**********"
click at [1227, 611] on p "Send" at bounding box center [1223, 614] width 56 height 12
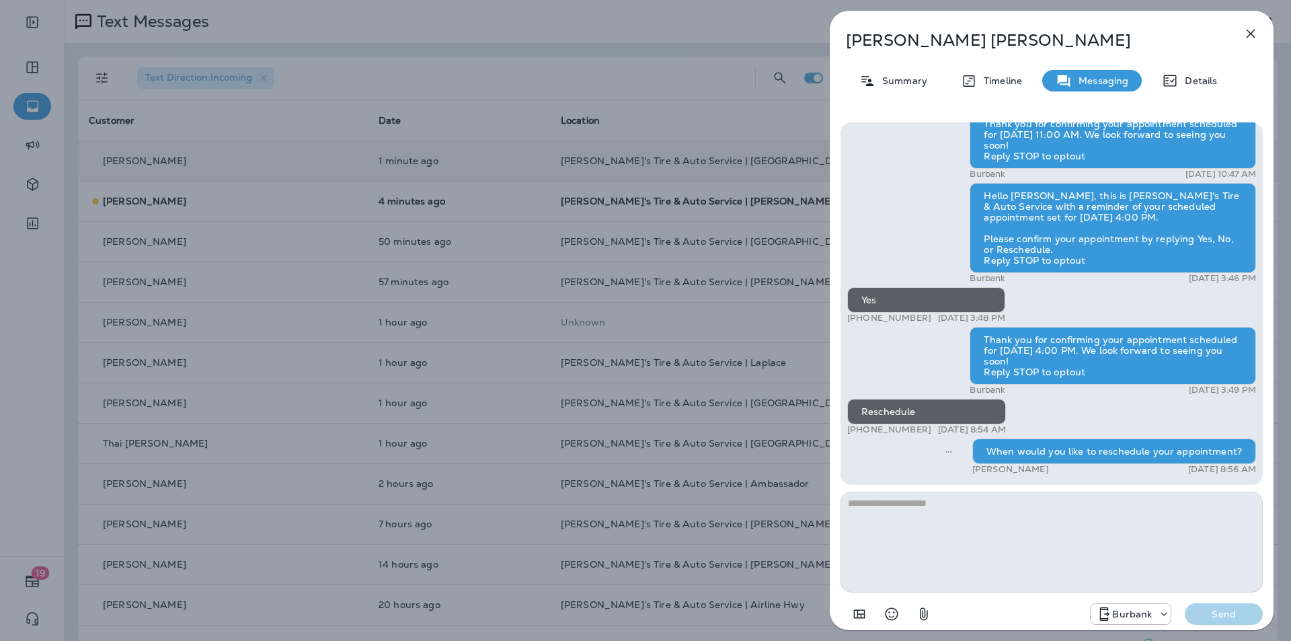
click at [1253, 30] on icon "button" at bounding box center [1250, 34] width 16 height 16
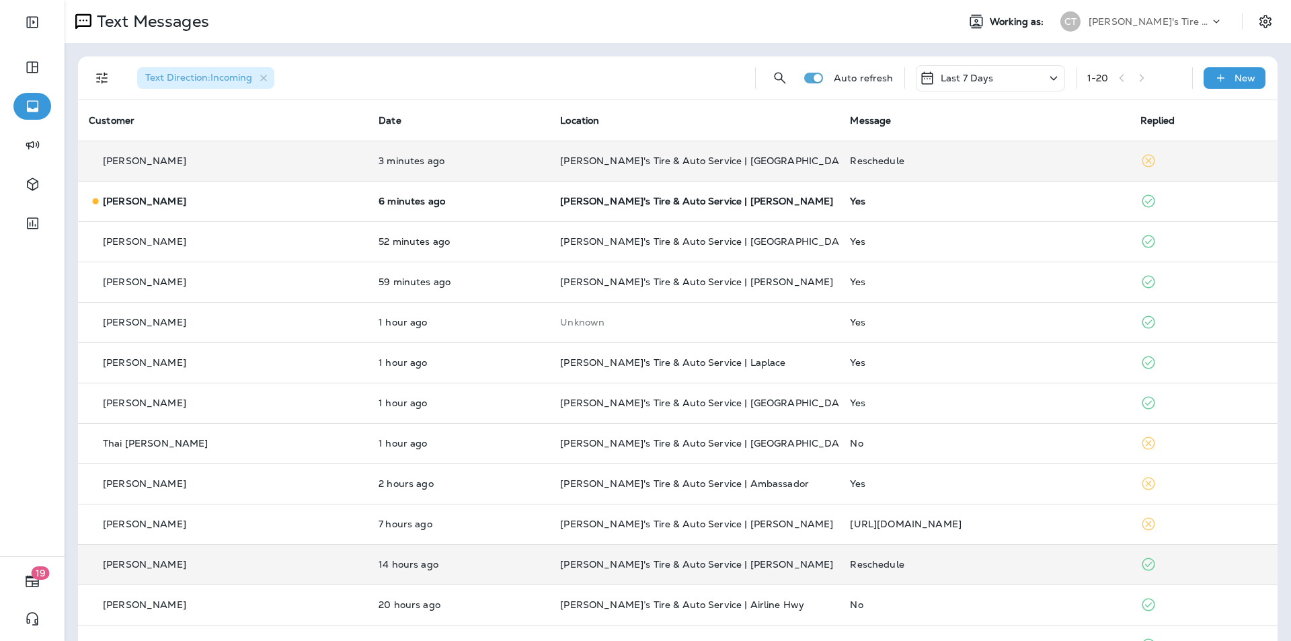
click at [947, 563] on div "Reschedule" at bounding box center [984, 564] width 268 height 11
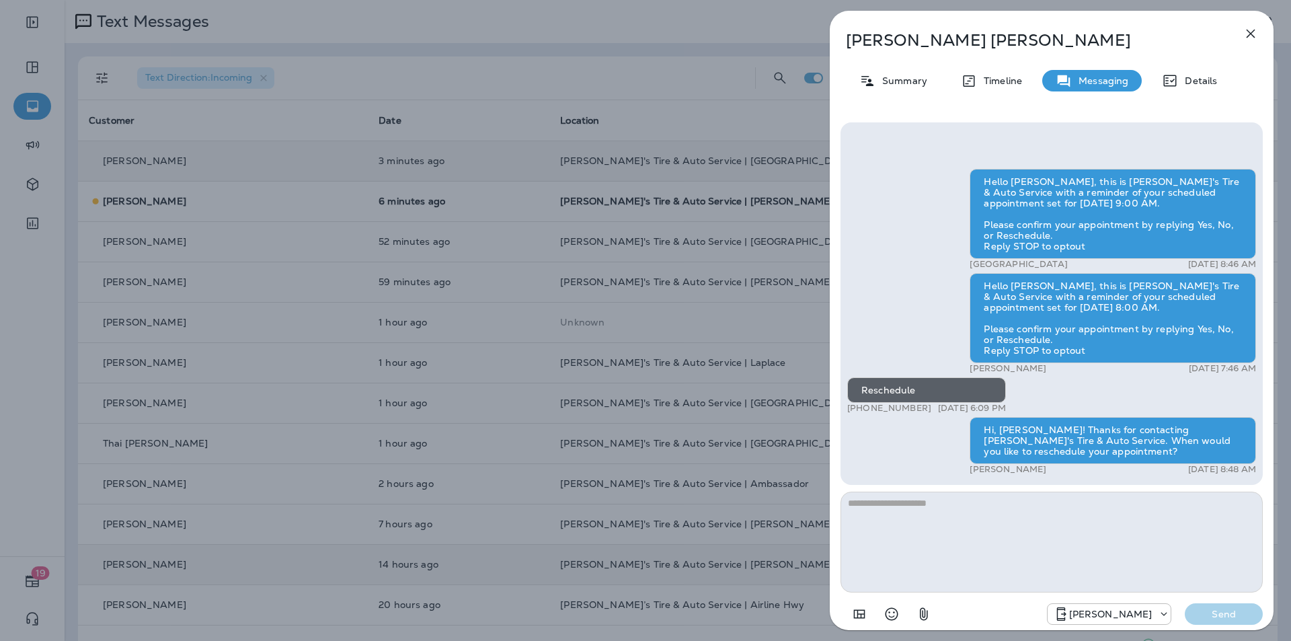
click at [1251, 32] on icon "button" at bounding box center [1250, 34] width 16 height 16
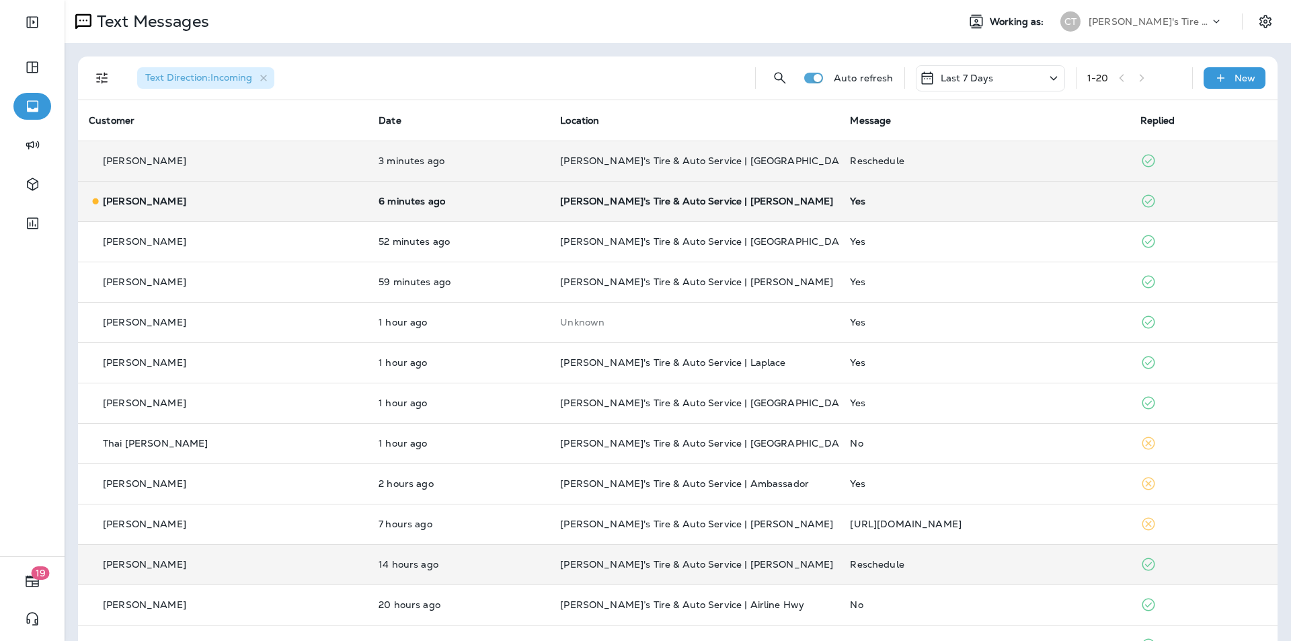
click at [949, 198] on div "Yes" at bounding box center [984, 201] width 268 height 11
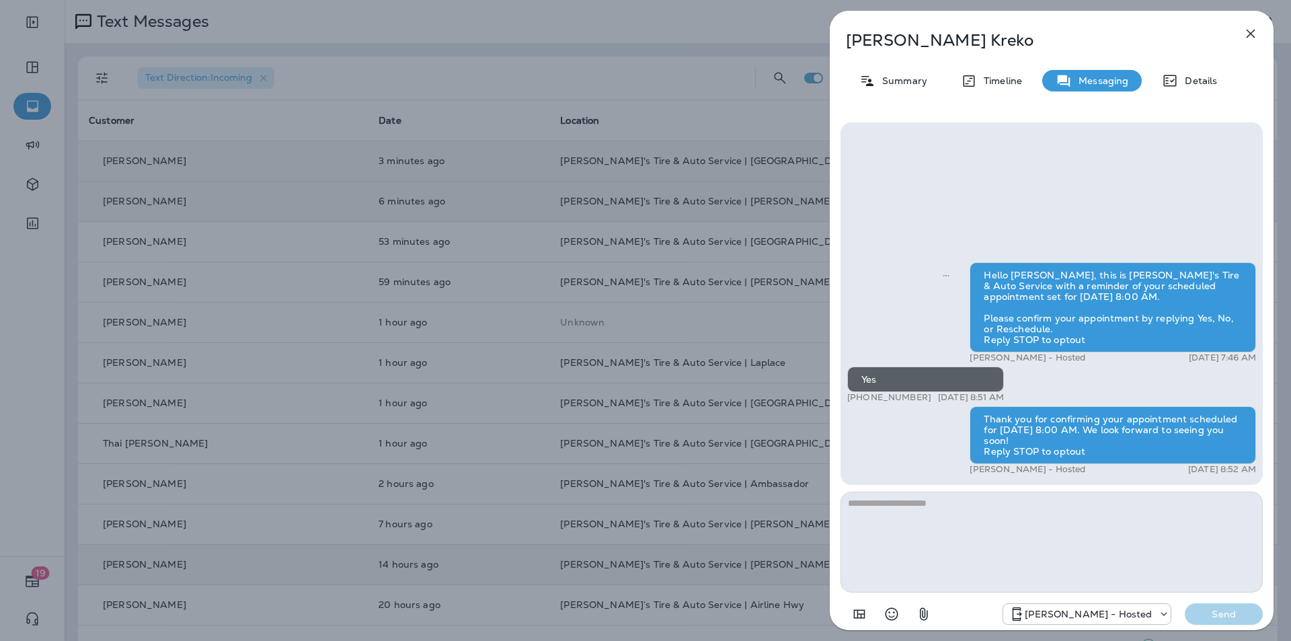
click at [1251, 29] on icon "button" at bounding box center [1250, 34] width 16 height 16
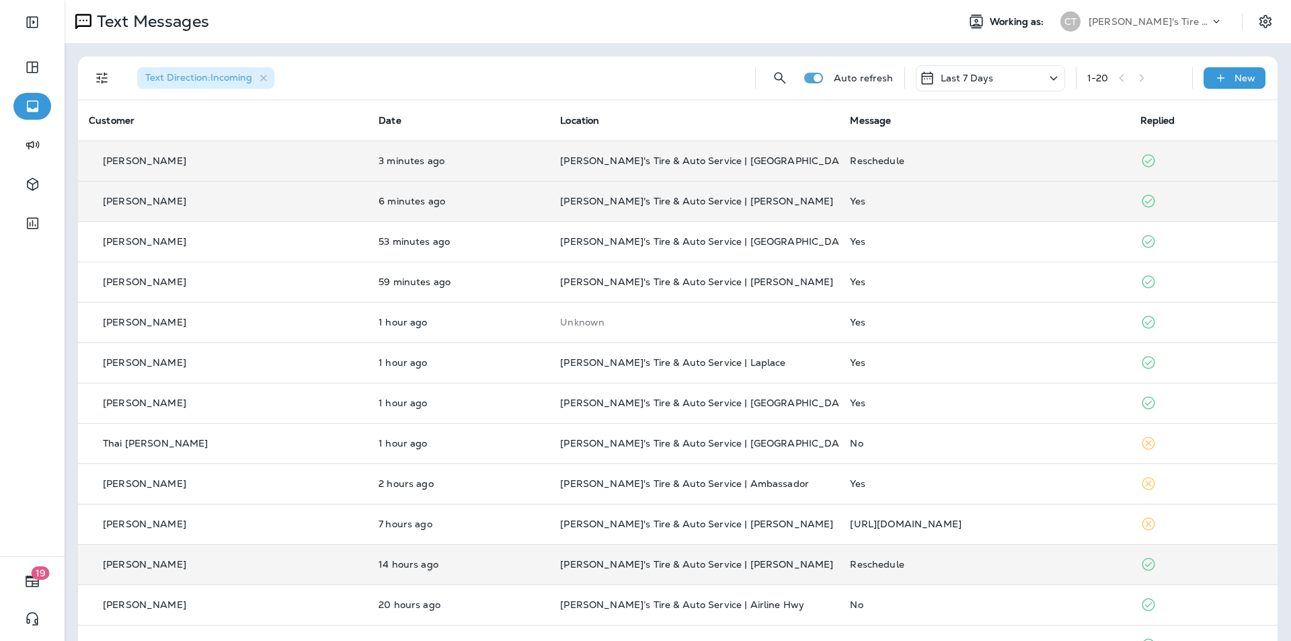
click at [975, 159] on div "Reschedule" at bounding box center [984, 160] width 268 height 11
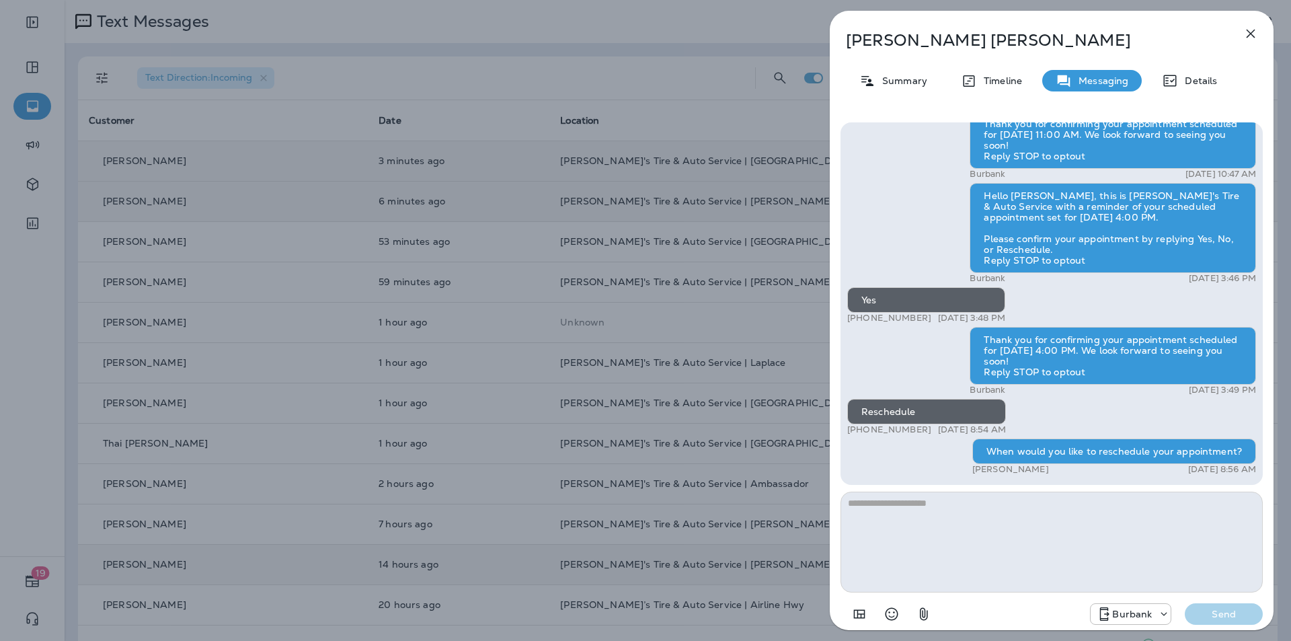
click at [1248, 28] on icon "button" at bounding box center [1250, 34] width 16 height 16
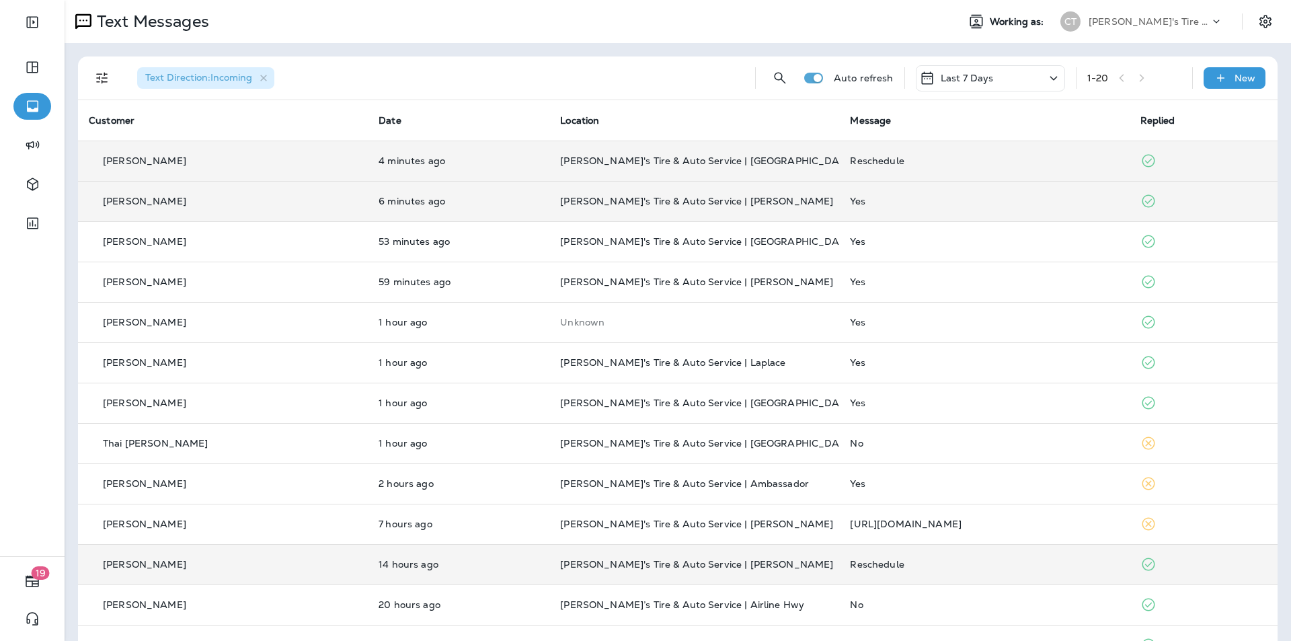
click at [938, 156] on div "Reschedule" at bounding box center [984, 160] width 268 height 11
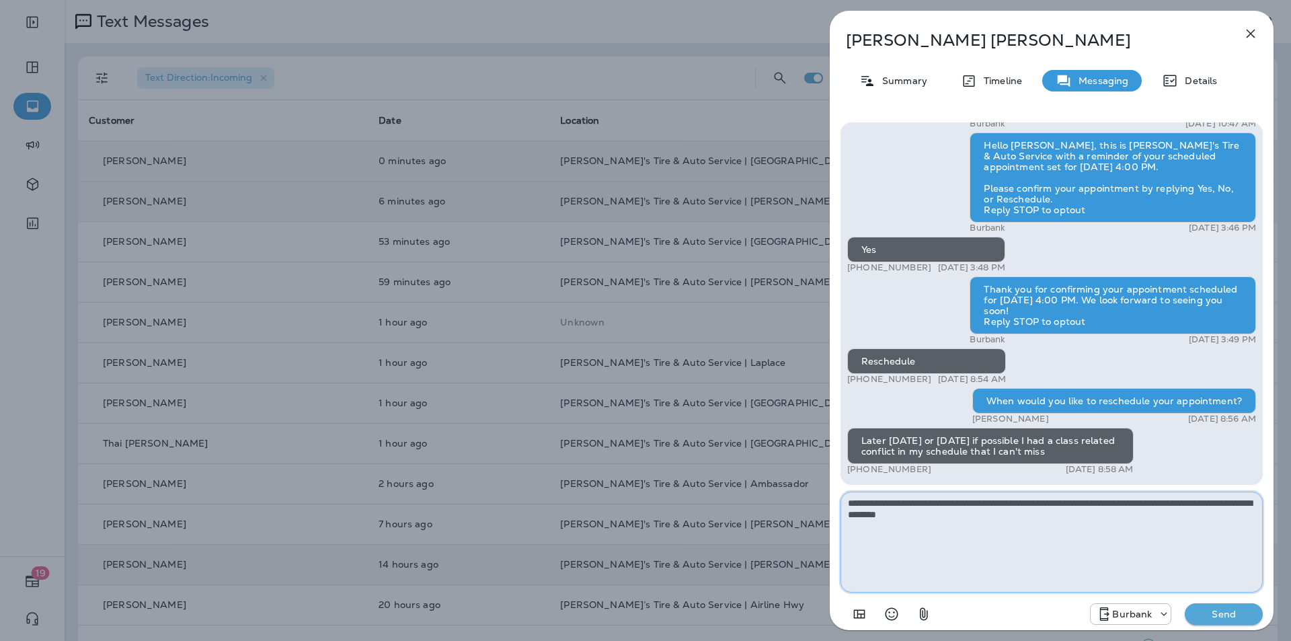
type textarea "**********"
click at [1232, 612] on p "Send" at bounding box center [1223, 614] width 56 height 12
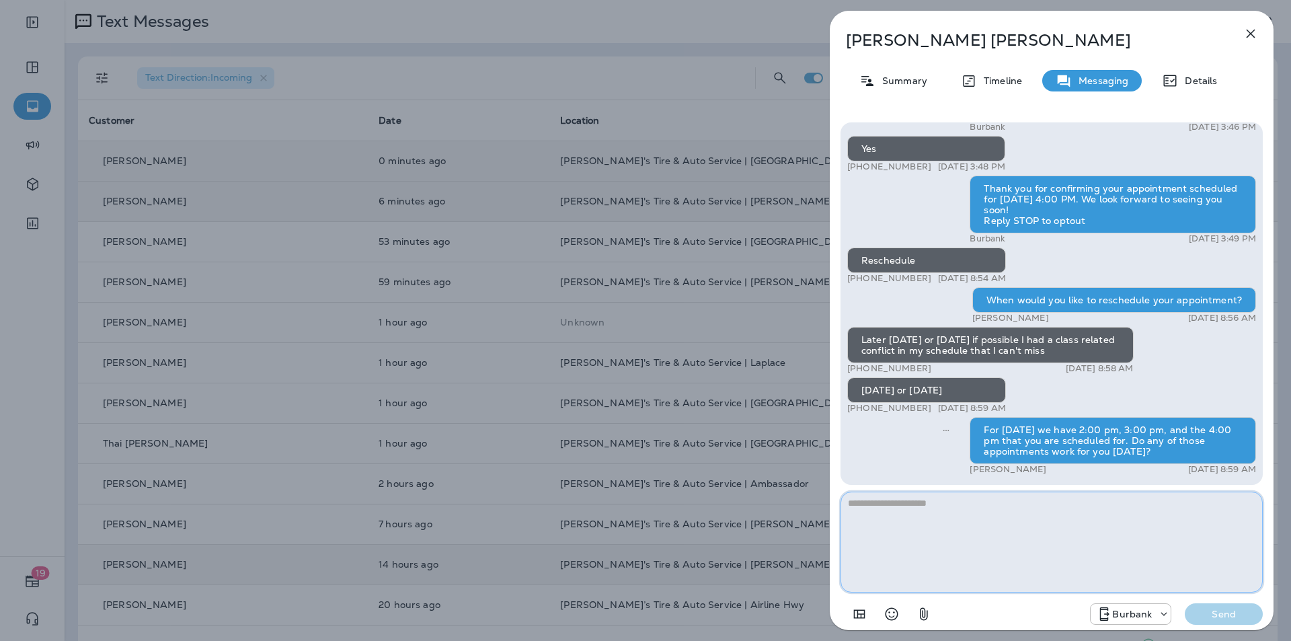
click at [875, 514] on textarea at bounding box center [1051, 541] width 422 height 101
type textarea "**********"
drag, startPoint x: 1089, startPoint y: 501, endPoint x: 846, endPoint y: 502, distance: 242.7
click at [846, 502] on textarea "**********" at bounding box center [1051, 541] width 422 height 101
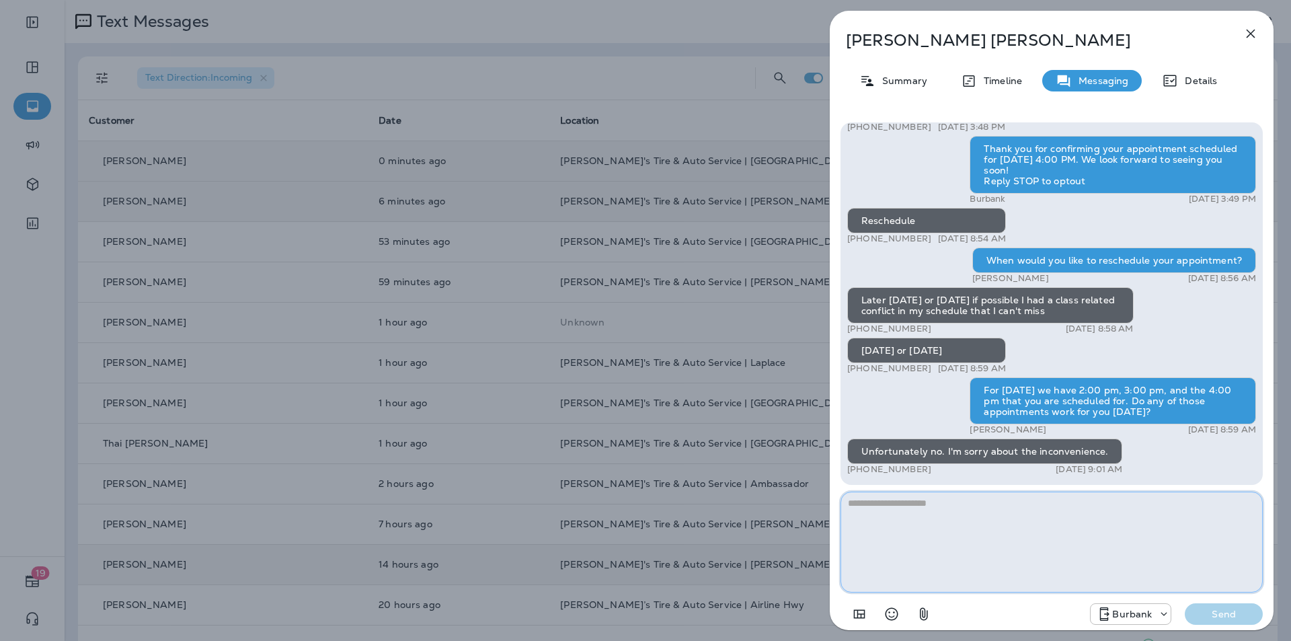
paste textarea "**********"
type textarea "**********"
click at [1213, 609] on p "Send" at bounding box center [1223, 614] width 56 height 12
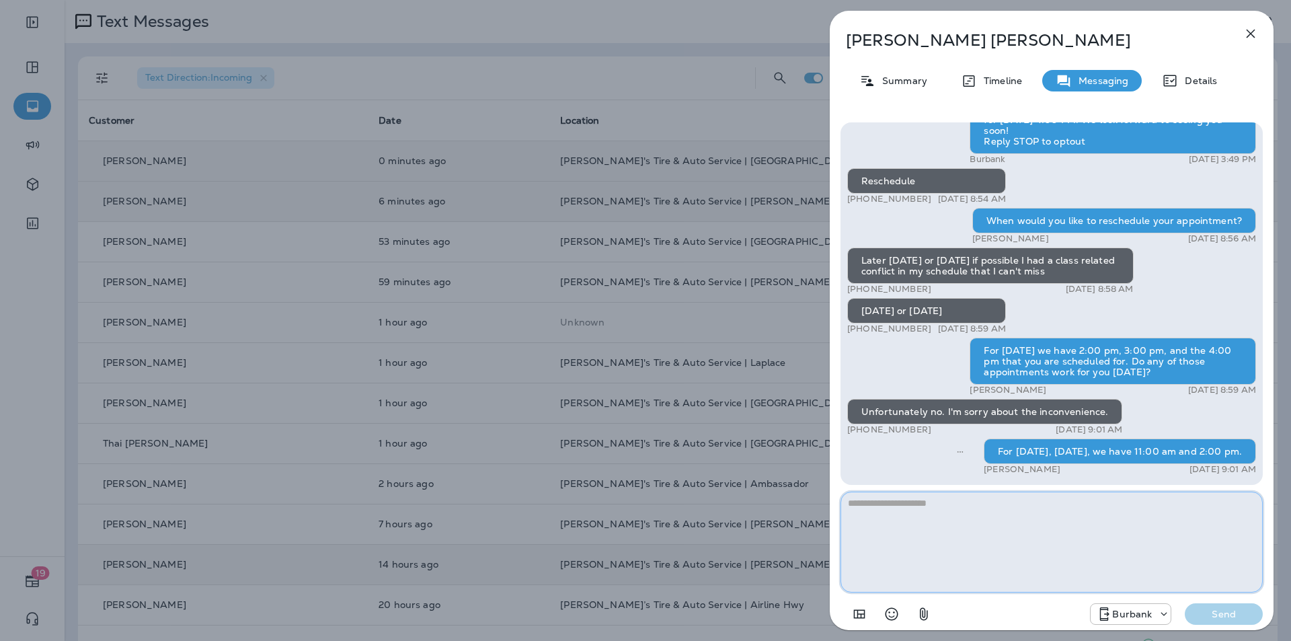
click at [887, 510] on textarea at bounding box center [1051, 541] width 422 height 101
click at [900, 469] on div "Hello [PERSON_NAME], this is [PERSON_NAME]'s Tire & Auto Service with a reminde…" at bounding box center [1051, 106] width 409 height 741
click at [1252, 31] on icon "button" at bounding box center [1250, 34] width 9 height 9
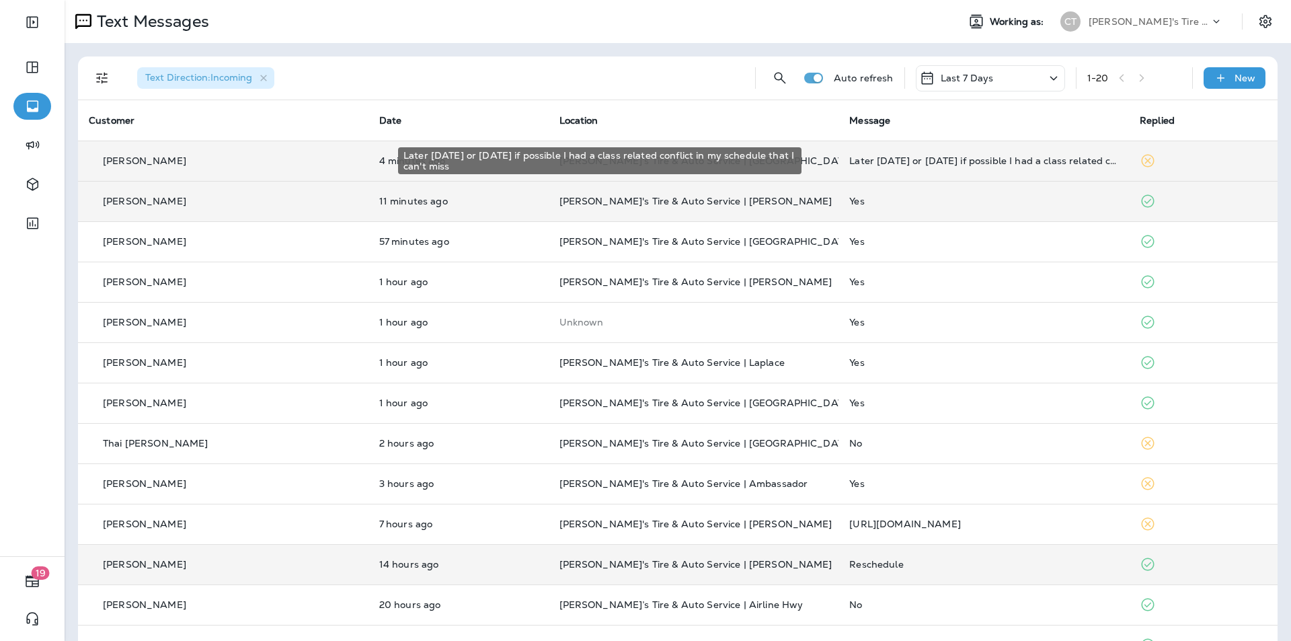
click at [941, 157] on div "Later [DATE] or [DATE] if possible I had a class related conflict in my schedul…" at bounding box center [983, 160] width 269 height 11
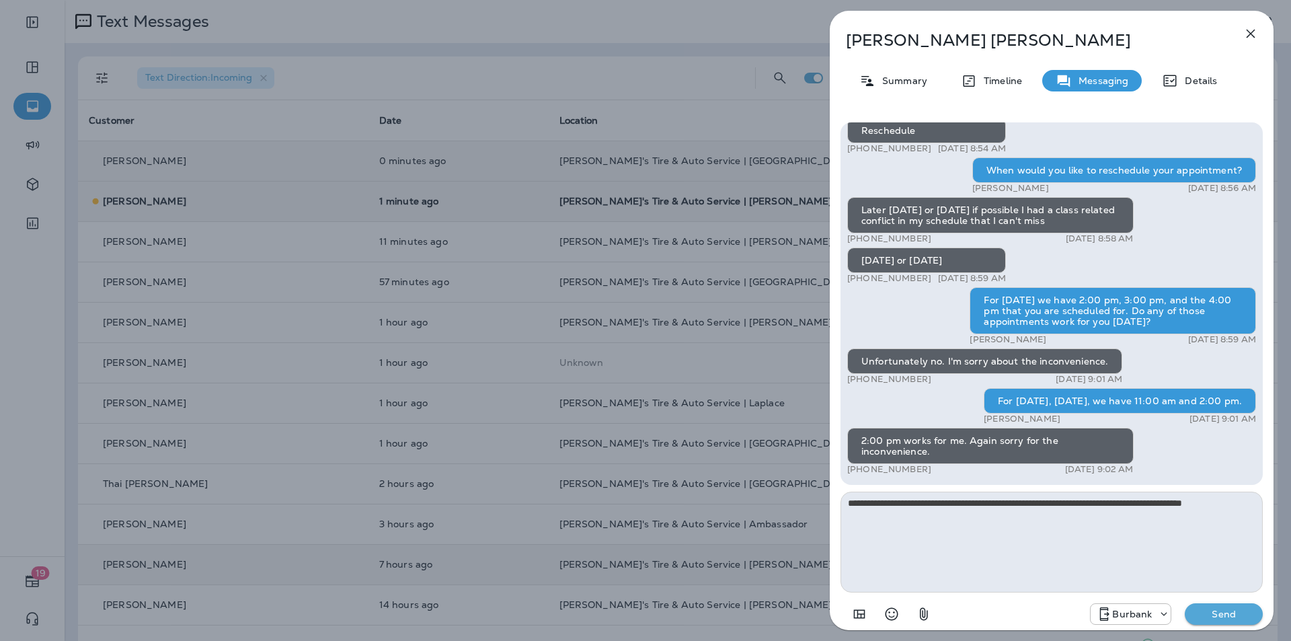
type textarea "**********"
click at [1224, 612] on p "Send" at bounding box center [1223, 614] width 56 height 12
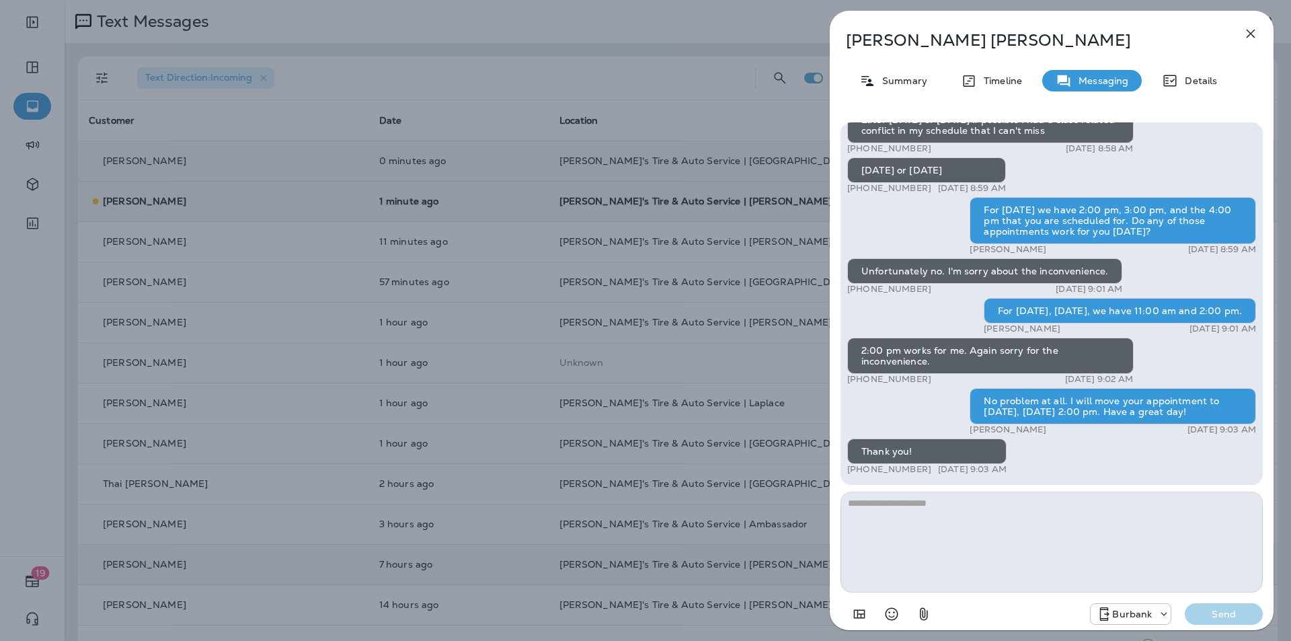
click at [1248, 35] on icon "button" at bounding box center [1250, 34] width 9 height 9
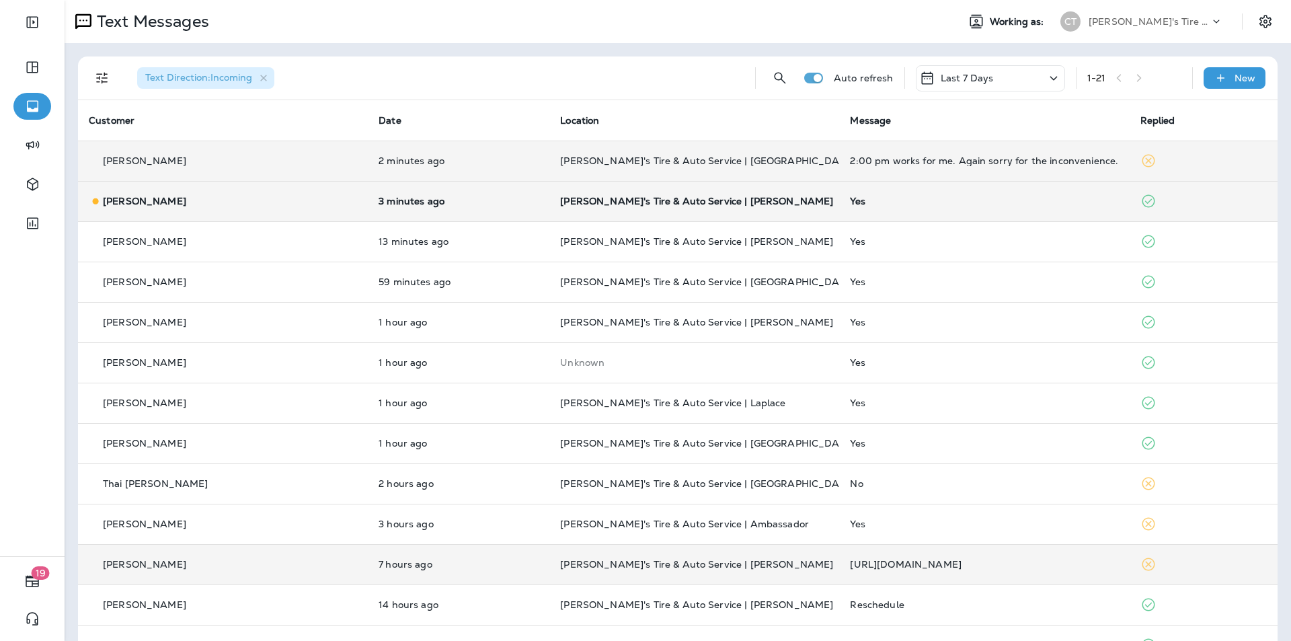
click at [919, 202] on div "Yes" at bounding box center [984, 201] width 268 height 11
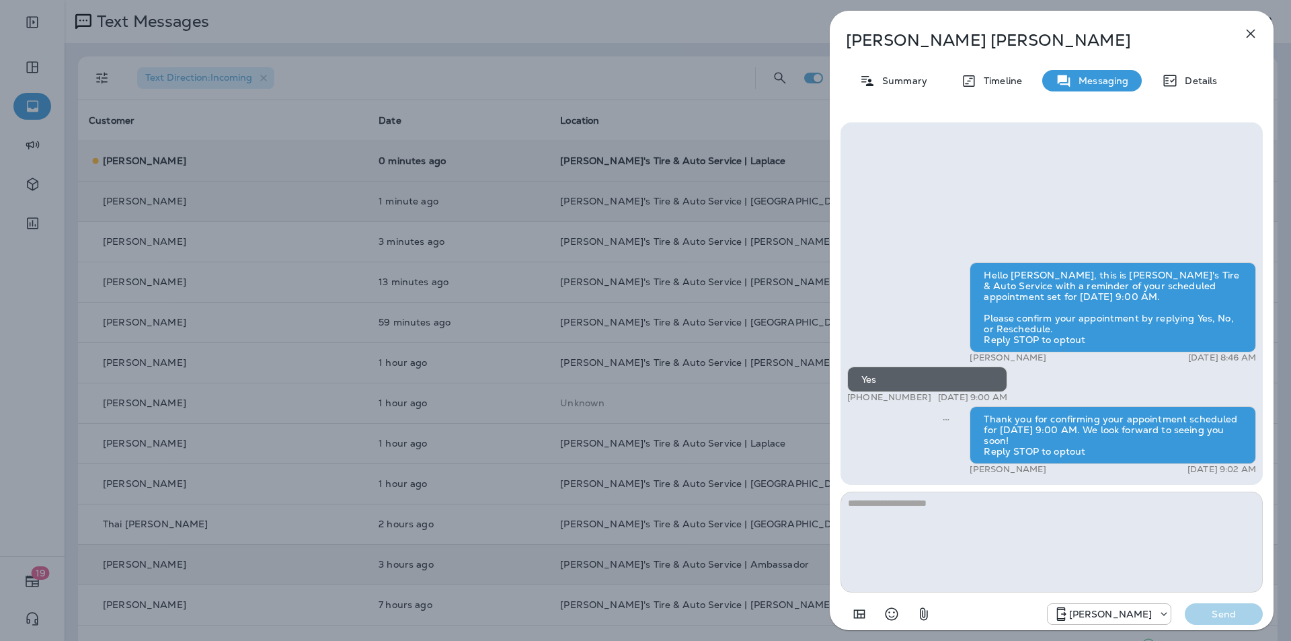
click at [1252, 32] on icon "button" at bounding box center [1250, 34] width 9 height 9
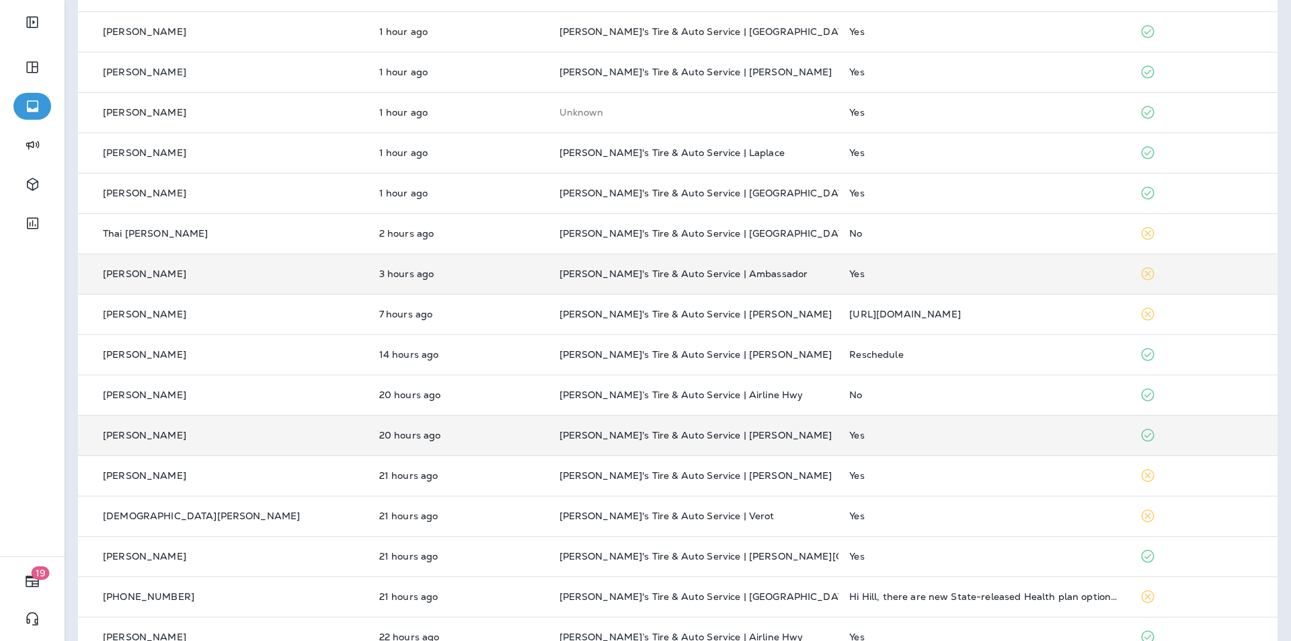
scroll to position [267, 0]
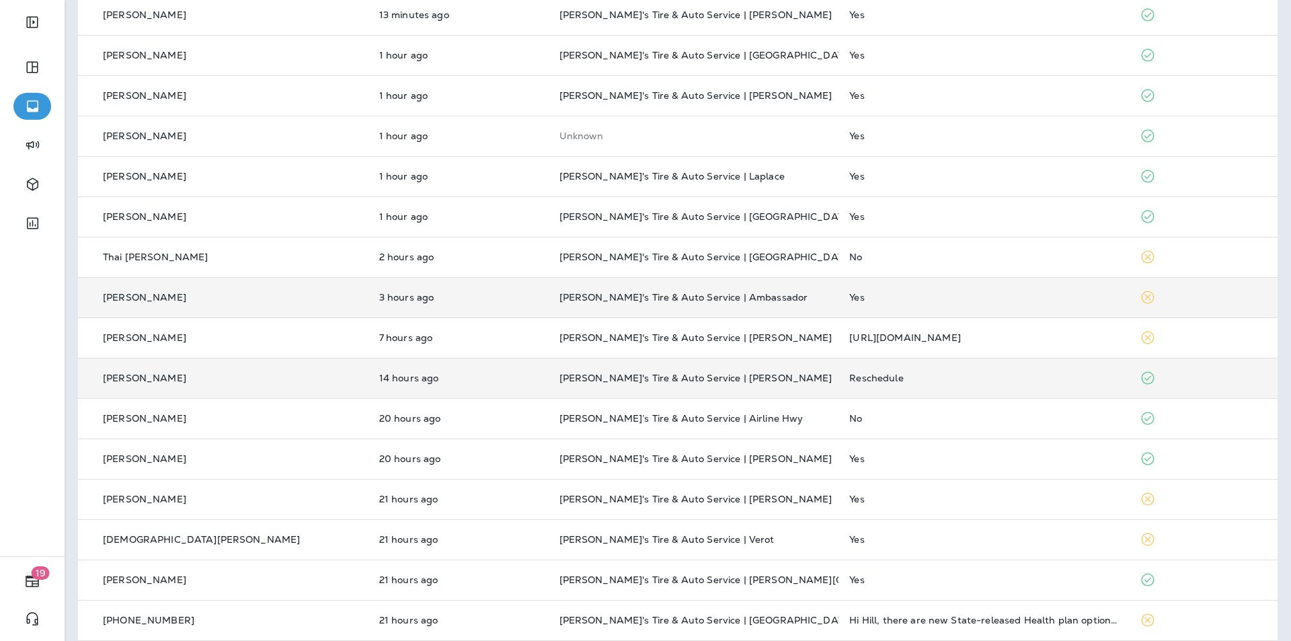
click at [936, 376] on div "Reschedule" at bounding box center [983, 377] width 269 height 11
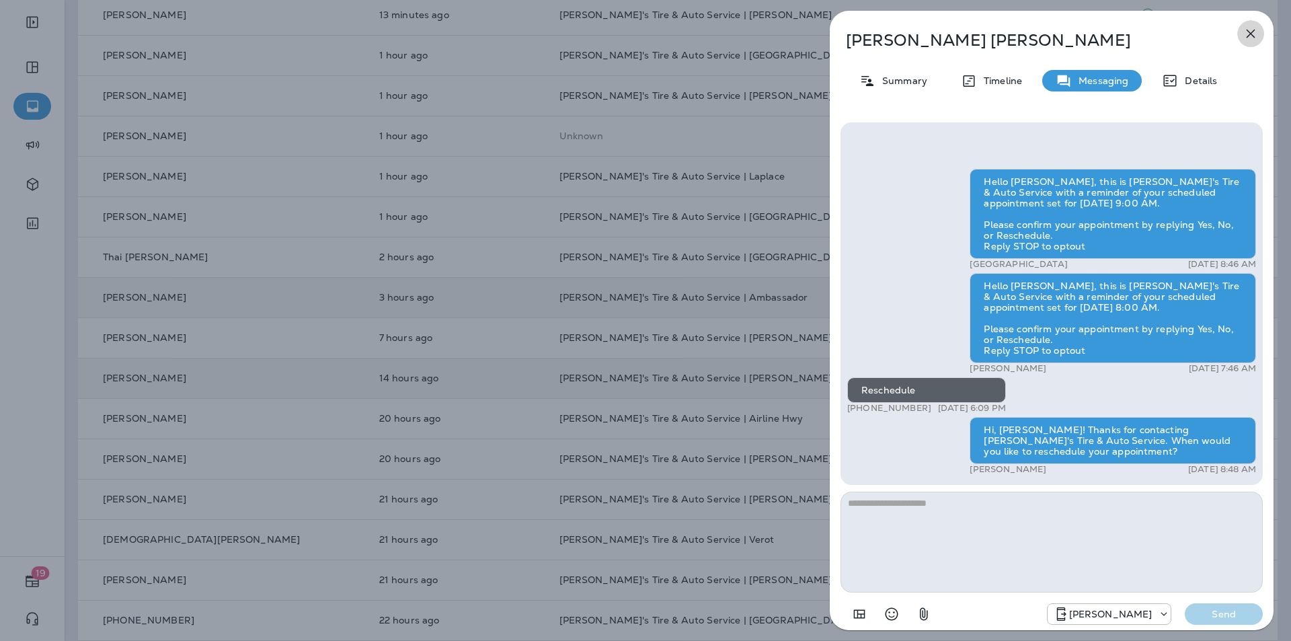
click at [1249, 28] on icon "button" at bounding box center [1250, 34] width 16 height 16
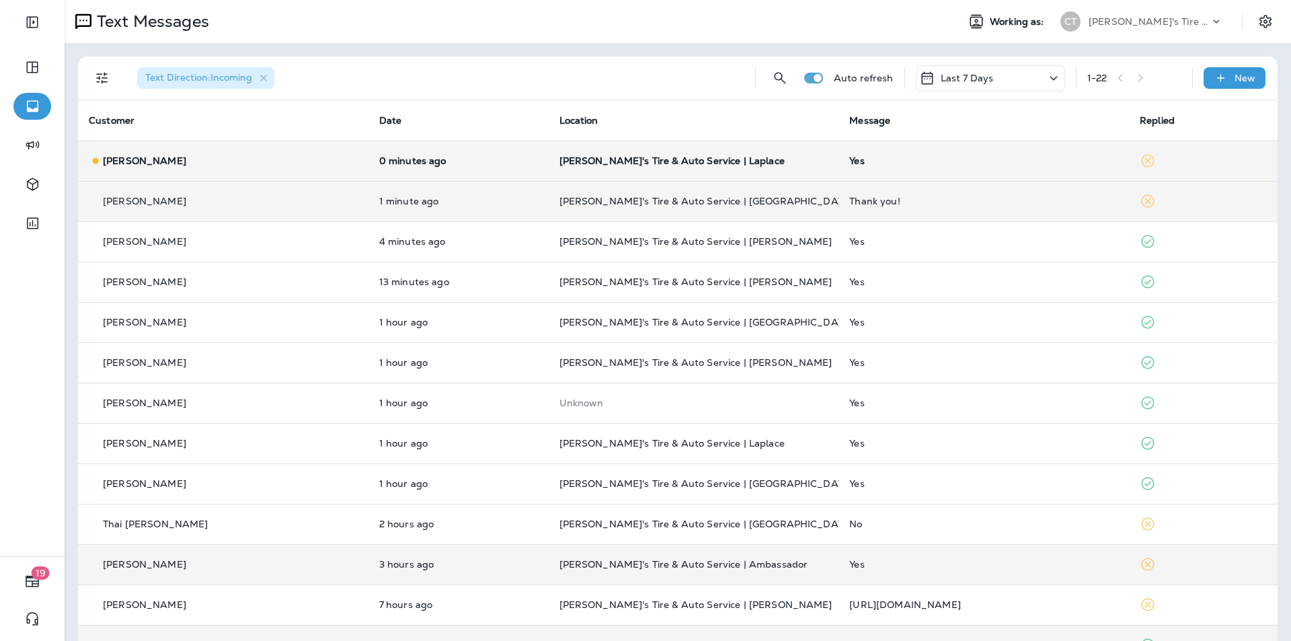
click at [957, 155] on div "Yes" at bounding box center [983, 160] width 269 height 11
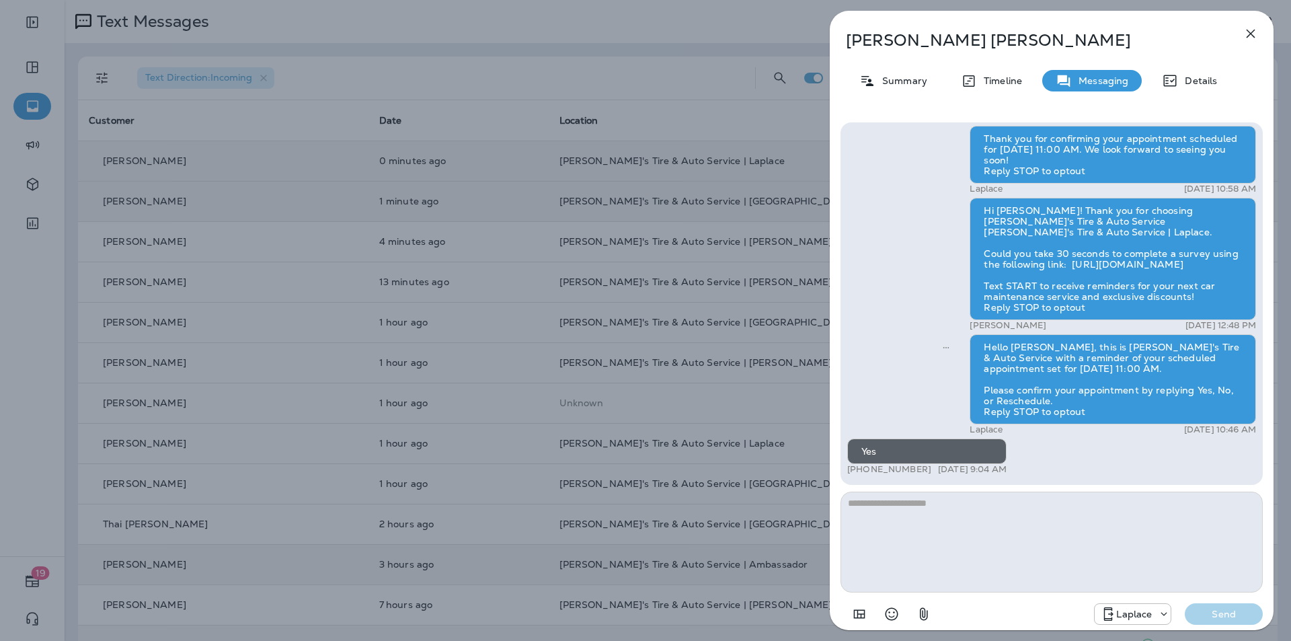
click at [1252, 32] on icon "button" at bounding box center [1250, 34] width 9 height 9
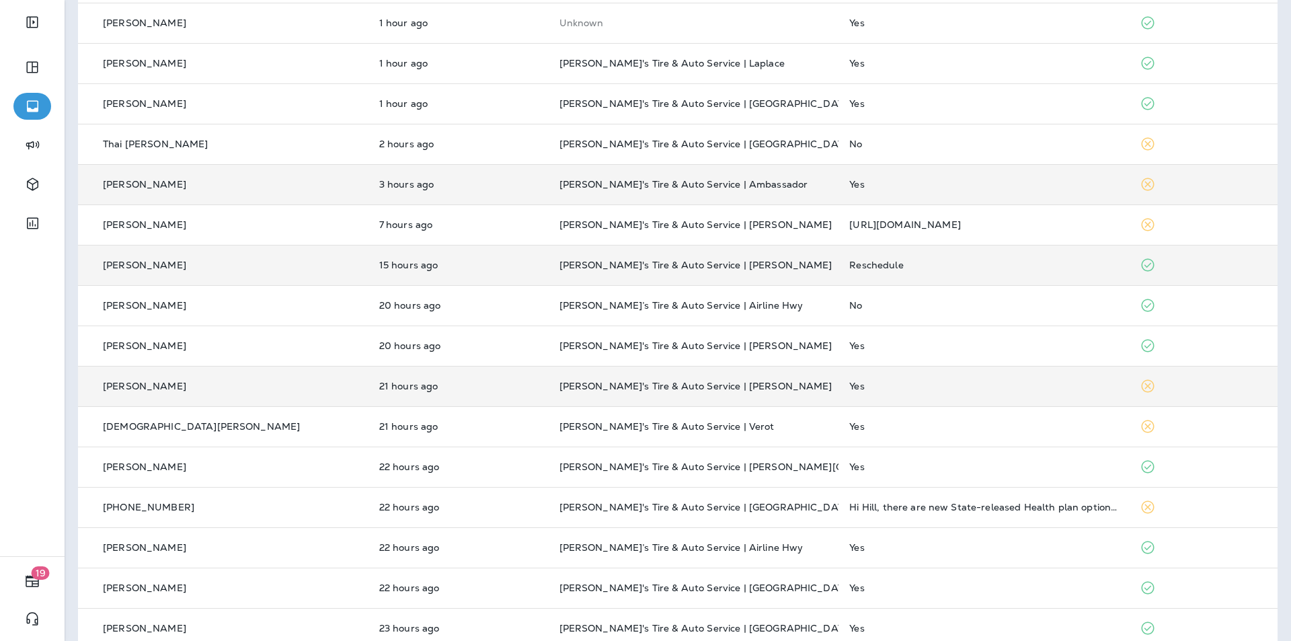
scroll to position [401, 0]
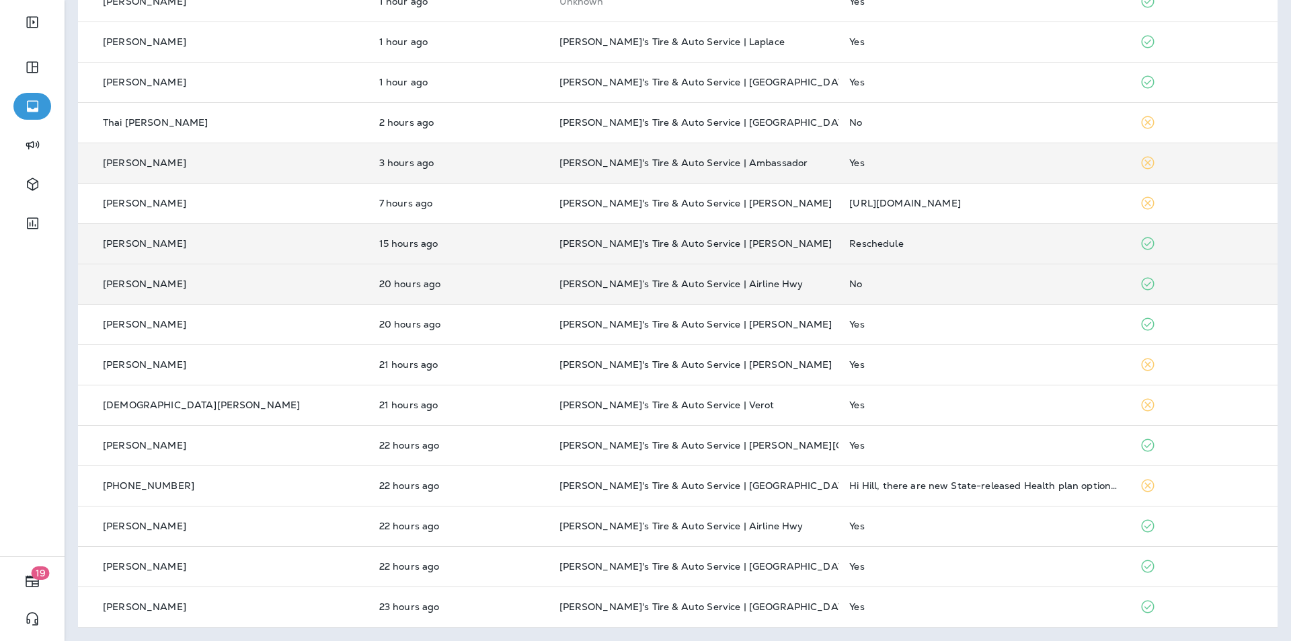
click at [971, 282] on div "No" at bounding box center [983, 283] width 269 height 11
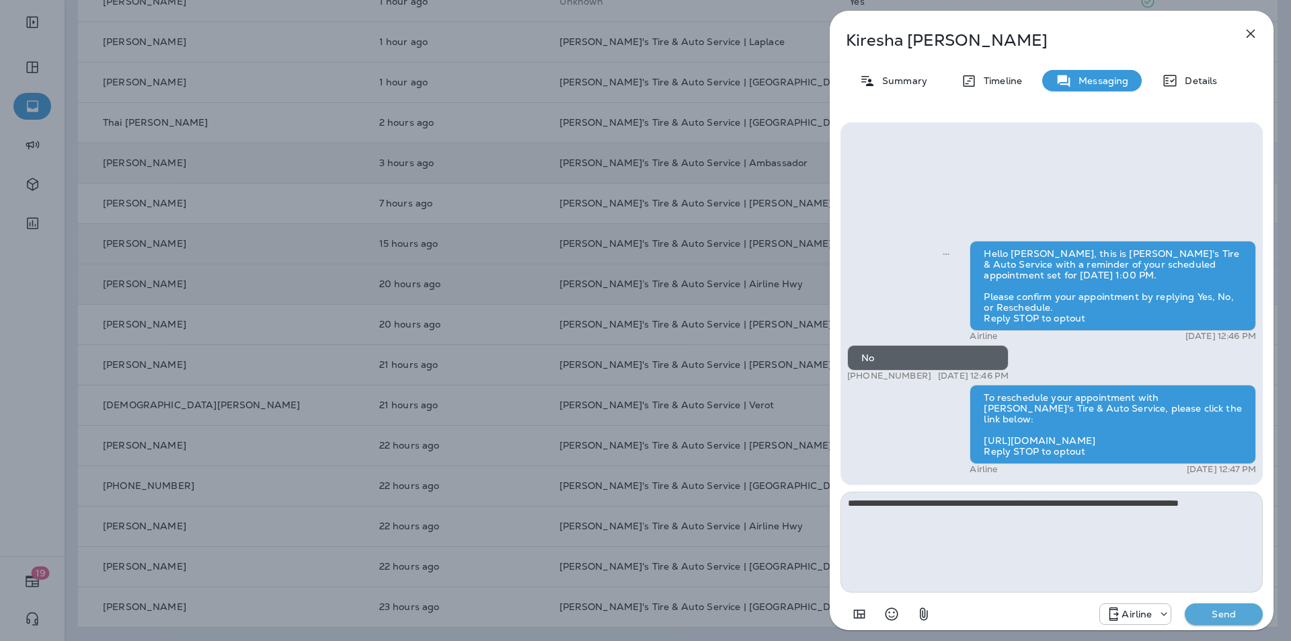
drag, startPoint x: 1250, startPoint y: 501, endPoint x: 850, endPoint y: 507, distance: 400.0
click at [850, 507] on textarea "**********" at bounding box center [1051, 541] width 422 height 101
drag, startPoint x: 1196, startPoint y: 538, endPoint x: 1217, endPoint y: 540, distance: 21.6
click at [1196, 537] on textarea "**********" at bounding box center [1051, 541] width 422 height 101
type textarea "**********"
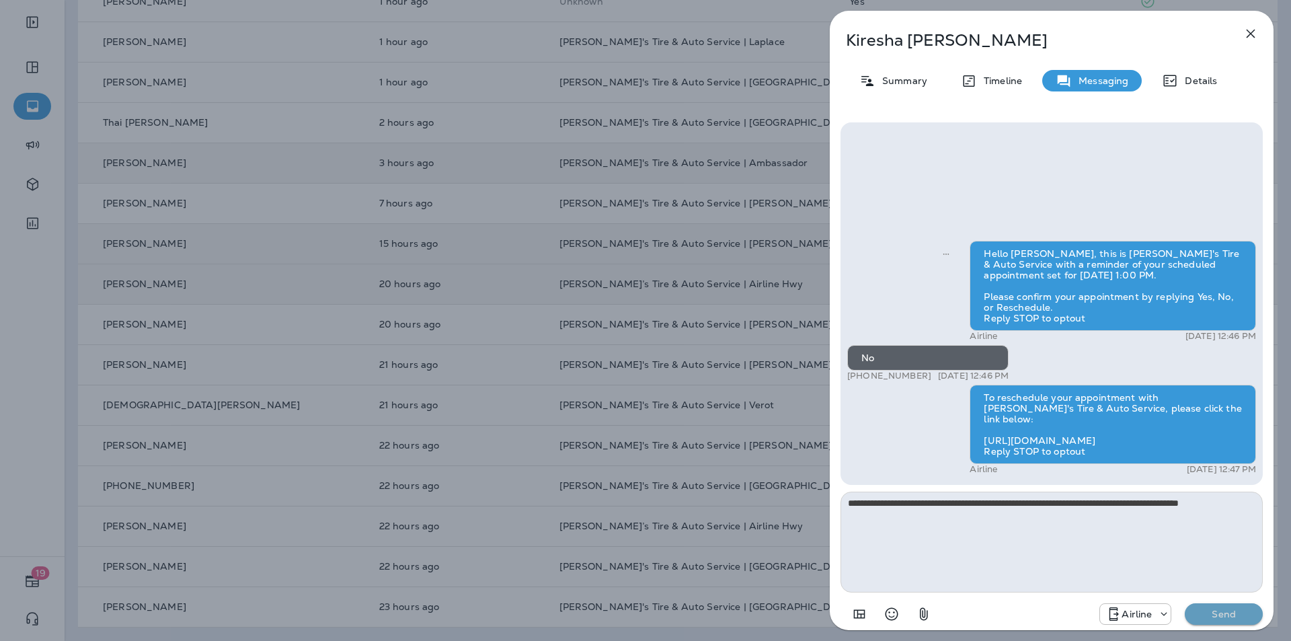
click at [1237, 614] on p "Send" at bounding box center [1223, 614] width 56 height 12
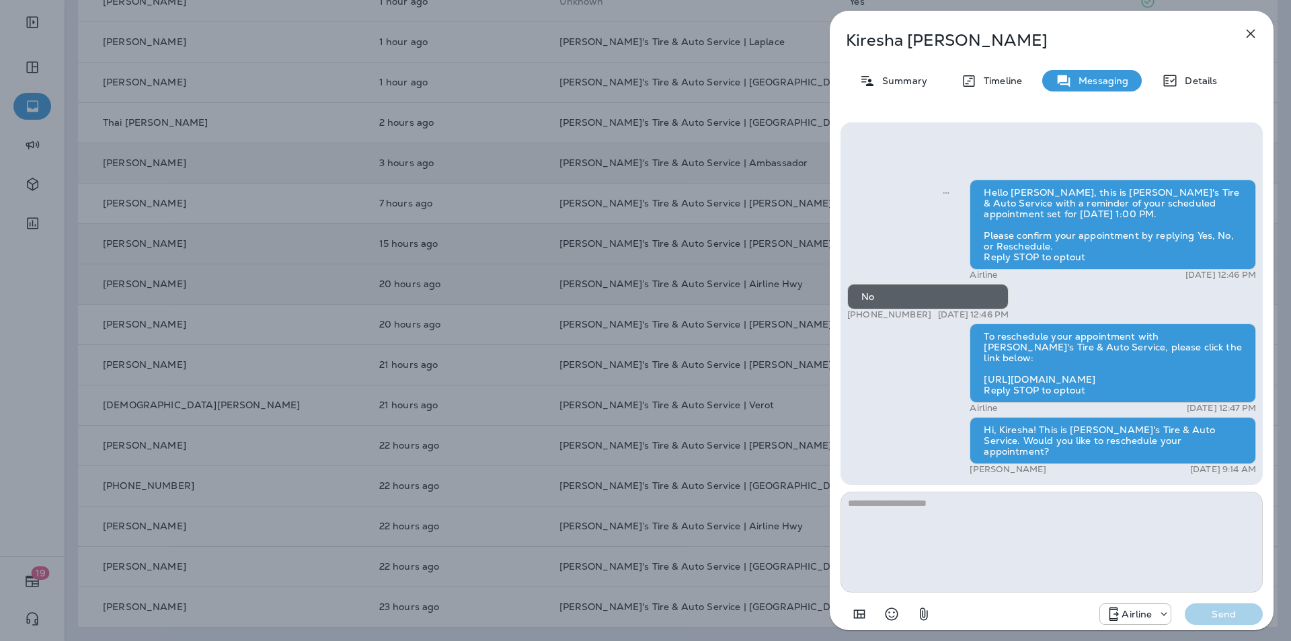
drag, startPoint x: 1256, startPoint y: 33, endPoint x: 1246, endPoint y: 38, distance: 11.4
click at [1256, 33] on icon "button" at bounding box center [1250, 34] width 16 height 16
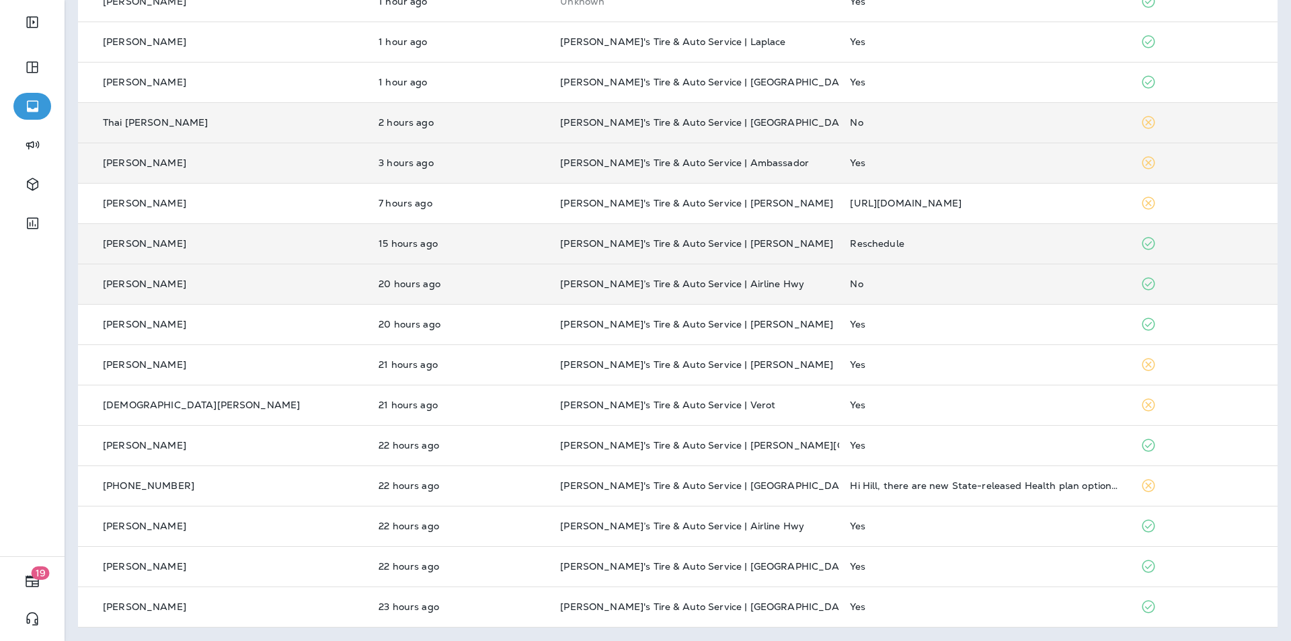
click at [967, 130] on td "No" at bounding box center [984, 122] width 290 height 40
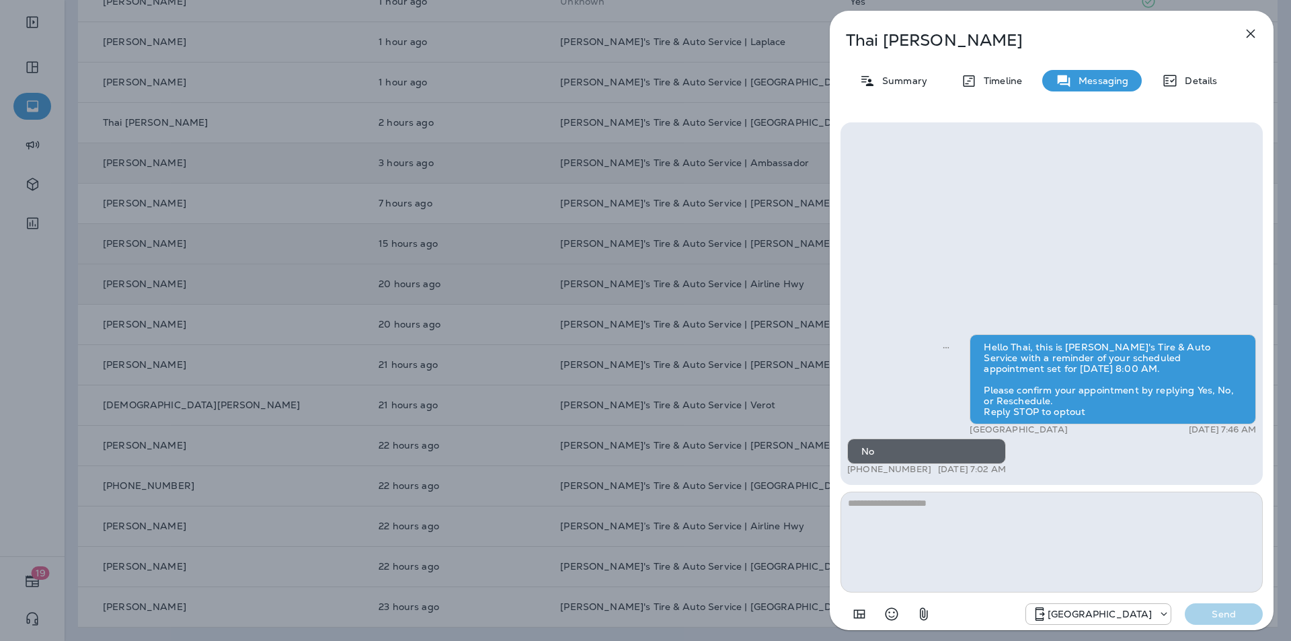
drag, startPoint x: 862, startPoint y: 506, endPoint x: 1250, endPoint y: 36, distance: 608.8
click at [1250, 35] on icon "button" at bounding box center [1250, 34] width 9 height 9
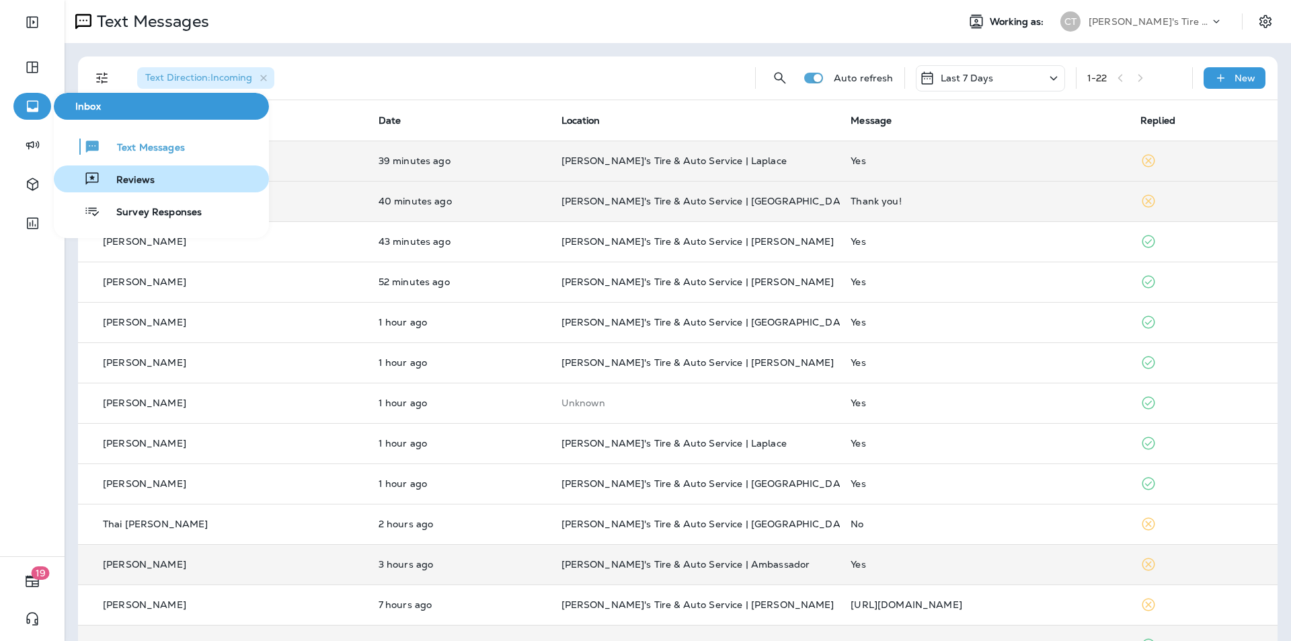
click at [128, 177] on span "Reviews" at bounding box center [127, 180] width 54 height 13
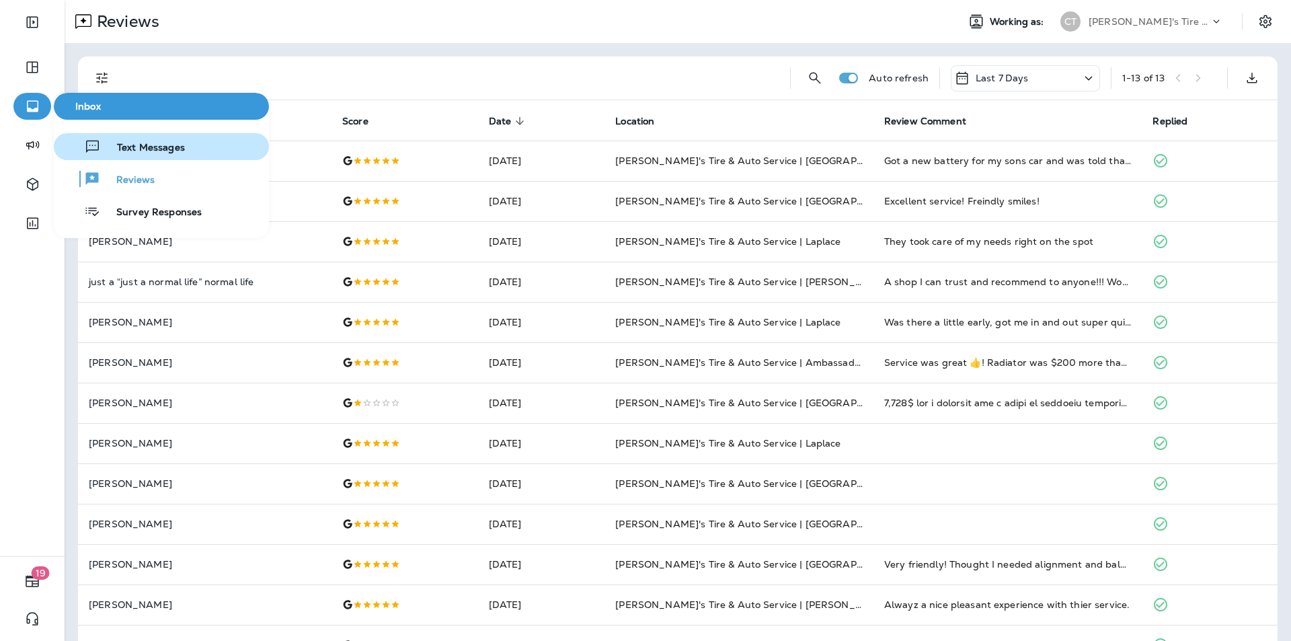
click at [129, 145] on span "Text Messages" at bounding box center [143, 148] width 84 height 13
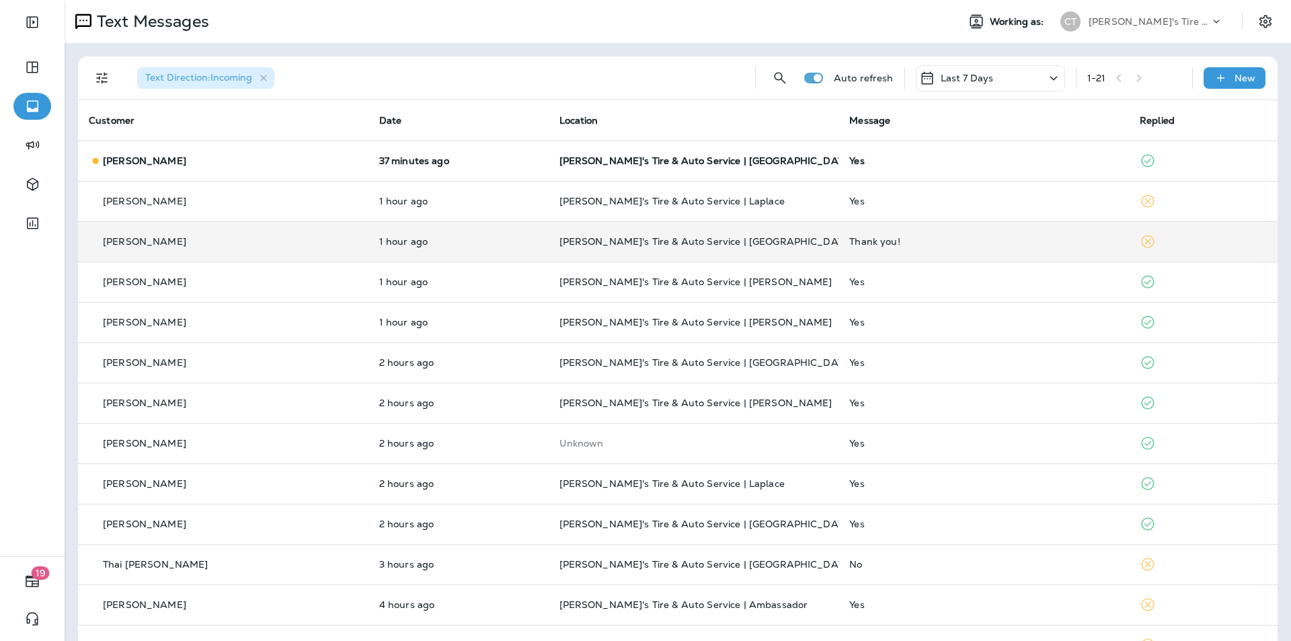
click at [957, 239] on div "Thank you!" at bounding box center [983, 241] width 269 height 11
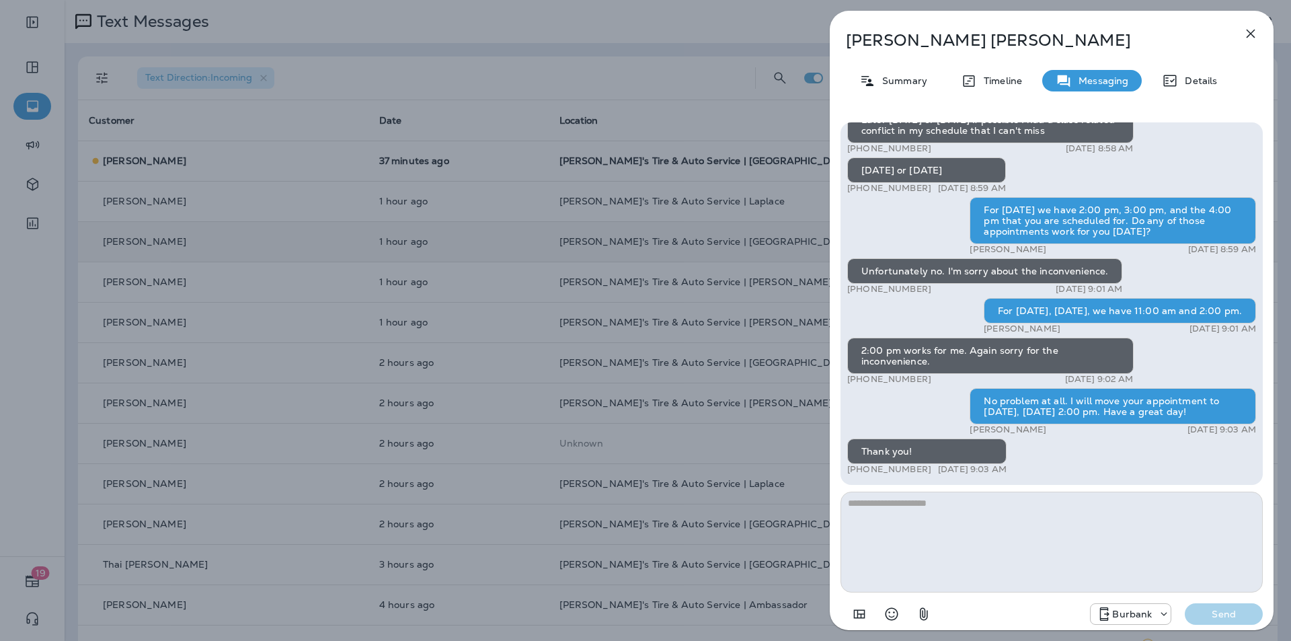
click at [1252, 31] on icon "button" at bounding box center [1250, 34] width 9 height 9
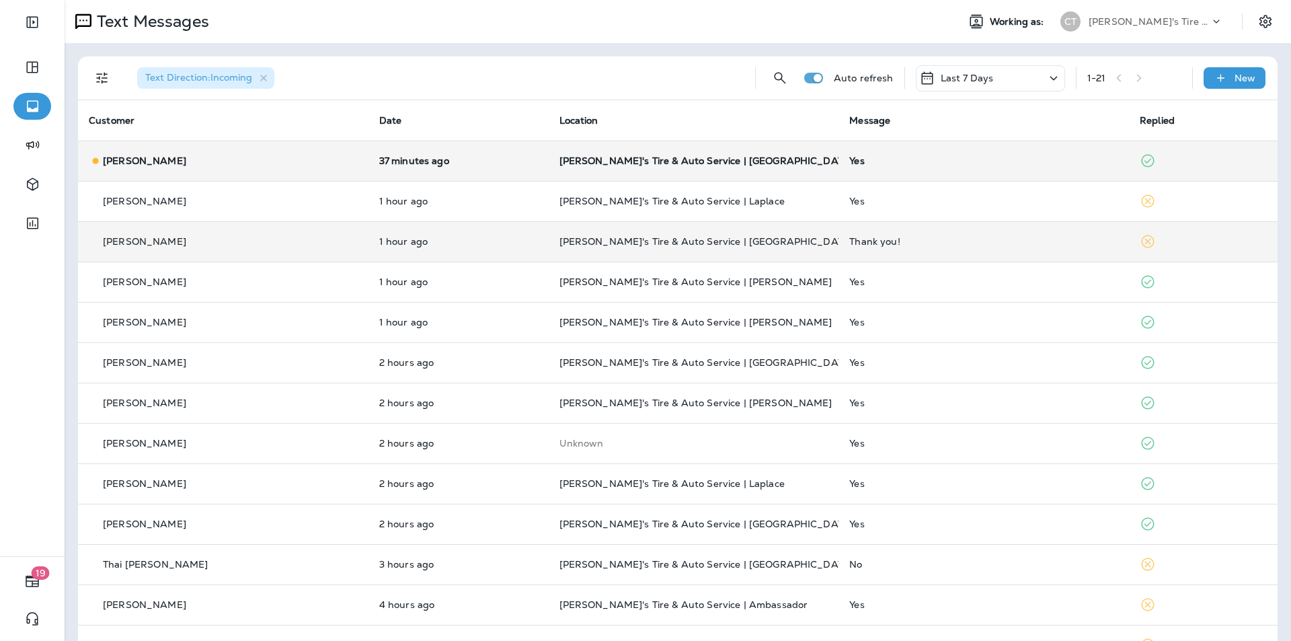
click at [920, 163] on div "Yes" at bounding box center [983, 160] width 269 height 11
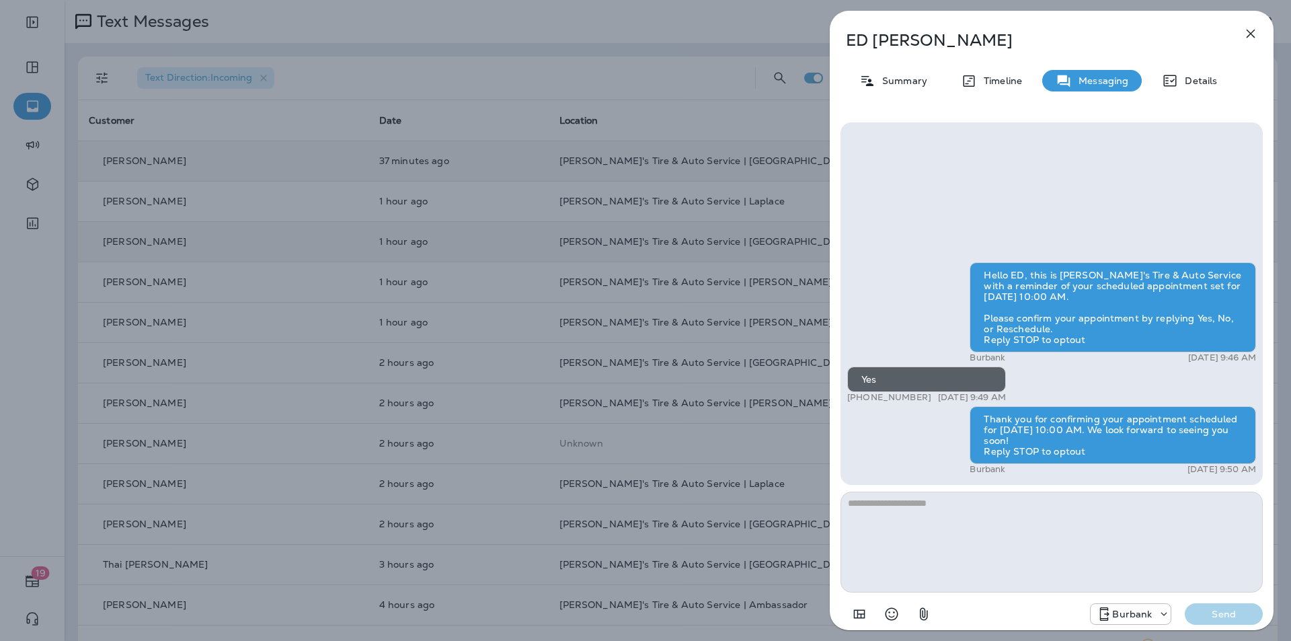
click at [1248, 29] on icon "button" at bounding box center [1250, 34] width 16 height 16
